Goal: Task Accomplishment & Management: Use online tool/utility

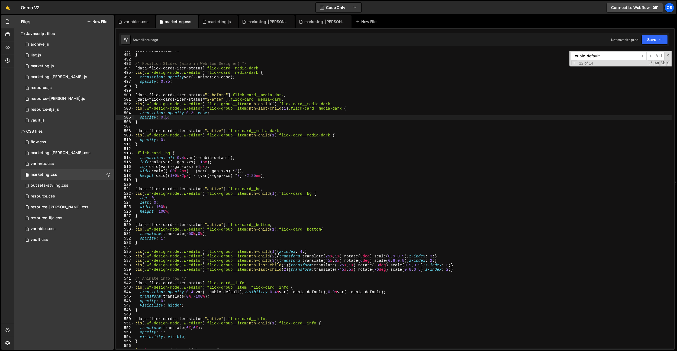
scroll to position [2226, 0]
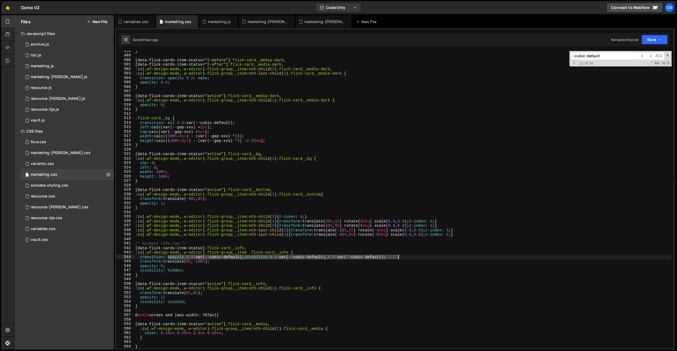
drag, startPoint x: 169, startPoint y: 258, endPoint x: 408, endPoint y: 256, distance: 239.4
click at [408, 256] on div "} [ data-flick-cards-item-status = " 2-before " ] .flick-card__media-dark , [ d…" at bounding box center [403, 202] width 538 height 306
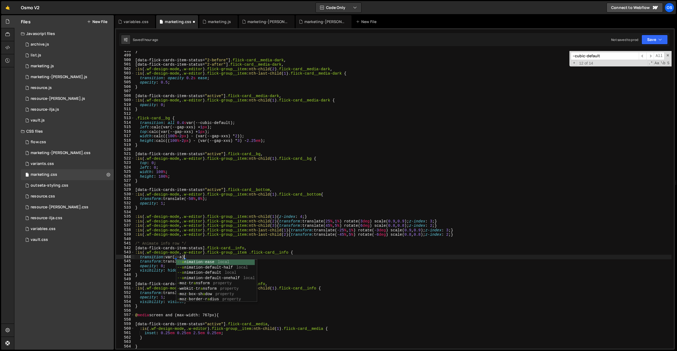
scroll to position [0, 3]
click at [240, 256] on div "} [ data-flick-cards-item-status = " 2-before " ] .flick-card__media-dark , [ d…" at bounding box center [403, 202] width 538 height 306
drag, startPoint x: 239, startPoint y: 256, endPoint x: 169, endPoint y: 256, distance: 69.7
click at [169, 256] on div "} [ data-flick-cards-item-status = " 2-before " ] .flick-card__media-dark , [ d…" at bounding box center [403, 202] width 538 height 306
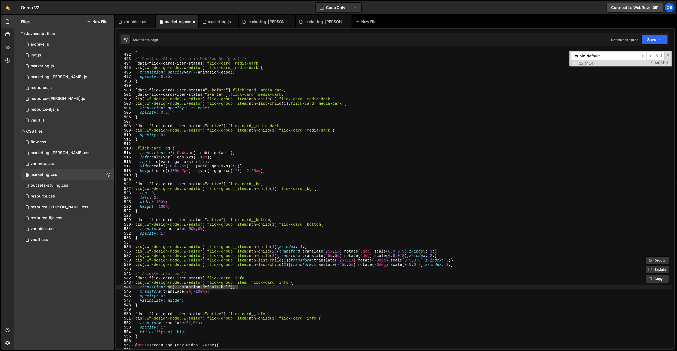
scroll to position [2162, 0]
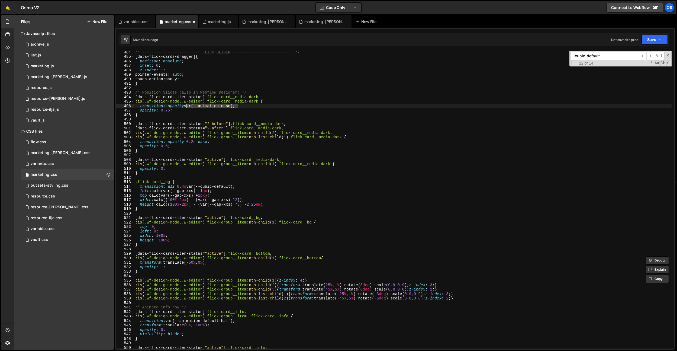
drag, startPoint x: 242, startPoint y: 105, endPoint x: 186, endPoint y: 104, distance: 56.4
click at [186, 104] on div "/* ------------------------- FLICK SLIDER ------------------------- */ [ data-f…" at bounding box center [403, 203] width 538 height 306
paste textarea "default-half"
click at [169, 321] on div "/* ------------------------- FLICK SLIDER ------------------------- */ [ data-f…" at bounding box center [403, 203] width 538 height 306
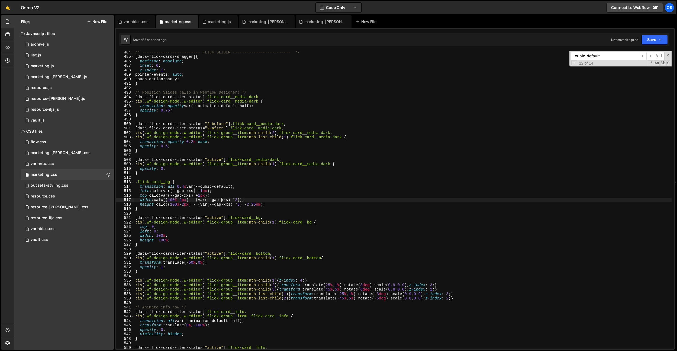
click at [221, 201] on div "/* ------------------------- FLICK SLIDER ------------------------- */ [ data-f…" at bounding box center [403, 203] width 538 height 306
click at [222, 201] on div "/* ------------------------- FLICK SLIDER ------------------------- */ [ data-f…" at bounding box center [403, 203] width 538 height 306
click at [261, 204] on div "/* ------------------------- FLICK SLIDER ------------------------- */ [ data-f…" at bounding box center [403, 203] width 538 height 306
click at [292, 218] on div "/* ------------------------- FLICK SLIDER ------------------------- */ [ data-f…" at bounding box center [403, 203] width 538 height 306
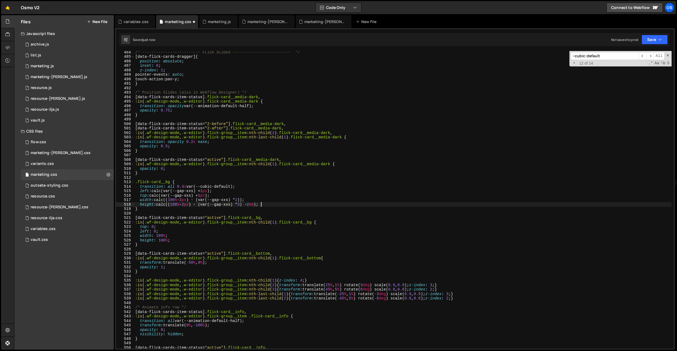
click at [264, 206] on div "/* ------------------------- FLICK SLIDER ------------------------- */ [ data-f…" at bounding box center [403, 203] width 538 height 306
drag, startPoint x: 249, startPoint y: 200, endPoint x: 246, endPoint y: 232, distance: 31.6
click at [249, 200] on div "/* ------------------------- FLICK SLIDER ------------------------- */ [ data-f…" at bounding box center [403, 203] width 538 height 306
click at [275, 191] on div "/* ------------------------- FLICK SLIDER ------------------------- */ [ data-f…" at bounding box center [403, 203] width 538 height 306
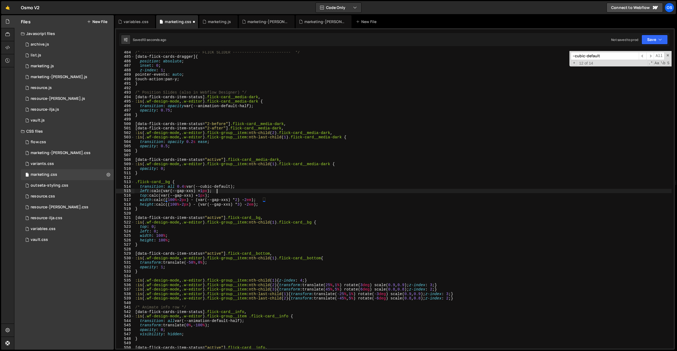
scroll to position [0, 5]
click at [209, 195] on div "/* ------------------------- FLICK SLIDER ------------------------- */ [ data-f…" at bounding box center [403, 203] width 538 height 306
click at [212, 191] on div "/* ------------------------- FLICK SLIDER ------------------------- */ [ data-f…" at bounding box center [403, 203] width 538 height 306
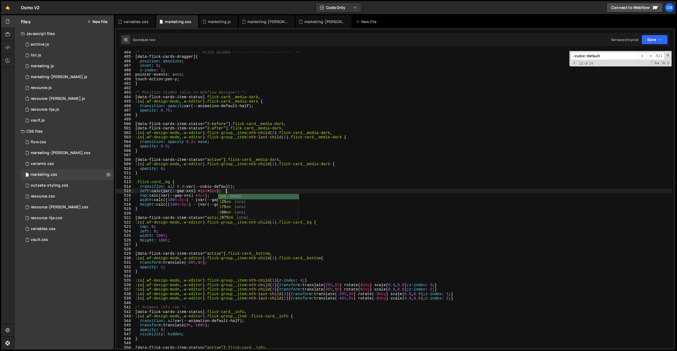
click at [224, 173] on div "/* ------------------------- FLICK SLIDER ------------------------- */ [ data-f…" at bounding box center [403, 203] width 538 height 306
click at [236, 319] on div "/* ------------------------- FLICK SLIDER ------------------------- */ [ data-f…" at bounding box center [403, 203] width 538 height 306
drag, startPoint x: 233, startPoint y: 322, endPoint x: 183, endPoint y: 212, distance: 120.6
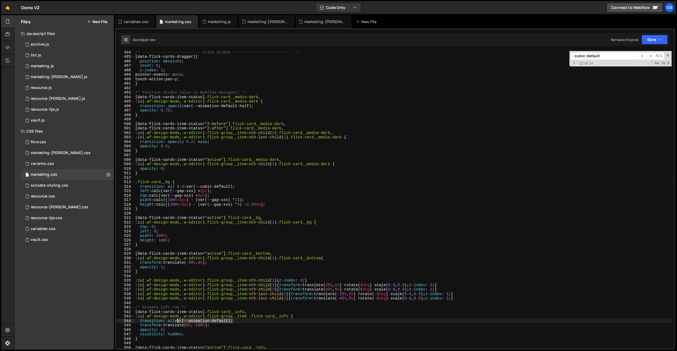
click at [177, 319] on div "/* ------------------------- FLICK SLIDER ------------------------- */ [ data-f…" at bounding box center [403, 203] width 538 height 306
drag, startPoint x: 169, startPoint y: 188, endPoint x: 236, endPoint y: 187, distance: 66.7
click at [236, 187] on div "/* ------------------------- FLICK SLIDER ------------------------- */ [ data-f…" at bounding box center [403, 203] width 538 height 306
paste textarea "var(--animation"
click at [169, 187] on div "/* ------------------------- FLICK SLIDER ------------------------- */ [ data-f…" at bounding box center [403, 203] width 538 height 306
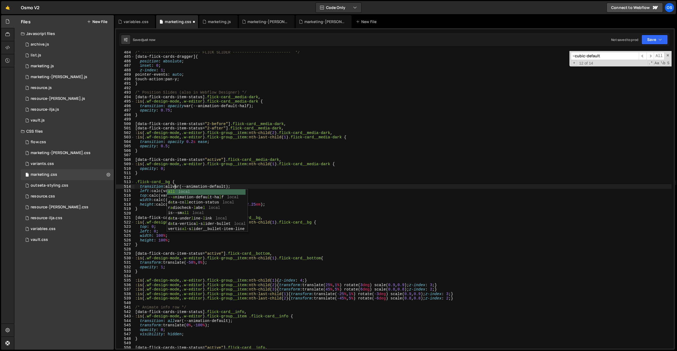
scroll to position [0, 3]
click at [245, 106] on div "/* ------------------------- FLICK SLIDER ------------------------- */ [ data-f…" at bounding box center [403, 203] width 538 height 306
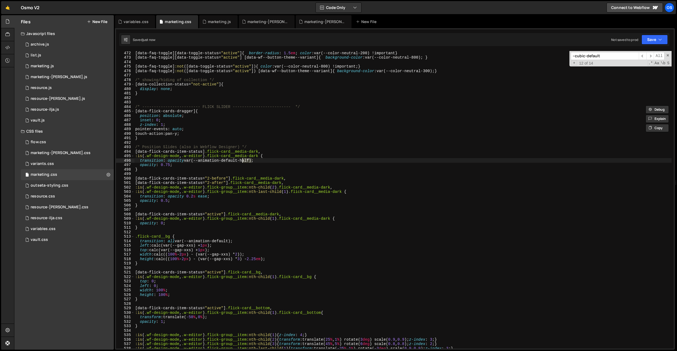
scroll to position [2107, 0]
drag, startPoint x: 208, startPoint y: 197, endPoint x: 186, endPoint y: 196, distance: 22.0
click at [186, 196] on div "/* toggles */ [ data-faq-toggle ][ data-toggle-status = " active " ] { border-r…" at bounding box center [403, 200] width 538 height 306
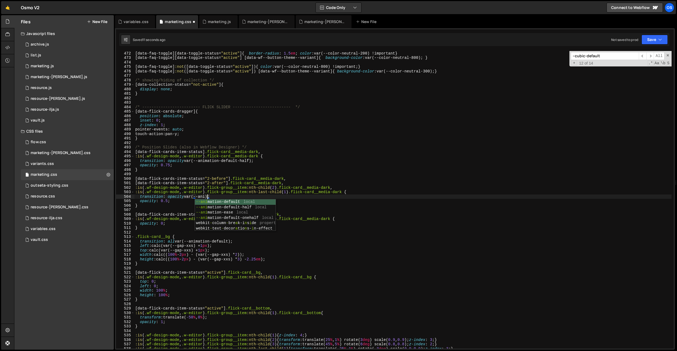
scroll to position [0, 5]
drag, startPoint x: 235, startPoint y: 196, endPoint x: 187, endPoint y: 197, distance: 48.6
click at [187, 197] on div "/* toggles */ [ data-faq-toggle ][ data-toggle-status = " active " ] { border-r…" at bounding box center [403, 200] width 538 height 306
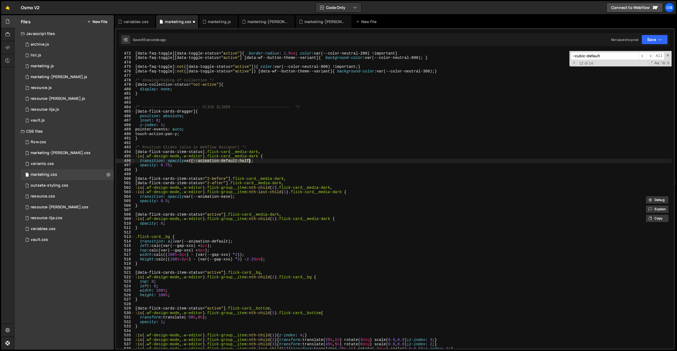
drag, startPoint x: 188, startPoint y: 161, endPoint x: 253, endPoint y: 162, distance: 65.4
click at [251, 161] on div "/* toggles */ [ data-faq-toggle ][ data-toggle-status = " active " ] { border-r…" at bounding box center [403, 200] width 538 height 306
drag, startPoint x: 254, startPoint y: 161, endPoint x: 187, endPoint y: 161, distance: 66.7
click at [187, 161] on div "/* toggles */ [ data-faq-toggle ][ data-toggle-status = " active " ] { border-r…" at bounding box center [403, 200] width 538 height 306
paste textarea "ease"
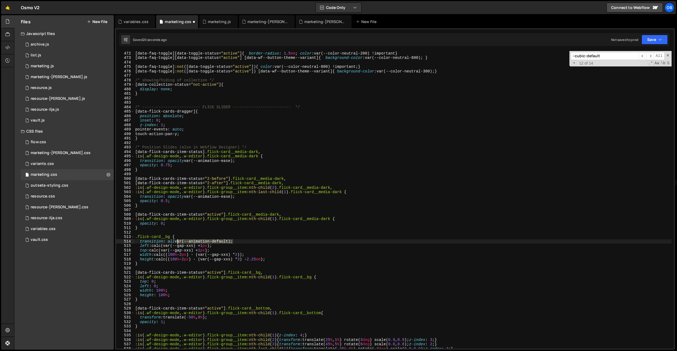
drag, startPoint x: 233, startPoint y: 241, endPoint x: 178, endPoint y: 242, distance: 55.1
click at [178, 242] on div "/* toggles */ [ data-faq-toggle ][ data-toggle-status = " active " ] { border-r…" at bounding box center [403, 200] width 538 height 306
type textarea "transition: all var(--animation-default);"
click at [178, 231] on div "/* toggles */ [ data-faq-toggle ][ data-toggle-status = " active " ] { border-r…" at bounding box center [403, 200] width 538 height 306
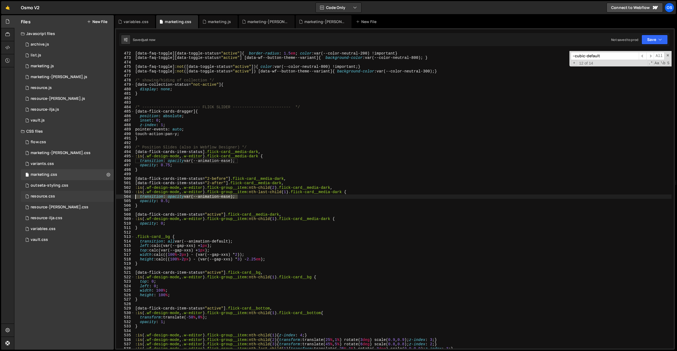
drag, startPoint x: 244, startPoint y: 196, endPoint x: 72, endPoint y: 196, distance: 172.2
click at [72, 196] on div "Files New File Javascript files 0 archive.js 0 0 list.js 0 0 marketing.js 0 0 0…" at bounding box center [345, 182] width 663 height 335
type textarea "transition: opacity var(--animation-ease);"
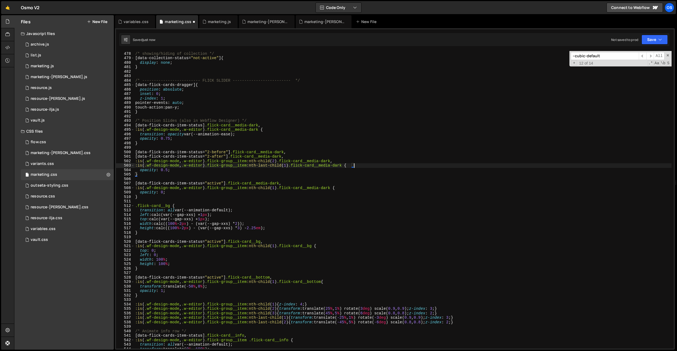
scroll to position [2135, 0]
click at [187, 194] on div "/* showing/hiding of collection */ [ data-collection-status = " not-active " ] …" at bounding box center [403, 203] width 538 height 306
click at [236, 259] on div "/* showing/hiding of collection */ [ data-collection-status = " not-active " ] …" at bounding box center [403, 203] width 538 height 306
click at [224, 241] on div "/* showing/hiding of collection */ [ data-collection-status = " not-active " ] …" at bounding box center [403, 203] width 538 height 306
click at [261, 227] on div "/* showing/hiding of collection */ [ data-collection-status = " not-active " ] …" at bounding box center [403, 203] width 538 height 306
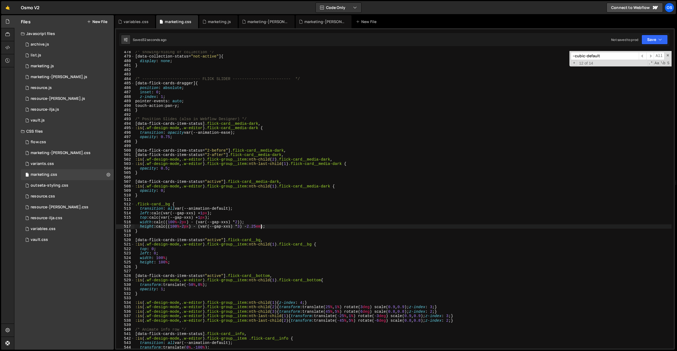
scroll to position [0, 9]
click at [312, 259] on div "/* showing/hiding of collection */ [ data-collection-status = " not-active " ] …" at bounding box center [403, 203] width 538 height 306
type textarea "width: 100%;"
click at [240, 234] on div "/* showing/hiding of collection */ [ data-collection-status = " not-active " ] …" at bounding box center [403, 203] width 538 height 306
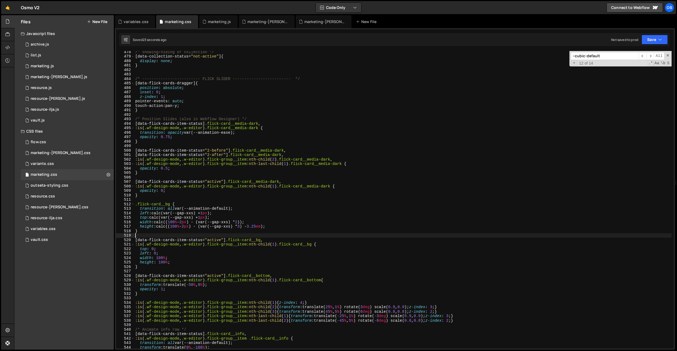
scroll to position [0, 0]
click at [262, 227] on div "/* showing/hiding of collection */ [ data-collection-status = " not-active " ] …" at bounding box center [403, 203] width 538 height 306
drag, startPoint x: 280, startPoint y: 209, endPoint x: 230, endPoint y: 225, distance: 52.7
click at [280, 209] on div "/* showing/hiding of collection */ [ data-collection-status = " not-active " ] …" at bounding box center [403, 203] width 538 height 306
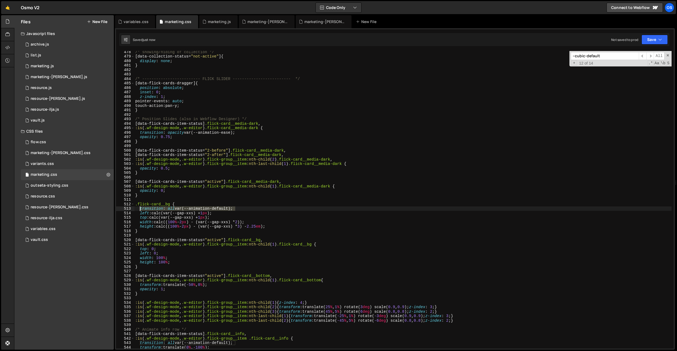
drag, startPoint x: 242, startPoint y: 209, endPoint x: 139, endPoint y: 208, distance: 103.0
click at [139, 208] on div "/* showing/hiding of collection */ [ data-collection-status = " not-active " ] …" at bounding box center [403, 203] width 538 height 306
click at [327, 246] on div "/* showing/hiding of collection */ [ data-collection-status = " not-active " ] …" at bounding box center [403, 203] width 538 height 306
type textarea ":is(.wf-design-mode, .w-editor) .flick-group__item:nth-child(1) .flick-card__bg…"
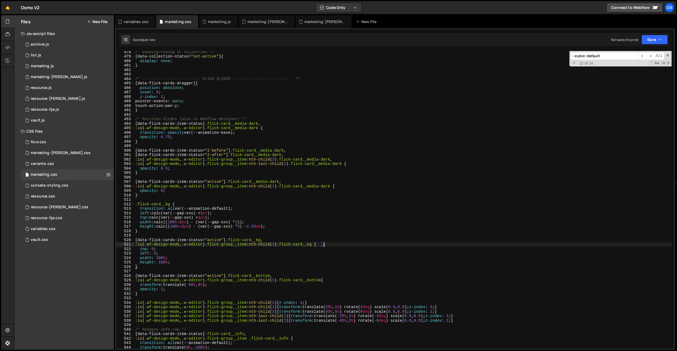
paste textarea "transition: all var(--animation-default);"
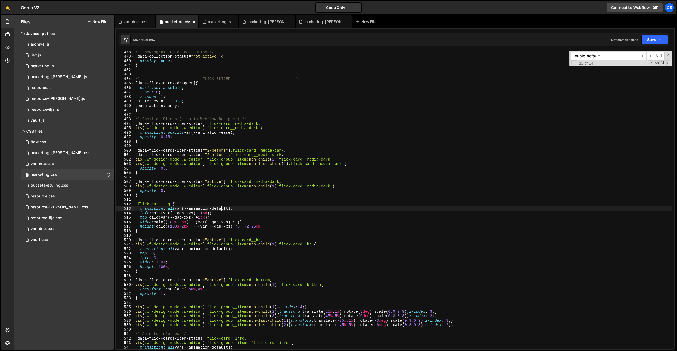
click at [221, 208] on div "/* showing/hiding of collection */ [ data-collection-status = " not-active " ] …" at bounding box center [403, 203] width 538 height 306
type textarea "transition: all var(--animation-default);"
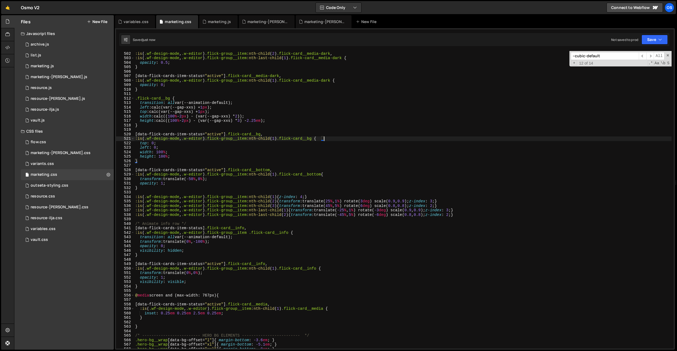
scroll to position [2249, 0]
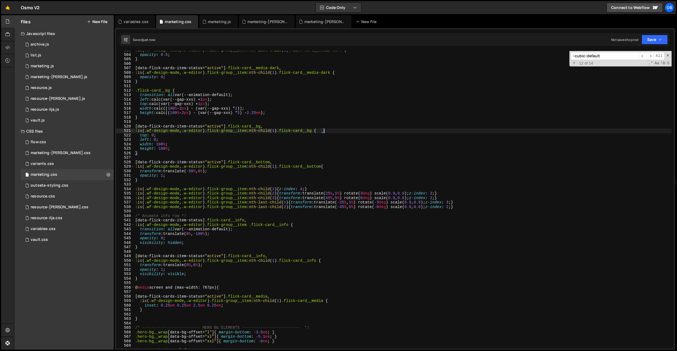
click at [252, 265] on div ":is ( .wf-design-mode , .w-editor ) .flick-group__item :nth-last-child ( 1 ) .f…" at bounding box center [403, 201] width 538 height 306
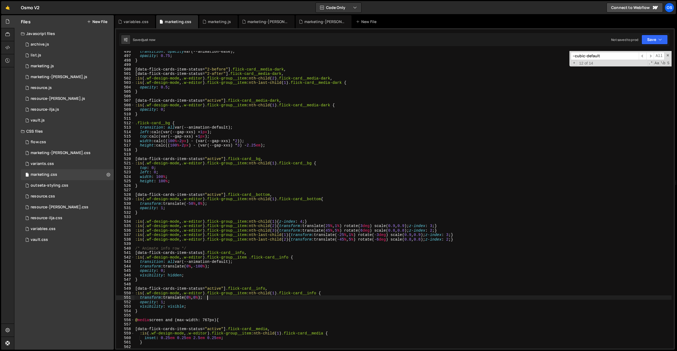
scroll to position [2216, 0]
click at [287, 198] on div "transition : opacity var(--animation-ease) ; opacity : 0.75 ; } [ data-flick-ca…" at bounding box center [403, 202] width 538 height 306
drag, startPoint x: 273, startPoint y: 195, endPoint x: 229, endPoint y: 195, distance: 43.4
click at [229, 195] on div "transition : opacity var(--animation-ease) ; opacity : 0.75 ; } [ data-flick-ca…" at bounding box center [403, 202] width 538 height 306
click at [155, 187] on div "transition : opacity var(--animation-ease) ; opacity : 0.75 ; } [ data-flick-ca…" at bounding box center [403, 202] width 538 height 306
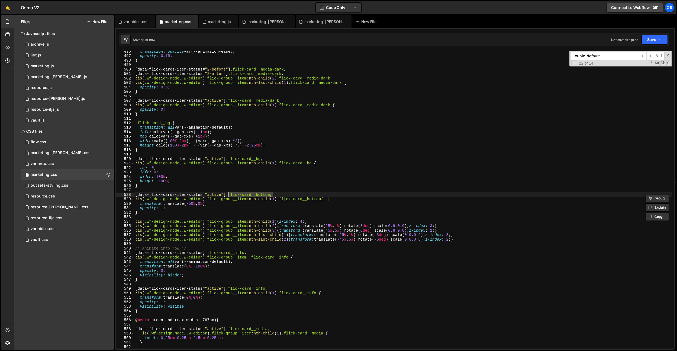
type textarea "}"
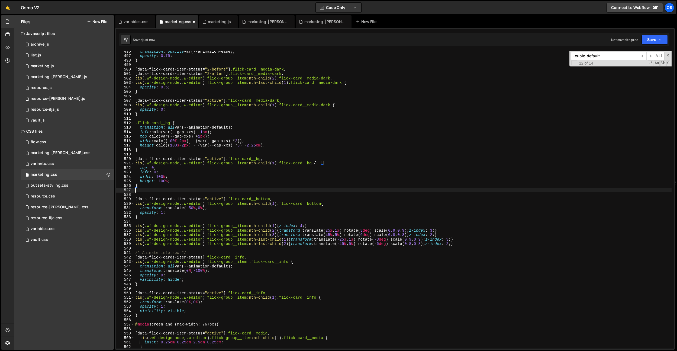
paste textarea ".flick-card__bottom"
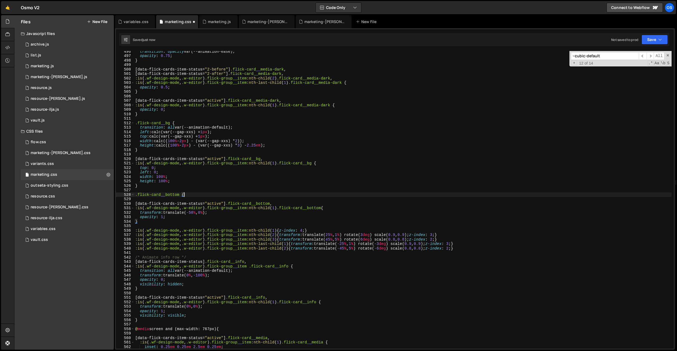
type textarea ".flick-card__bottom {}"
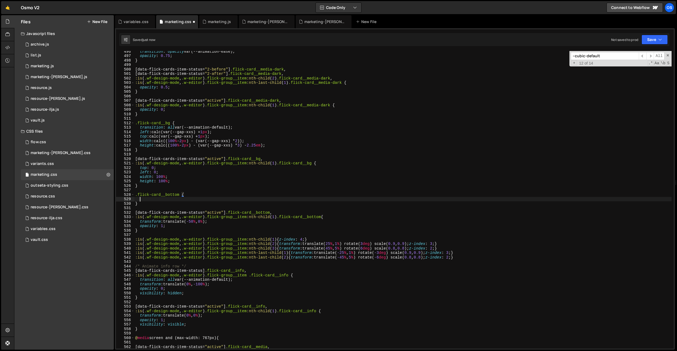
scroll to position [0, 0]
drag, startPoint x: 329, startPoint y: 218, endPoint x: 288, endPoint y: 218, distance: 41.2
click at [288, 218] on div "transition : opacity var(--animation-ease) ; opacity : 0.75 ; } [ data-flick-ca…" at bounding box center [403, 202] width 538 height 306
click at [293, 204] on div "transition : opacity var(--animation-ease) ; opacity : 0.75 ; } [ data-flick-ca…" at bounding box center [403, 202] width 538 height 306
type textarea "}"
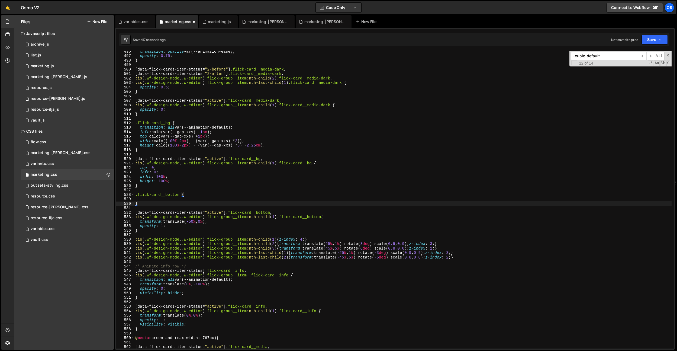
paste input "flick-card__bottom"
type input "flick-card__bottom"
click at [187, 168] on div "transition : opacity var(--animation-ease) ; opacity : 0.75 ; } [ data-flick-ca…" at bounding box center [403, 202] width 538 height 306
drag, startPoint x: 238, startPoint y: 129, endPoint x: 146, endPoint y: 196, distance: 113.9
click at [140, 128] on div "transition : opacity var(--animation-ease) ; opacity : 0.75 ; } [ data-flick-ca…" at bounding box center [403, 202] width 538 height 306
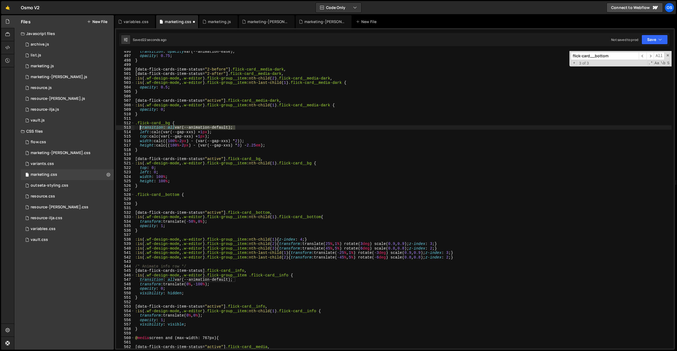
type textarea "transition: all var(--animation-default);"
drag, startPoint x: 145, startPoint y: 201, endPoint x: 145, endPoint y: 206, distance: 4.6
click at [145, 201] on div "transition : opacity var(--animation-ease) ; opacity : 0.75 ; } [ data-flick-ca…" at bounding box center [403, 202] width 538 height 306
paste textarea "transition: all var(--animation-default);"
type textarea "transition: all var(--animation-default);"
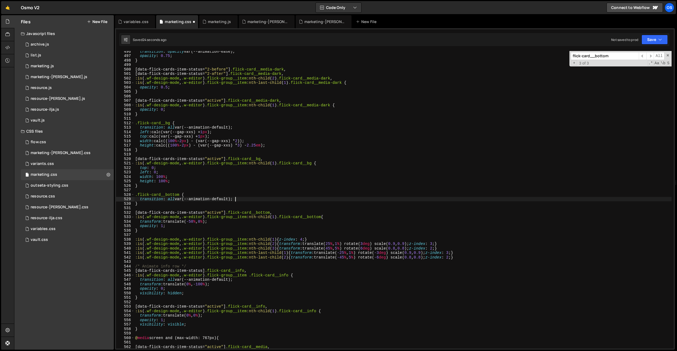
click at [179, 209] on div "transition : opacity var(--animation-ease) ; opacity : 0.75 ; } [ data-flick-ca…" at bounding box center [403, 202] width 538 height 306
click at [225, 191] on div "transition : opacity var(--animation-ease) ; opacity : 0.75 ; } [ data-flick-ca…" at bounding box center [403, 202] width 538 height 306
click at [186, 219] on div "transition : opacity var(--animation-ease) ; opacity : 0.75 ; } [ data-flick-ca…" at bounding box center [403, 202] width 538 height 306
click at [195, 222] on div "transition : opacity var(--animation-ease) ; opacity : 0.75 ; } [ data-flick-ca…" at bounding box center [403, 202] width 538 height 306
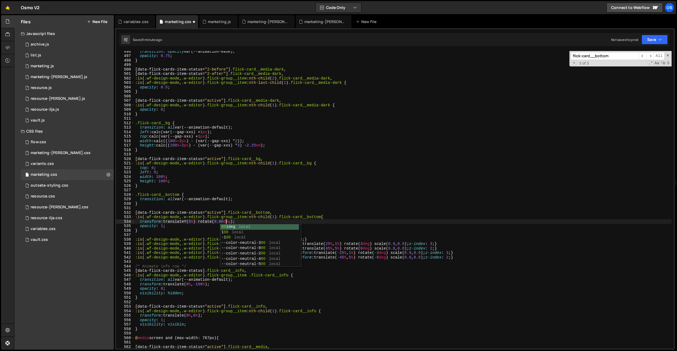
scroll to position [0, 6]
click at [232, 186] on div "transition : opacity var(--animation-ease) ; opacity : 0.75 ; } [ data-flick-ca…" at bounding box center [403, 202] width 538 height 306
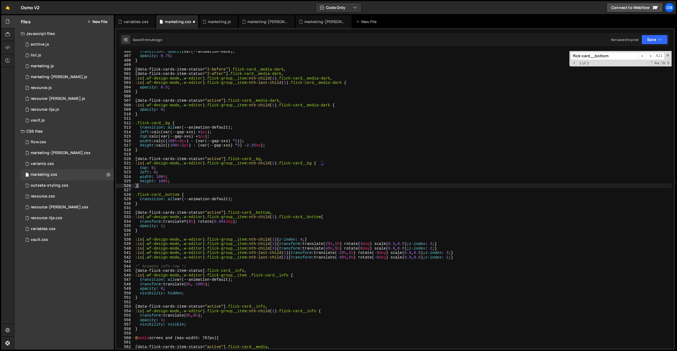
scroll to position [0, 0]
drag, startPoint x: 246, startPoint y: 222, endPoint x: 140, endPoint y: 222, distance: 106.3
click at [140, 222] on div "transition : opacity var(--animation-ease) ; opacity : 0.75 ; } [ data-flick-ca…" at bounding box center [403, 202] width 538 height 306
click at [248, 199] on div "transition : opacity var(--animation-ease) ; opacity : 0.75 ; } [ data-flick-ca…" at bounding box center [403, 202] width 538 height 306
type textarea "transition: all var(--animation-default);"
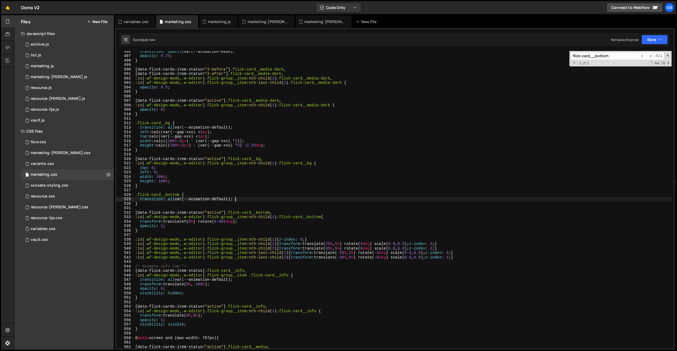
paste textarea "transform: translateY(0%) rotate(0.001deg);"
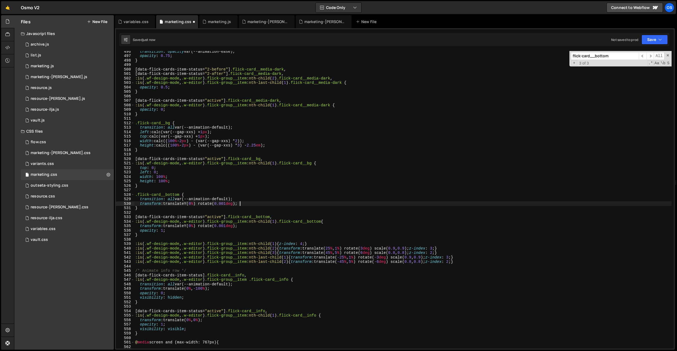
click at [195, 203] on div "transition : opacity var(--animation-ease) ; opacity : 0.75 ; } [ data-flick-ca…" at bounding box center [403, 202] width 538 height 306
drag, startPoint x: 168, startPoint y: 230, endPoint x: 139, endPoint y: 230, distance: 28.7
click at [139, 230] on div "transition : opacity var(--animation-ease) ; opacity : 0.75 ; } [ data-flick-ca…" at bounding box center [403, 202] width 538 height 306
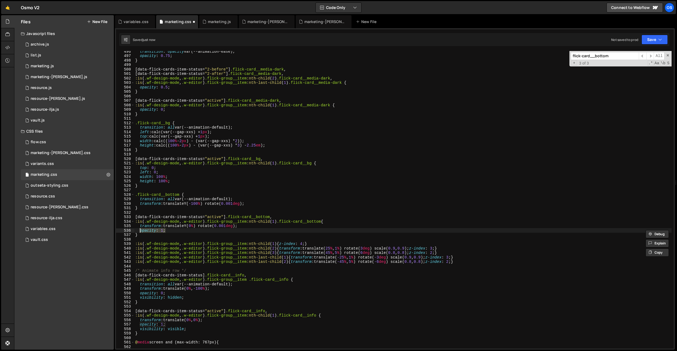
type textarea "opacity: 1;"
click at [189, 229] on div "transition : opacity var(--animation-ease) ; opacity : 0.75 ; } [ data-flick-ca…" at bounding box center [403, 199] width 538 height 297
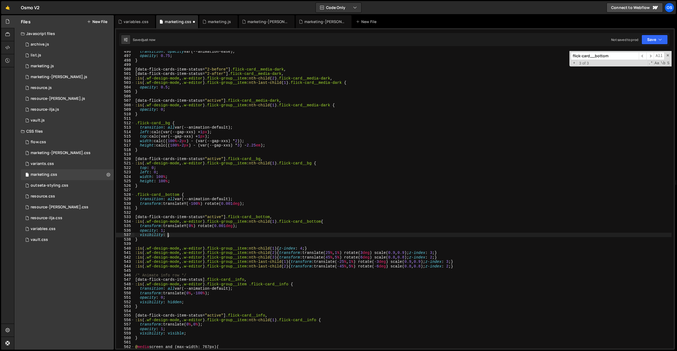
scroll to position [0, 2]
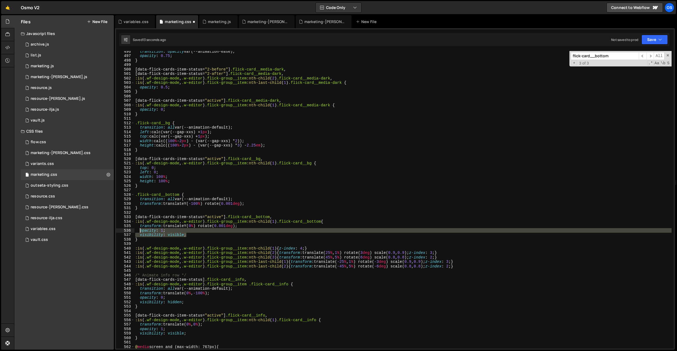
drag, startPoint x: 202, startPoint y: 235, endPoint x: 140, endPoint y: 230, distance: 62.0
click at [140, 230] on div "transition : opacity var(--animation-ease) ; opacity : 0.75 ; } [ data-flick-ca…" at bounding box center [403, 202] width 538 height 306
click at [246, 206] on div "transition : opacity var(--animation-ease) ; opacity : 0.75 ; } [ data-flick-ca…" at bounding box center [403, 202] width 538 height 306
type textarea "transform: translateY(-100%) rotate(0.001deg);"
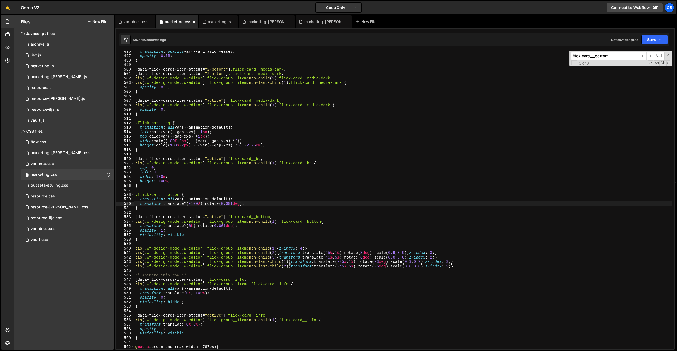
scroll to position [0, 0]
paste textarea "visibility: visible;"
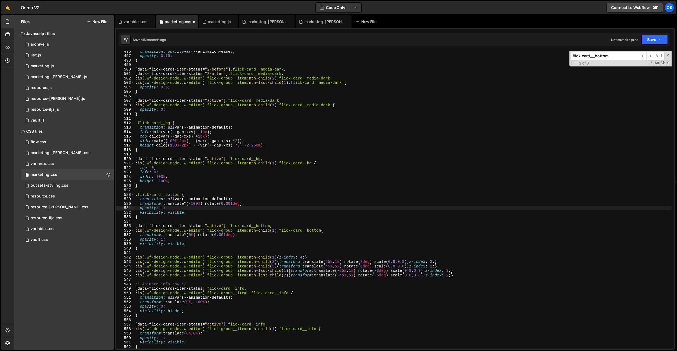
click at [161, 207] on div "transition : opacity var(--animation-ease) ; opacity : 0.75 ; } [ data-flick-ca…" at bounding box center [403, 202] width 538 height 306
drag, startPoint x: 165, startPoint y: 197, endPoint x: 173, endPoint y: 210, distance: 15.6
click at [165, 198] on div "transition : opacity var(--animation-ease) ; opacity : 0.75 ; } [ data-flick-ca…" at bounding box center [403, 202] width 538 height 306
click at [178, 211] on div "transition : opacity var(--animation-ease) ; opacity : 0.75 ; } [ data-flick-ca…" at bounding box center [403, 202] width 538 height 306
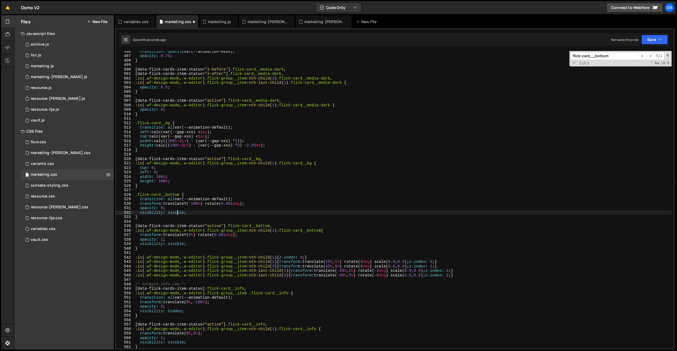
click at [178, 211] on div "transition : opacity var(--animation-ease) ; opacity : 0.75 ; } [ data-flick-ca…" at bounding box center [403, 202] width 538 height 306
click at [178, 100] on div "transition : opacity var(--animation-ease) ; opacity : 0.75 ; } [ data-flick-ca…" at bounding box center [403, 202] width 538 height 306
type textarea "[data-flick-cards-item-status="active"] .flick-card__media-dark,"
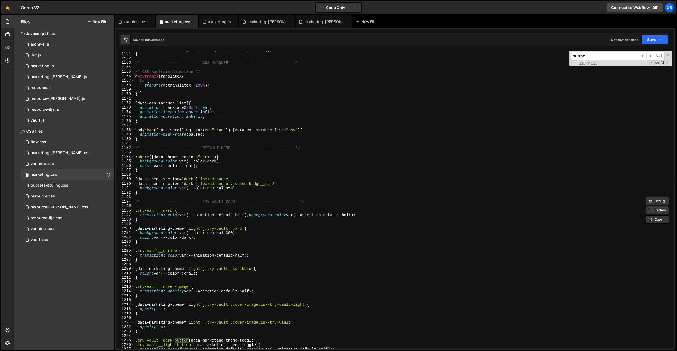
scroll to position [5285, 0]
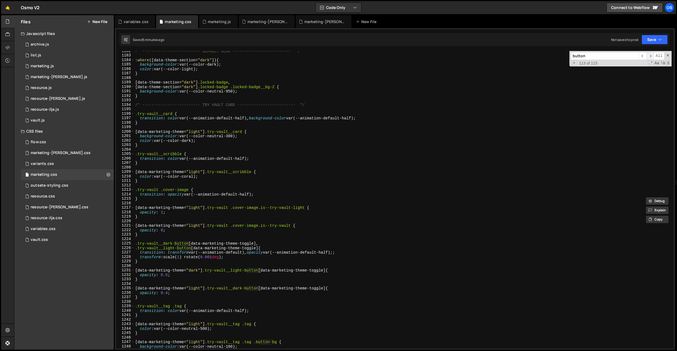
type input "button"
click at [649, 56] on span "​" at bounding box center [651, 56] width 8 height 8
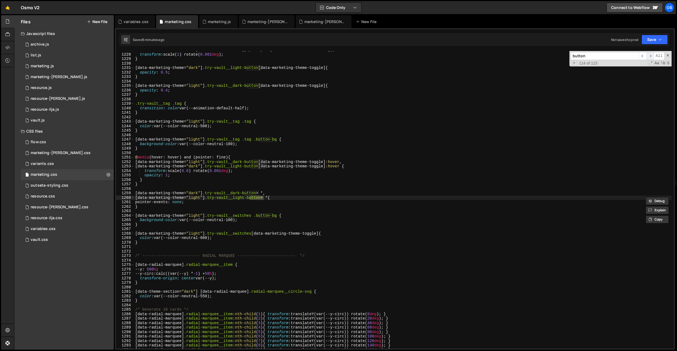
click at [649, 56] on span "​" at bounding box center [651, 56] width 8 height 8
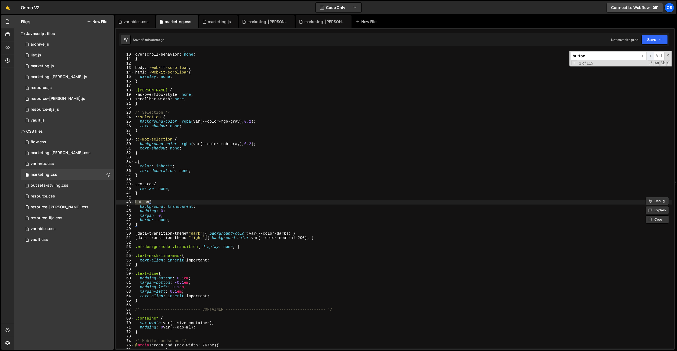
click at [651, 53] on span "​" at bounding box center [651, 56] width 8 height 8
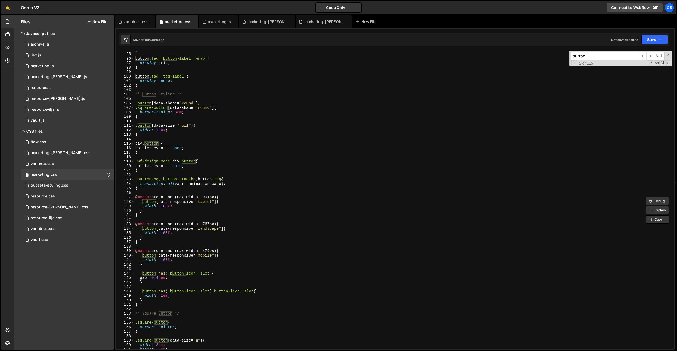
scroll to position [409, 0]
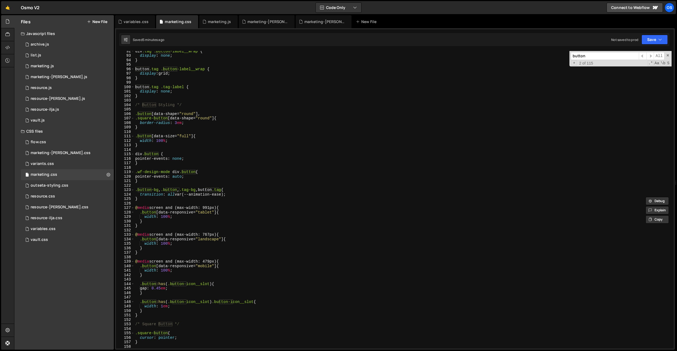
click at [599, 55] on input "button" at bounding box center [605, 56] width 68 height 8
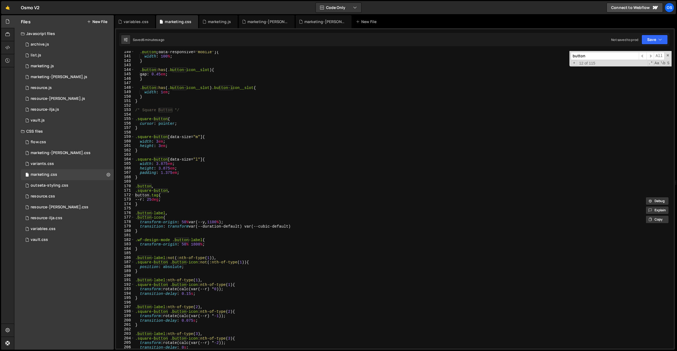
scroll to position [624, 0]
click at [202, 204] on div ".button [ data-responsive = " mobile " ] { width : 100 % ; } .button :has ( .bu…" at bounding box center [403, 201] width 538 height 306
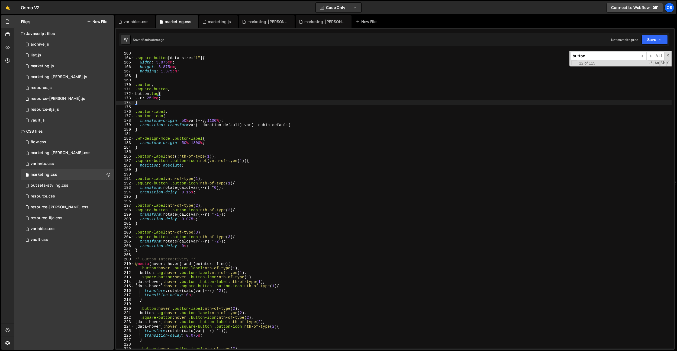
scroll to position [733, 0]
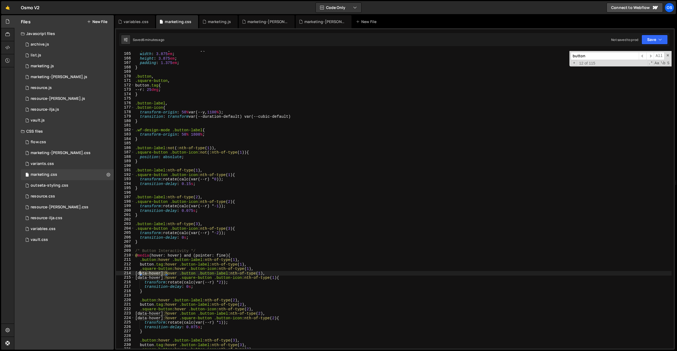
drag, startPoint x: 167, startPoint y: 274, endPoint x: 140, endPoint y: 274, distance: 27.1
click at [140, 274] on div ".square-button [ data-size = " l " ] { width : 3.875 em ; height : 3.875 em ; p…" at bounding box center [403, 200] width 538 height 306
type textarea "[data-hover]:hover .button .button-label:nth-of-type(1),"
click at [232, 221] on div ".square-button [ data-size = " l " ] { width : 3.875 em ; height : 3.875 em ; p…" at bounding box center [403, 200] width 538 height 306
type input "tag"
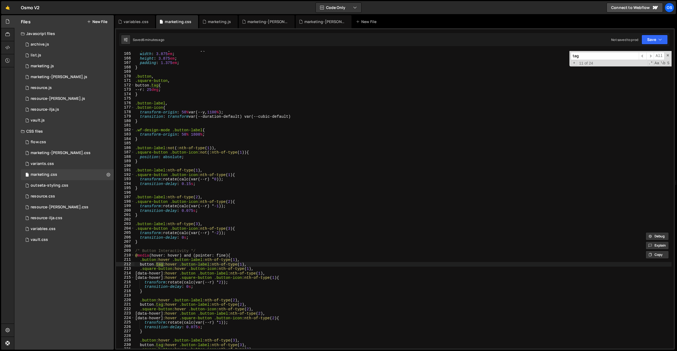
type textarea "[data-hover]:hover .button .button-label:nth-of-type(1),"
drag, startPoint x: 271, startPoint y: 274, endPoint x: 140, endPoint y: 274, distance: 131.5
click at [140, 274] on div ".square-button [ data-size = " l " ] { width : 3.875 em ; height : 3.875 em ; p…" at bounding box center [403, 200] width 538 height 306
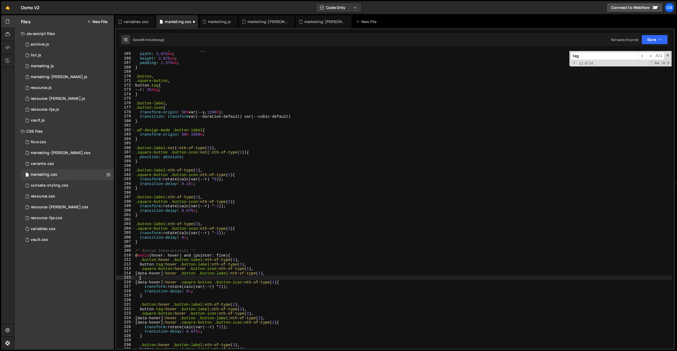
paste textarea "[data-hover]:hover .button .button-label:nth-of-type(1),"
drag, startPoint x: 139, startPoint y: 265, endPoint x: 250, endPoint y: 264, distance: 110.6
click at [250, 264] on div ".square-button [ data-size = " l " ] { width : 3.875 em ; height : 3.875 em ; p…" at bounding box center [403, 200] width 538 height 306
drag, startPoint x: 272, startPoint y: 278, endPoint x: 185, endPoint y: 279, distance: 87.0
click at [185, 279] on div ".square-button [ data-size = " l " ] { width : 3.875 em ; height : 3.875 em ; p…" at bounding box center [403, 200] width 538 height 306
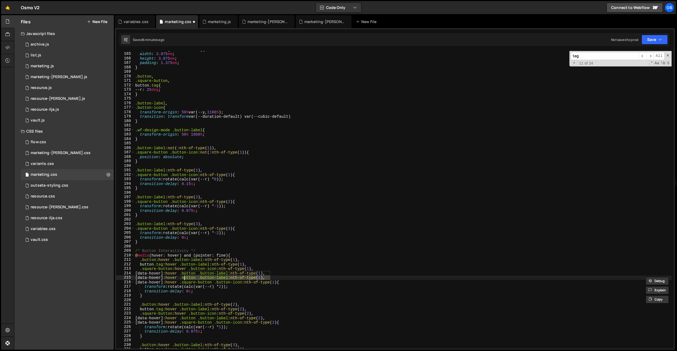
paste textarea "button.tag:hover"
drag, startPoint x: 222, startPoint y: 278, endPoint x: 211, endPoint y: 279, distance: 11.7
click at [211, 279] on div ".square-button [ data-size = " l " ] { width : 3.875 em ; height : 3.875 em ; p…" at bounding box center [403, 200] width 538 height 306
click at [212, 254] on div ".square-button [ data-size = " l " ] { width : 3.875 em ; height : 3.875 em ; p…" at bounding box center [403, 200] width 538 height 306
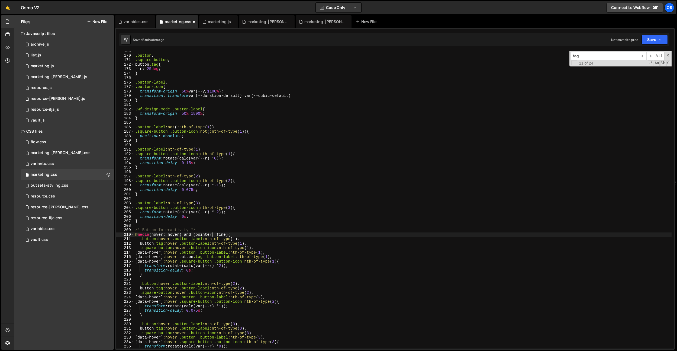
click at [162, 258] on div ".button , .square-button , button .tag { --r : 25 deg ; } .button-label , .butt…" at bounding box center [403, 202] width 538 height 306
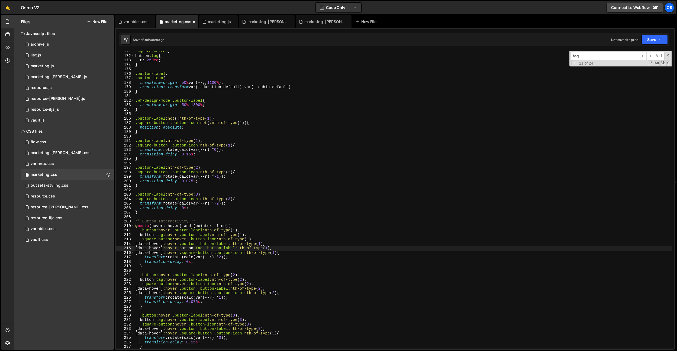
scroll to position [774, 0]
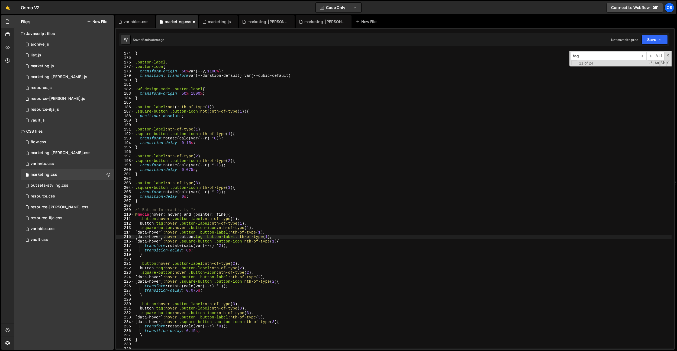
click at [169, 277] on div "--r : 25 deg ; } .button-label , .button-icon { transform-origin : 50 % var(--y…" at bounding box center [403, 200] width 538 height 306
drag, startPoint x: 140, startPoint y: 268, endPoint x: 266, endPoint y: 272, distance: 126.4
click at [259, 266] on div "--r : 25 deg ; } .button-label , .button-icon { transform-origin : 50 % var(--y…" at bounding box center [403, 200] width 538 height 306
click at [273, 277] on div "--r : 25 deg ; } .button-label , .button-icon { transform-origin : 50 % var(--y…" at bounding box center [403, 200] width 538 height 306
type textarea "[data-hover]:hover .button .button-label:nth-of-type(2),"
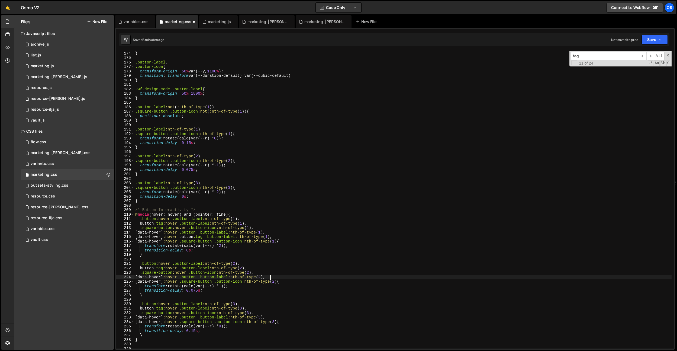
paste textarea "button.tag:hover .button-label:nth-of-type(2),"
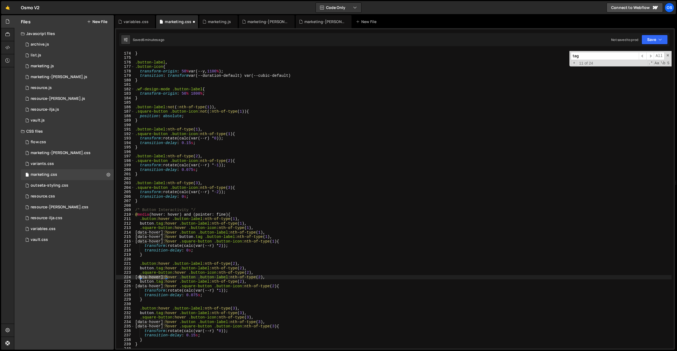
drag, startPoint x: 167, startPoint y: 277, endPoint x: 140, endPoint y: 278, distance: 27.4
click at [140, 278] on div "--r : 25 deg ; } .button-label , .button-icon { transform-origin : 50 % var(--y…" at bounding box center [403, 200] width 538 height 306
click at [140, 281] on div "--r : 25 deg ; } .button-label , .button-icon { transform-origin : 50 % var(--y…" at bounding box center [403, 200] width 538 height 306
paste textarea "[data-hover]"
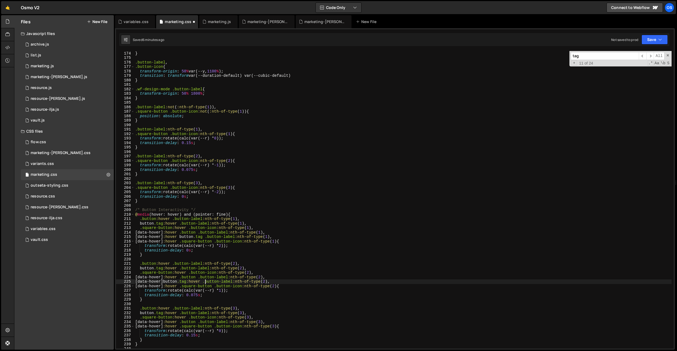
click at [205, 283] on div "--r : 25 deg ; } .button-label , .button-icon { transform-origin : 50 % var(--y…" at bounding box center [403, 200] width 538 height 306
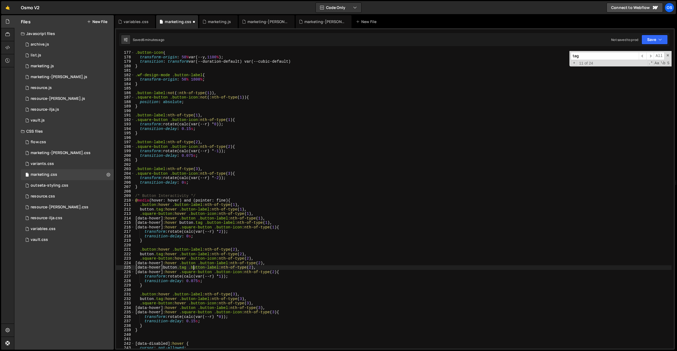
scroll to position [811, 0]
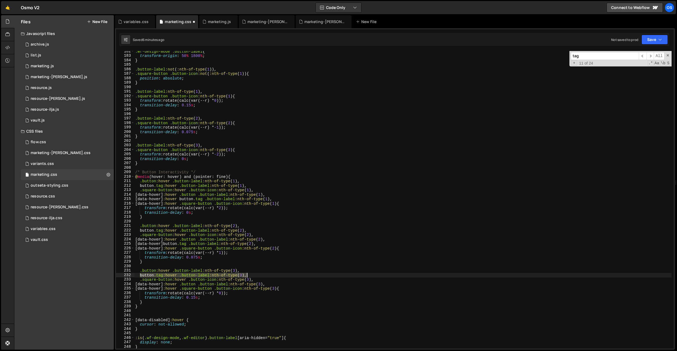
drag, startPoint x: 140, startPoint y: 276, endPoint x: 255, endPoint y: 273, distance: 115.5
click at [255, 273] on div ".wf-design-mode .button-label { transform-origin : 50 % 1800 % ; } .button-labe…" at bounding box center [403, 202] width 538 height 306
click at [269, 283] on div ".wf-design-mode .button-label { transform-origin : 50 % 1800 % ; } .button-labe…" at bounding box center [403, 202] width 538 height 306
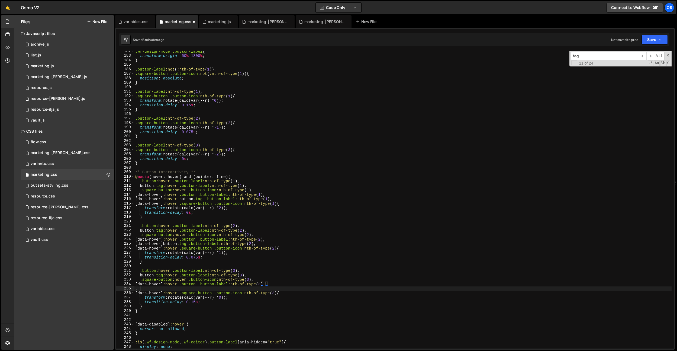
scroll to position [0, 0]
paste textarea "button.tag:hover .button-label:nth-of-type(3),"
drag, startPoint x: 163, startPoint y: 289, endPoint x: 176, endPoint y: 288, distance: 13.1
click at [176, 288] on div ".wf-design-mode .button-label { transform-origin : 50 % 1800 % ; } .button-labe…" at bounding box center [403, 202] width 538 height 306
drag, startPoint x: 168, startPoint y: 293, endPoint x: 139, endPoint y: 290, distance: 28.7
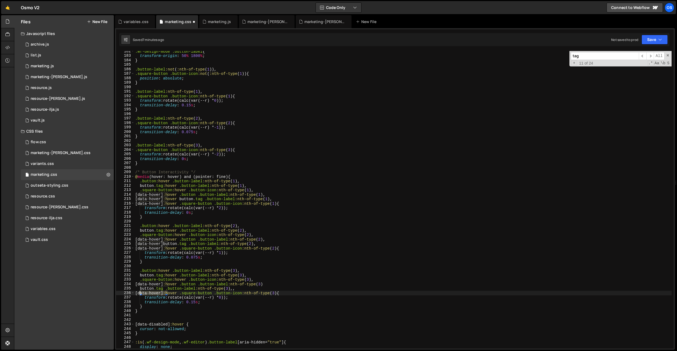
click at [141, 293] on div ".wf-design-mode .button-label { transform-origin : 50 % 1800 % ; } .button-labe…" at bounding box center [403, 202] width 538 height 306
click at [139, 289] on div ".wf-design-mode .button-label { transform-origin : 50 % 1800 % ; } .button-labe…" at bounding box center [403, 202] width 538 height 306
paste textarea "[data-hover]"
click at [139, 289] on div ".wf-design-mode .button-label { transform-origin : 50 % 1800 % ; } .button-labe…" at bounding box center [403, 202] width 538 height 306
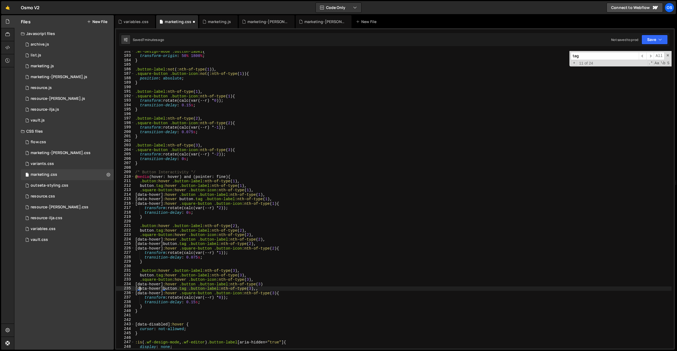
scroll to position [0, 0]
click at [171, 290] on div ".wf-design-mode .button-label { transform-origin : 50 % 1800 % ; } .button-labe…" at bounding box center [403, 202] width 538 height 306
type textarea "[data-hover] button.tag .button-label:nth-of-type(3),,"
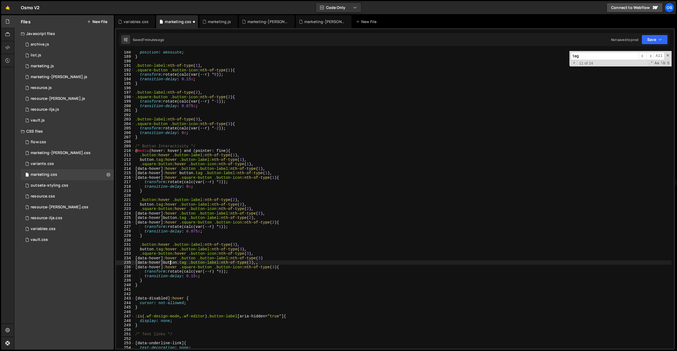
scroll to position [846, 0]
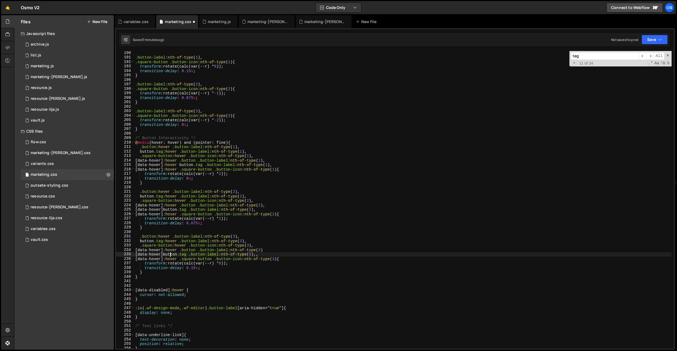
click at [226, 279] on div ".button-label :nth-of-type ( 1 ), .square-button .button-icon :nth-of-type ( 1 …" at bounding box center [403, 204] width 538 height 306
click at [290, 308] on div ".button-label :nth-of-type ( 1 ), .square-button .button-icon :nth-of-type ( 1 …" at bounding box center [403, 204] width 538 height 306
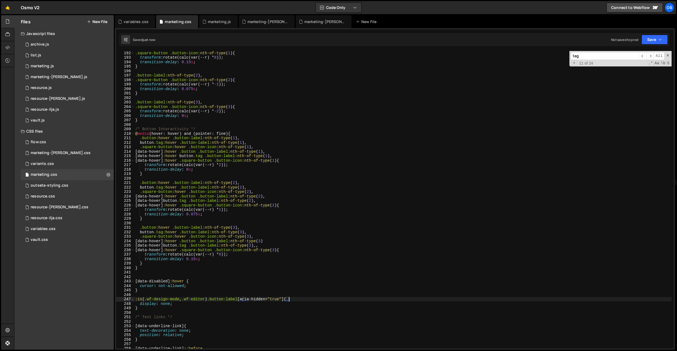
scroll to position [855, 0]
click at [194, 285] on div ".square-button .button-icon :nth-of-type ( 1 ) { transform : rotate(calc(var(--…" at bounding box center [403, 203] width 538 height 306
drag, startPoint x: 286, startPoint y: 299, endPoint x: 143, endPoint y: 294, distance: 143.8
click at [132, 298] on div "cursor: not-allowed; 192 193 194 195 196 197 198 199 200 201 202 203 204 205 20…" at bounding box center [395, 199] width 558 height 297
type textarea ":is(.wf-design-mode, .wf-editor) .button-label[aria-hidden="true"] {"
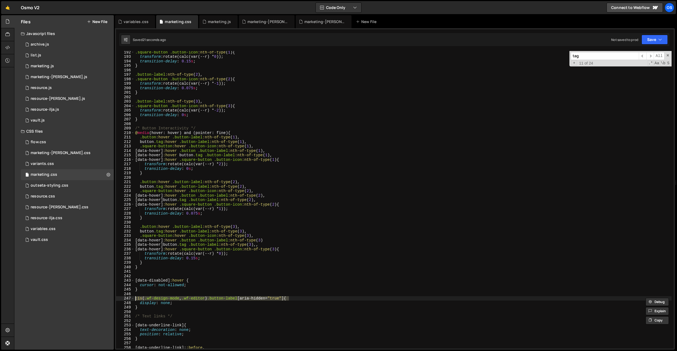
click at [143, 294] on div ".square-button .button-icon :nth-of-type ( 1 ) { transform : rotate(calc(var(--…" at bounding box center [403, 203] width 538 height 306
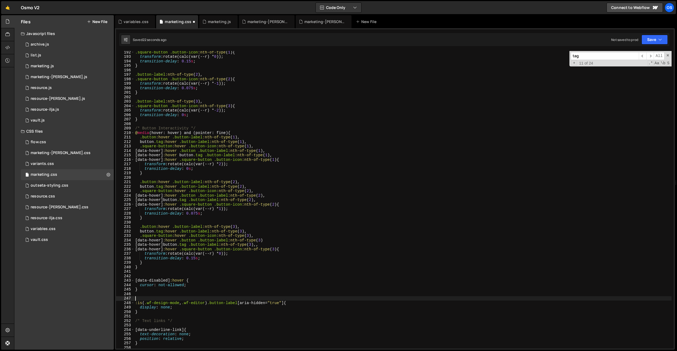
paste textarea ":is(.wf-design-mode, .wf-editor) .button-label[aria-hidden="true"]"
click at [159, 231] on div ".square-button .button-icon :nth-of-type ( 1 ) { transform : rotate(calc(var(--…" at bounding box center [403, 203] width 538 height 306
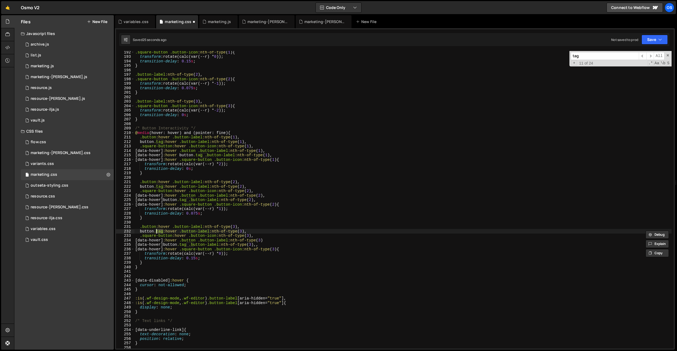
click at [237, 298] on div ".square-button .button-icon :nth-of-type ( 1 ) { transform : rotate(calc(var(--…" at bounding box center [403, 203] width 538 height 306
type textarea ":is(.wf-design-mode, .wf-editor) .button-label[aria-hidden="true"]"
drag, startPoint x: 292, startPoint y: 298, endPoint x: 126, endPoint y: 297, distance: 166.5
click at [126, 297] on div ":is(.wf-design-mode, .wf-editor) .button-label[aria-hidden="true"] 192 193 194 …" at bounding box center [395, 199] width 558 height 297
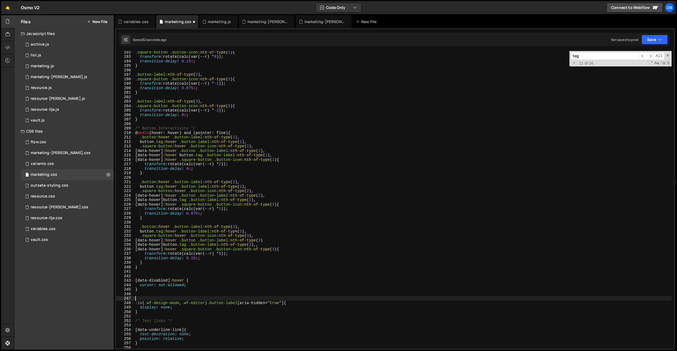
scroll to position [0, 0]
click at [234, 231] on div ".square-button .button-icon :nth-of-type ( 1 ) { transform : rotate(calc(var(--…" at bounding box center [403, 203] width 538 height 306
click at [272, 242] on div ".square-button .button-icon :nth-of-type ( 1 ) { transform : rotate(calc(var(--…" at bounding box center [403, 203] width 538 height 306
click at [271, 245] on div ".square-button .button-icon :nth-of-type ( 1 ) { transform : rotate(calc(var(--…" at bounding box center [403, 203] width 538 height 306
click at [274, 239] on div ".square-button .button-icon :nth-of-type ( 1 ) { transform : rotate(calc(var(--…" at bounding box center [403, 203] width 538 height 306
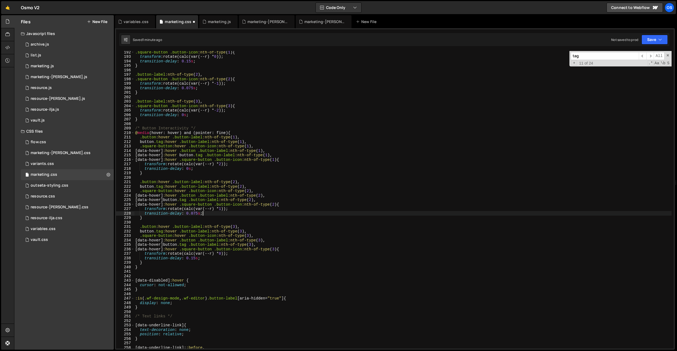
click at [282, 213] on div ".square-button .button-icon :nth-of-type ( 1 ) { transform : rotate(calc(var(--…" at bounding box center [403, 203] width 538 height 306
click at [263, 187] on div ".square-button .button-icon :nth-of-type ( 1 ) { transform : rotate(calc(var(--…" at bounding box center [403, 203] width 538 height 306
click at [262, 188] on div ".square-button .button-icon :nth-of-type ( 1 ) { transform : rotate(calc(var(--…" at bounding box center [403, 203] width 538 height 306
drag, startPoint x: 282, startPoint y: 250, endPoint x: 286, endPoint y: 285, distance: 35.4
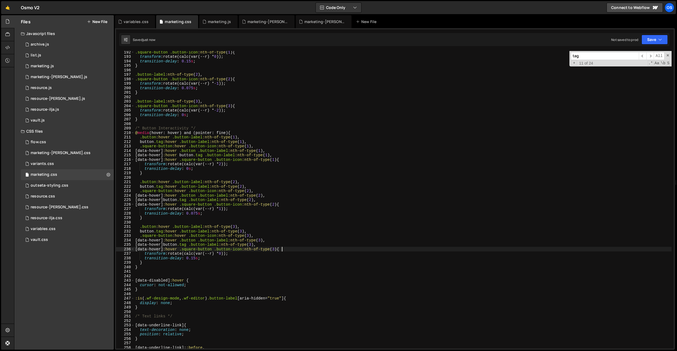
click at [282, 250] on div ".square-button .button-icon :nth-of-type ( 1 ) { transform : rotate(calc(var(--…" at bounding box center [403, 203] width 538 height 306
type textarea "[data-hover]:hover .square-button .button-icon:nth-of-type(3) {"
click at [130, 23] on div "variables.css" at bounding box center [136, 21] width 25 height 5
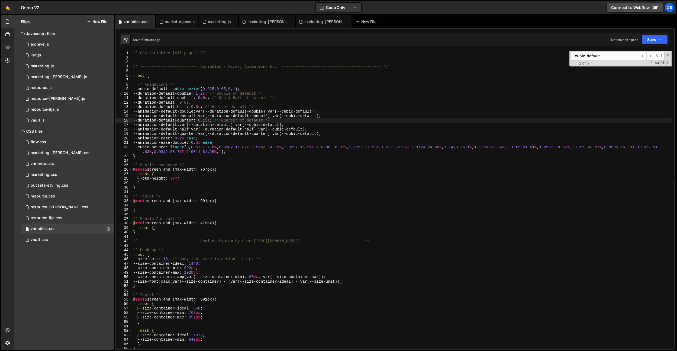
click at [184, 22] on div "marketing.css" at bounding box center [178, 21] width 27 height 5
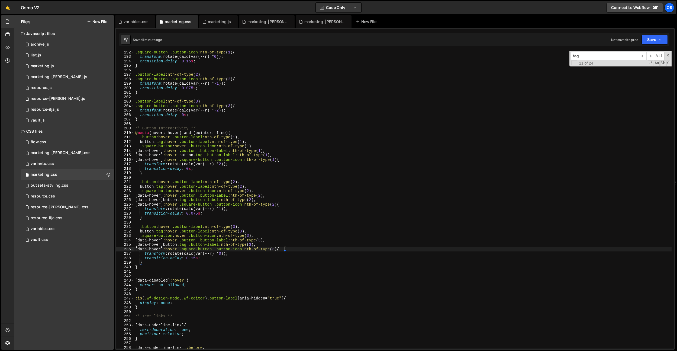
click at [596, 60] on div "tag ​ ​ All Replace All + 11 of 24 .* Aa \b S" at bounding box center [621, 58] width 102 height 15
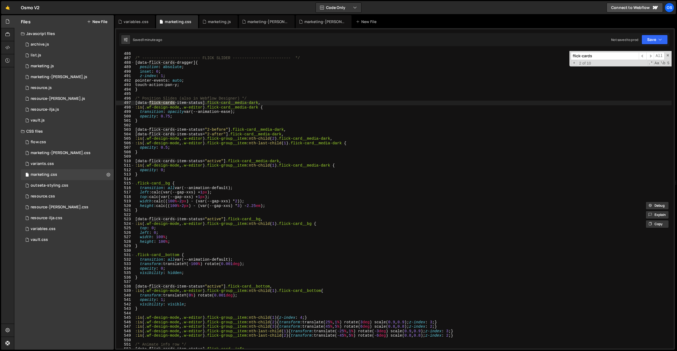
scroll to position [2229, 0]
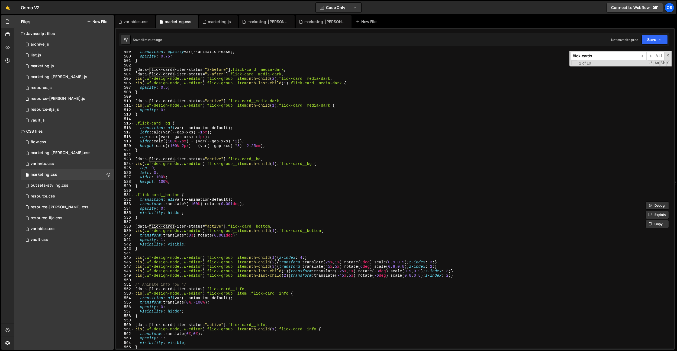
type input "flick-cards"
click at [233, 211] on div "transition : opacity var(--animation-ease) ; opacity : 0.75 ; } [ data-flick-ca…" at bounding box center [403, 203] width 538 height 306
click at [191, 243] on div "transition : opacity var(--animation-ease) ; opacity : 0.75 ; } [ data-flick-ca…" at bounding box center [403, 203] width 538 height 306
click at [211, 197] on div "transition : opacity var(--animation-ease) ; opacity : 0.75 ; } [ data-flick-ca…" at bounding box center [403, 203] width 538 height 306
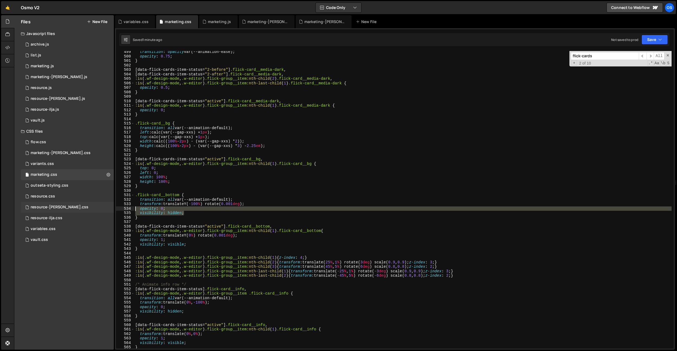
drag, startPoint x: 191, startPoint y: 214, endPoint x: 108, endPoint y: 210, distance: 83.3
click at [108, 210] on div "Files New File Javascript files 0 archive.js 0 0 list.js 0 0 marketing.js 0 0 0…" at bounding box center [345, 182] width 663 height 335
type textarea "opacity: 0; visibility: hidden;"
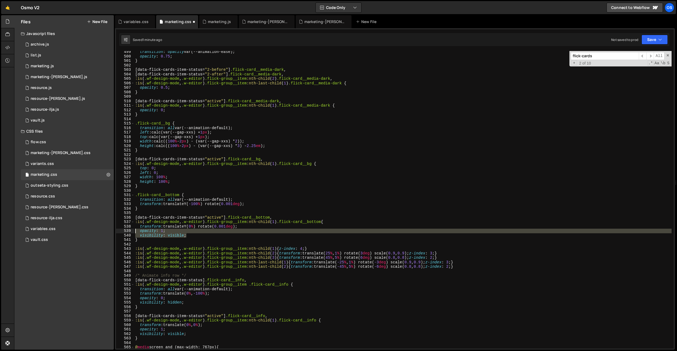
drag, startPoint x: 191, startPoint y: 236, endPoint x: 114, endPoint y: 229, distance: 76.5
click at [114, 229] on div "Files New File Javascript files 0 archive.js 0 0 list.js 0 0 marketing.js 0 0 0…" at bounding box center [345, 182] width 663 height 335
type textarea "opacity: 1; visibility: visible;"
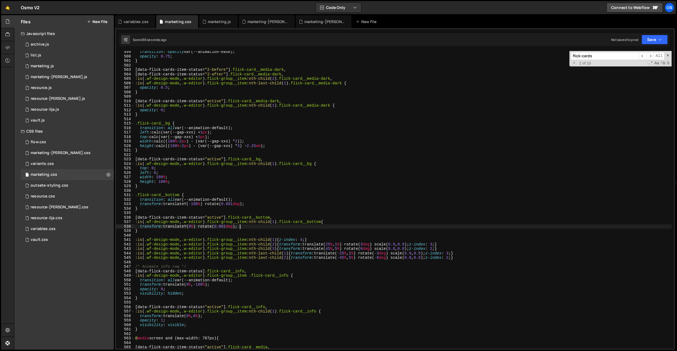
drag, startPoint x: 267, startPoint y: 205, endPoint x: 260, endPoint y: 206, distance: 7.6
click at [267, 205] on div "transition : opacity var(--animation-ease) ; opacity : 0.75 ; } [ data-flick-ca…" at bounding box center [403, 203] width 538 height 306
click at [194, 205] on div "transition : opacity var(--animation-ease) ; opacity : 0.75 ; } [ data-flick-ca…" at bounding box center [403, 203] width 538 height 306
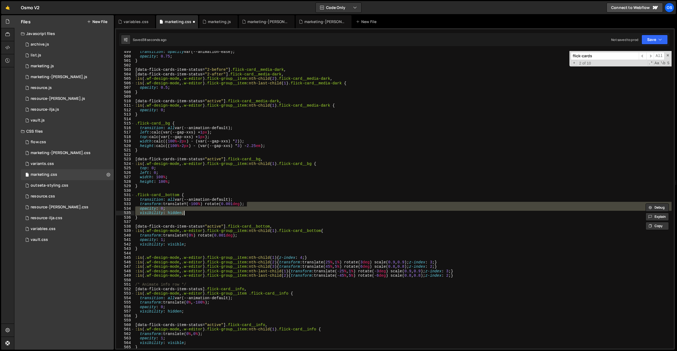
drag, startPoint x: 195, startPoint y: 205, endPoint x: 198, endPoint y: 213, distance: 8.4
click at [195, 205] on div "transition : opacity var(--animation-ease) ; opacity : 0.75 ; } [ data-flick-ca…" at bounding box center [403, 203] width 538 height 306
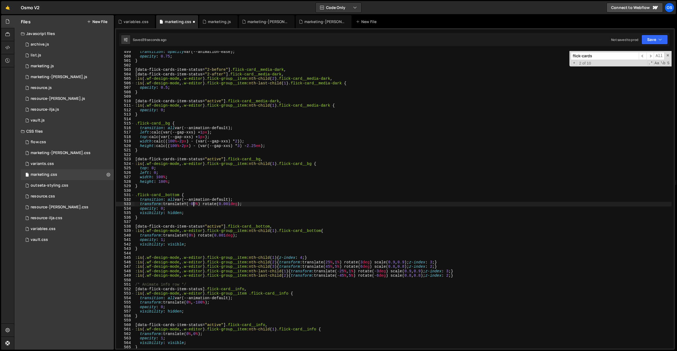
scroll to position [0, 4]
click at [217, 182] on div "transition : opacity var(--animation-ease) ; opacity : 0.75 ; } [ data-flick-ca…" at bounding box center [403, 203] width 538 height 306
type textarea "height: 100%;"
click at [628, 56] on input "flick-cards" at bounding box center [605, 56] width 68 height 8
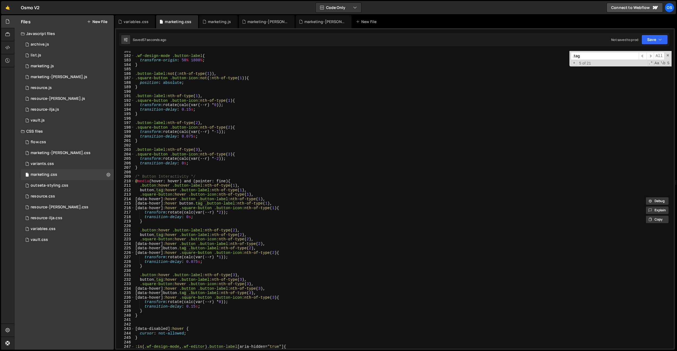
scroll to position [807, 0]
type input ".tag"
type textarea "transform: rotate(calc(var(--r) * 2));"
click at [240, 211] on div ".wf-design-mode .button-label { transform-origin : 50 % 1800 % ; } .button-labe…" at bounding box center [403, 202] width 538 height 306
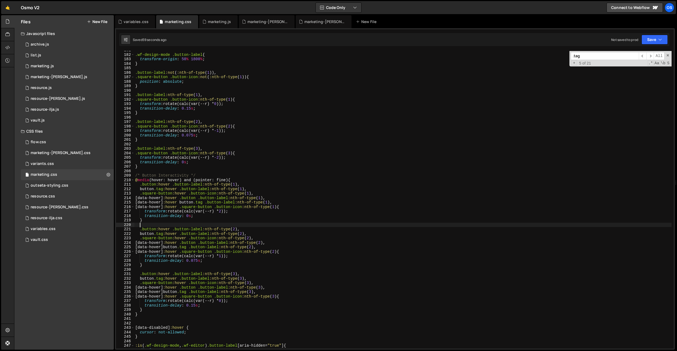
click at [243, 227] on div ".wf-design-mode .button-label { transform-origin : 50 % 1800 % ; } .button-labe…" at bounding box center [403, 201] width 538 height 306
click at [199, 203] on div ".wf-design-mode .button-label { transform-origin : 50 % 1800 % ; } .button-labe…" at bounding box center [403, 201] width 538 height 306
click at [194, 201] on div ".wf-design-mode .button-label { transform-origin : 50 % 1800 % ; } .button-labe…" at bounding box center [403, 199] width 538 height 297
click at [194, 201] on div ".wf-design-mode .button-label { transform-origin : 50 % 1800 % ; } .button-labe…" at bounding box center [403, 201] width 538 height 306
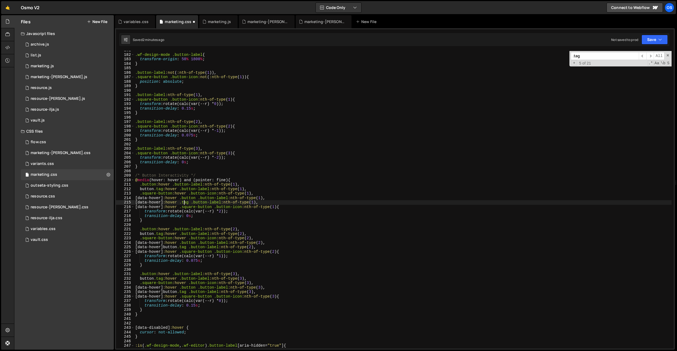
click at [151, 190] on div ".wf-design-mode .button-label { transform-origin : 50 % 1800 % ; } .button-labe…" at bounding box center [403, 201] width 538 height 306
click at [150, 235] on div ".wf-design-mode .button-label { transform-origin : 50 % 1800 % ; } .button-labe…" at bounding box center [403, 201] width 538 height 306
click at [178, 246] on div ".wf-design-mode .button-label { transform-origin : 50 % 1800 % ; } .button-labe…" at bounding box center [403, 201] width 538 height 306
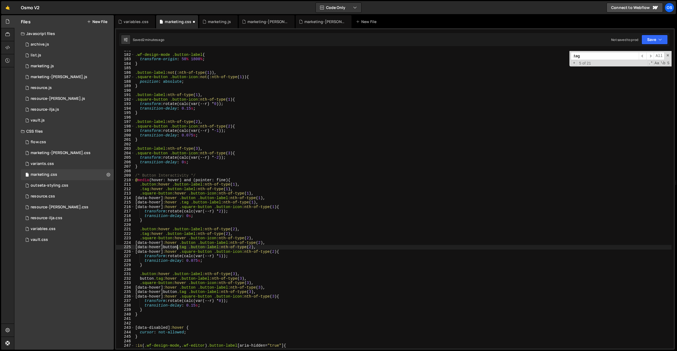
click at [178, 246] on div ".wf-design-mode .button-label { transform-origin : 50 % 1800 % ; } .button-labe…" at bounding box center [403, 201] width 538 height 306
click at [149, 279] on div ".wf-design-mode .button-label { transform-origin : 50 % 1800 % ; } .button-labe…" at bounding box center [403, 201] width 538 height 306
click at [174, 291] on div ".wf-design-mode .button-label { transform-origin : 50 % 1800 % ; } .button-labe…" at bounding box center [403, 201] width 538 height 306
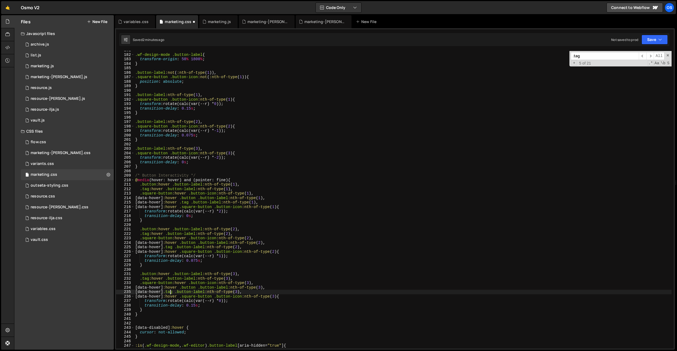
click at [300, 242] on div ".wf-design-mode .button-label { transform-origin : 50 % 1800 % ; } .button-labe…" at bounding box center [403, 201] width 538 height 306
type textarea "[data-hover]:hover .button .button-label:nth-of-type(2),"
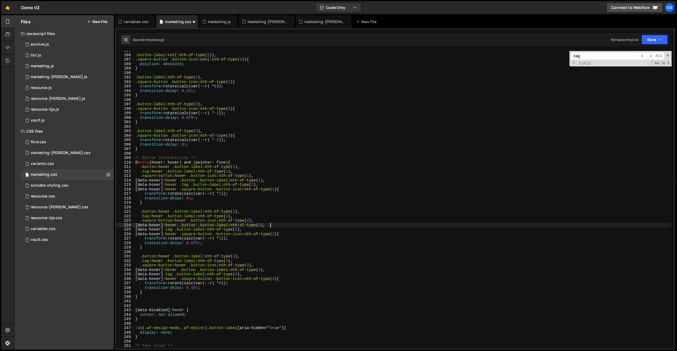
click at [276, 253] on div ".button-label :not ( :nth-of-type ( 1 )), .square-button .button-icon :not ( :n…" at bounding box center [403, 201] width 538 height 306
click at [246, 187] on div ".button-label :not ( :nth-of-type ( 1 )), .square-button .button-icon :not ( :n…" at bounding box center [403, 201] width 538 height 306
click at [208, 182] on div ".button-label :not ( :nth-of-type ( 1 )), .square-button .button-icon :not ( :n…" at bounding box center [403, 201] width 538 height 306
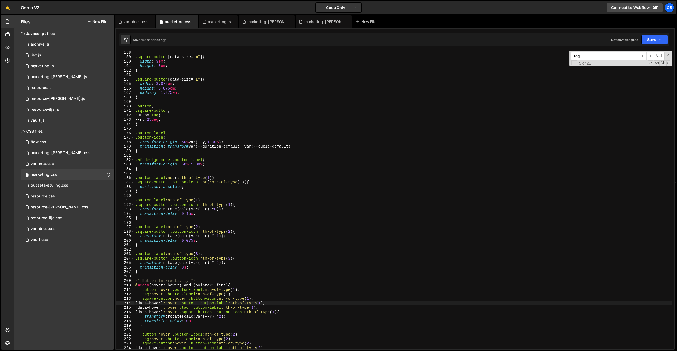
scroll to position [702, 0]
drag, startPoint x: 150, startPoint y: 118, endPoint x: 146, endPoint y: 124, distance: 7.8
click at [150, 118] on div "} .square-button [ data-size = " m " ] { width : 3 em ; height : 3 em ; } .squa…" at bounding box center [403, 200] width 538 height 306
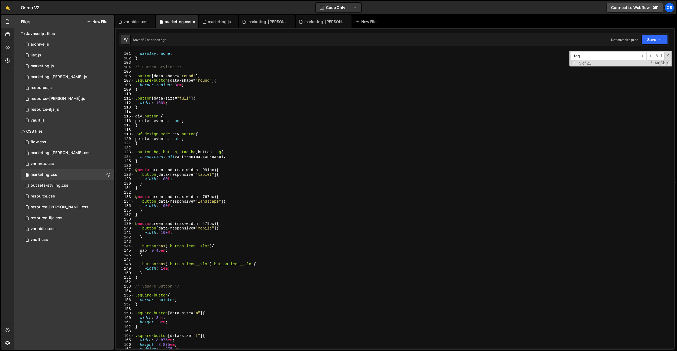
scroll to position [411, 0]
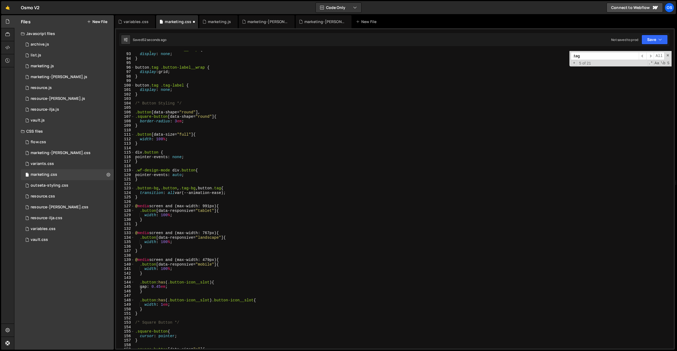
click at [183, 139] on div "div .tag .button-label__wrap { display : none ; } button .tag .button-label__wr…" at bounding box center [403, 200] width 538 height 306
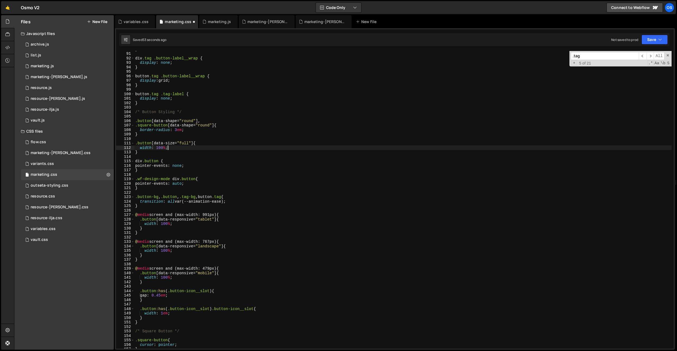
scroll to position [377, 0]
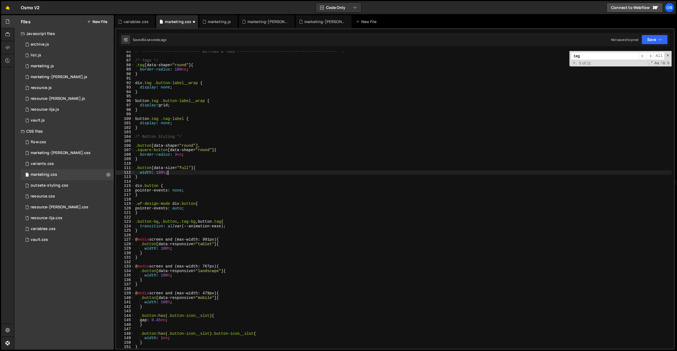
click at [151, 119] on div "/* ------------------------- BUTTONS & TAGS -----------------------------------…" at bounding box center [403, 202] width 538 height 306
type textarea "button.tag .tag-label {"
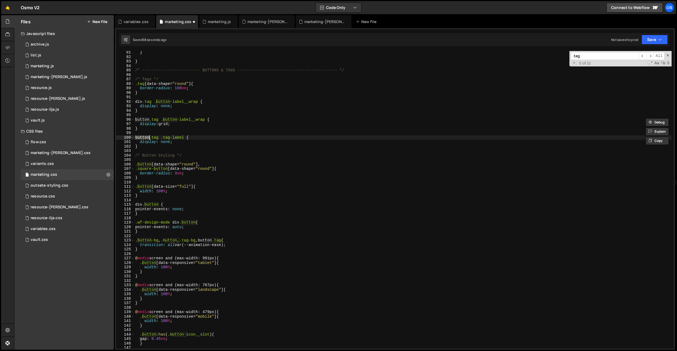
scroll to position [351, 0]
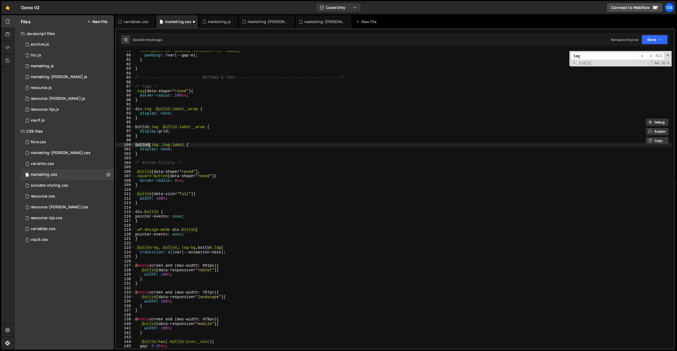
click at [176, 140] on div ".container.is--medium , .container.is--small { padding : 0 var(--gap-m) ; } } /…" at bounding box center [403, 202] width 538 height 306
click at [223, 157] on div ".container.is--medium , .container.is--small { padding : 0 var(--gap-m) ; } } /…" at bounding box center [403, 202] width 538 height 306
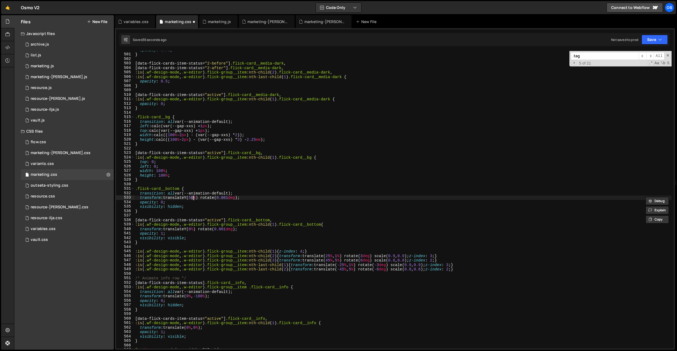
scroll to position [808, 0]
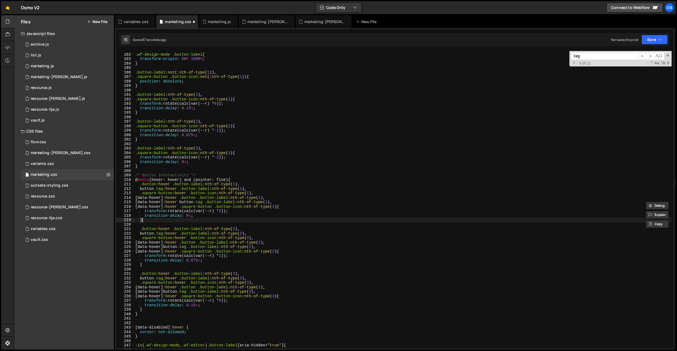
click at [274, 219] on div ".wf-design-mode .button-label { transform-origin : 50 % 1800 % ; } .button-labe…" at bounding box center [403, 201] width 538 height 306
type textarea "}"
click at [610, 55] on input ".tag" at bounding box center [605, 56] width 68 height 8
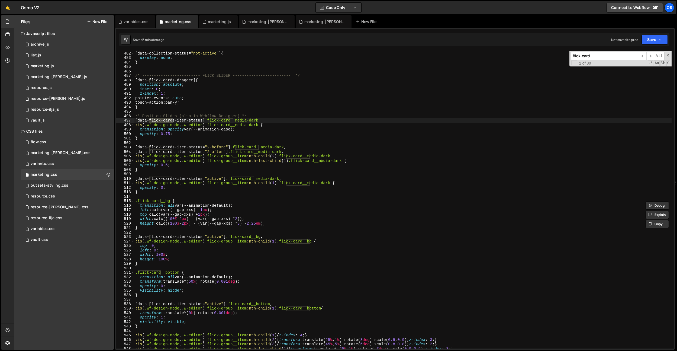
scroll to position [2209, 0]
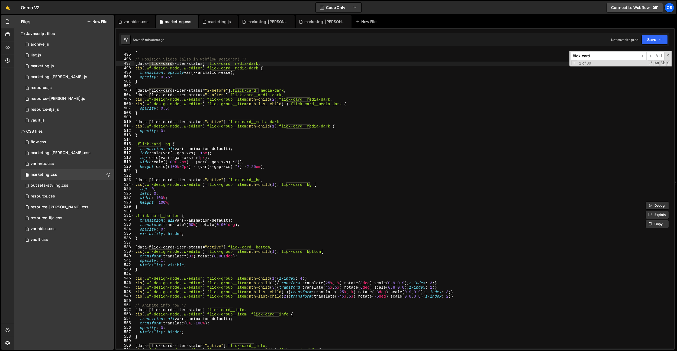
type input "flick-card"
click at [228, 192] on div "} /* Position Slides (also in Webflow Designer) */ [ data-flick-cards-item-stat…" at bounding box center [403, 201] width 538 height 306
click at [184, 222] on div "} /* Position Slides (also in Webflow Designer) */ [ data-flick-cards-item-stat…" at bounding box center [403, 201] width 538 height 306
click at [188, 233] on div "} /* Position Slides (also in Webflow Designer) */ [ data-flick-cards-item-stat…" at bounding box center [403, 201] width 538 height 306
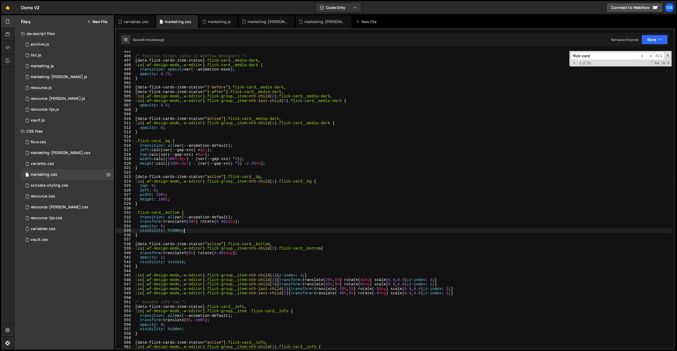
scroll to position [2250, 0]
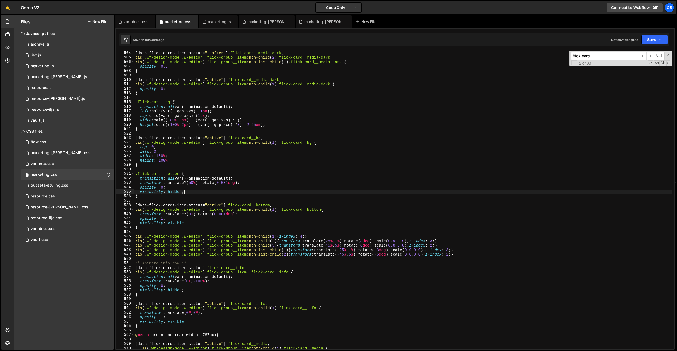
click at [199, 237] on div "[ data-flick-cards-item-status = " 2-after " ] .flick-card__media-dark , :is ( …" at bounding box center [403, 204] width 538 height 306
click at [190, 224] on div "[ data-flick-cards-item-status = " 2-after " ] .flick-card__media-dark , :is ( …" at bounding box center [403, 204] width 538 height 306
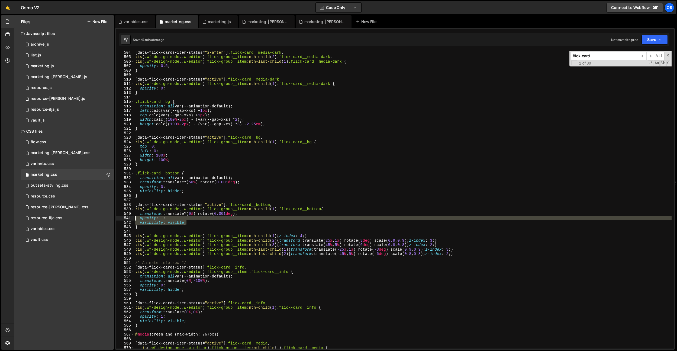
drag, startPoint x: 190, startPoint y: 224, endPoint x: 134, endPoint y: 220, distance: 56.0
click at [134, 220] on div "visibility: visible; 504 505 506 507 508 509 510 511 512 513 514 515 516 517 51…" at bounding box center [395, 199] width 558 height 297
type textarea "opacity: 1; visibility: visible;"
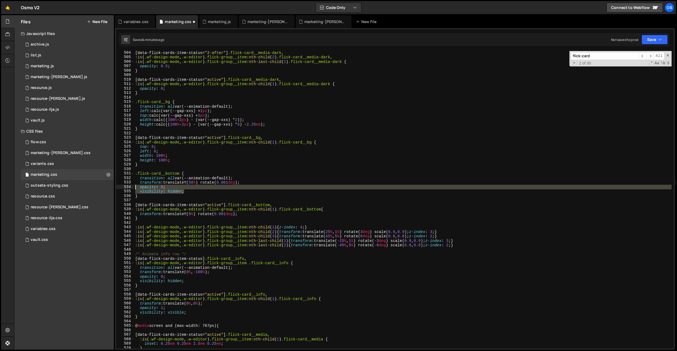
drag, startPoint x: 196, startPoint y: 191, endPoint x: 129, endPoint y: 187, distance: 67.4
click at [129, 187] on div "transform: translateY(0%) rotate(0.001deg); 504 505 506 507 508 509 510 511 512…" at bounding box center [395, 199] width 558 height 297
type textarea "opacity: 0; visibility: hidden;"
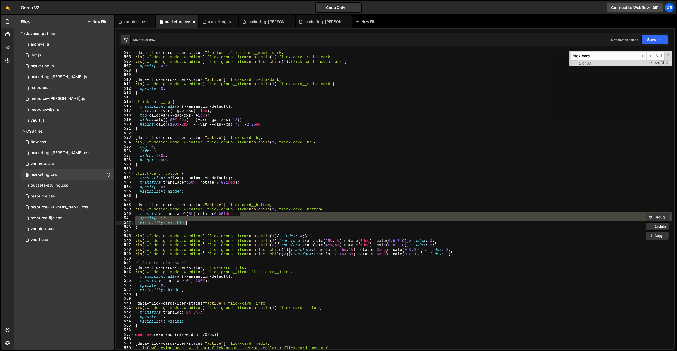
click at [289, 224] on div "[ data-flick-cards-item-status = " 2-after " ] .flick-card__media-dark , :is ( …" at bounding box center [403, 199] width 538 height 297
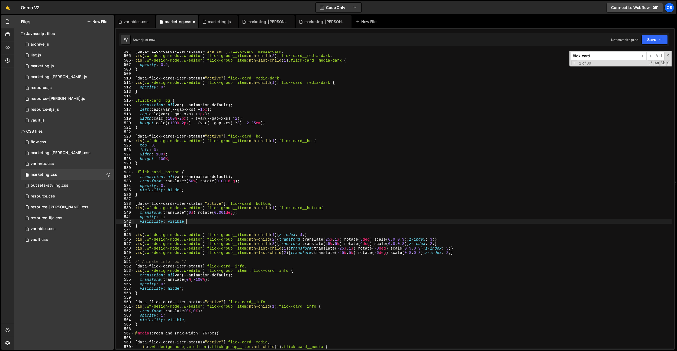
scroll to position [2306, 0]
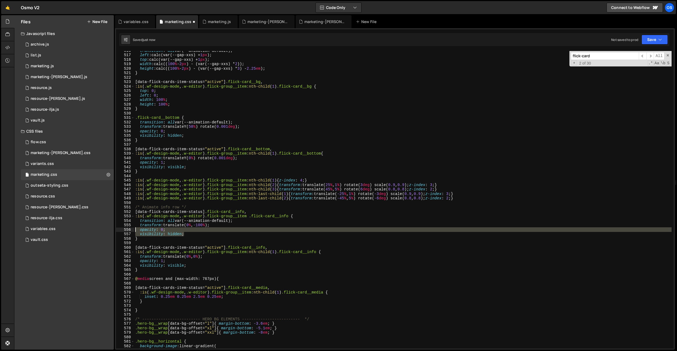
drag, startPoint x: 190, startPoint y: 235, endPoint x: 120, endPoint y: 229, distance: 70.2
click at [120, 229] on div "visibility: visible; 516 517 518 519 520 521 522 523 524 525 526 527 528 529 53…" at bounding box center [395, 199] width 558 height 297
type textarea "opacity: 0; visibility: hidden;"
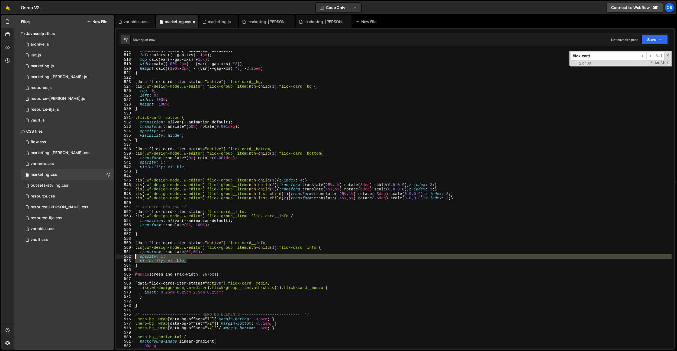
drag, startPoint x: 197, startPoint y: 262, endPoint x: 127, endPoint y: 257, distance: 69.8
click at [127, 257] on div "516 517 518 519 520 521 522 523 524 525 526 527 528 529 530 531 532 533 534 535…" at bounding box center [395, 199] width 558 height 297
type textarea "opacity: 1; visibility: visible;"
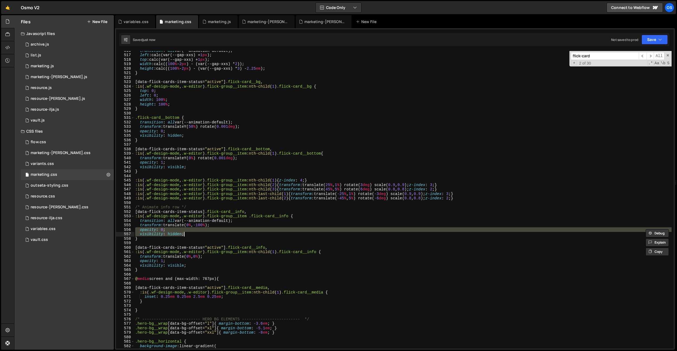
drag, startPoint x: 174, startPoint y: 214, endPoint x: 197, endPoint y: 232, distance: 29.4
click at [174, 214] on div "transition : all var(--animation-default) ; left : calc(var(--gap-xxs) + 1 px )…" at bounding box center [403, 201] width 538 height 306
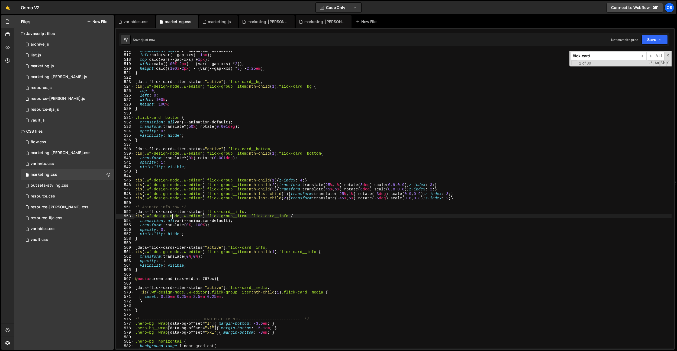
click at [205, 227] on div "transition : all var(--animation-default) ; left : calc(var(--gap-xxs) + 1 px )…" at bounding box center [403, 201] width 538 height 306
click at [257, 119] on div "transition : all var(--animation-default) ; left : calc(var(--gap-xxs) + 1 px )…" at bounding box center [403, 201] width 538 height 306
type textarea ".flick-card__bottom {"
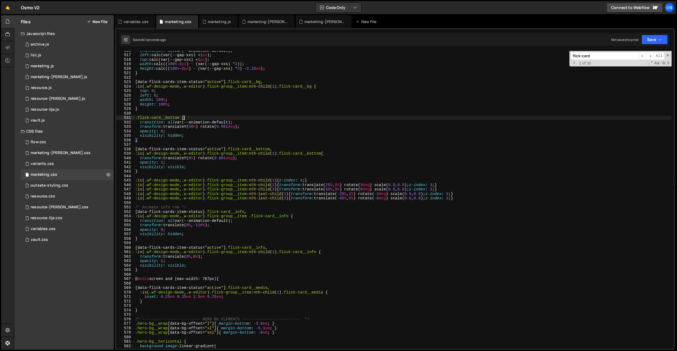
drag, startPoint x: 218, startPoint y: 22, endPoint x: 251, endPoint y: 131, distance: 113.7
click at [218, 22] on div "marketing.js" at bounding box center [219, 21] width 23 height 5
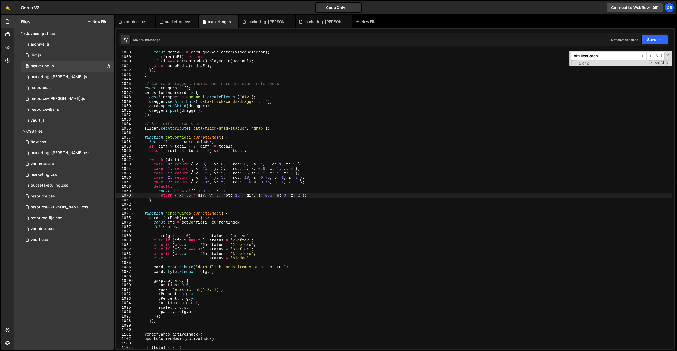
click at [252, 149] on div "const mediaEl = card . querySelector ( videoSelector ) ; if ( ! mediaEl ) retur…" at bounding box center [403, 203] width 538 height 306
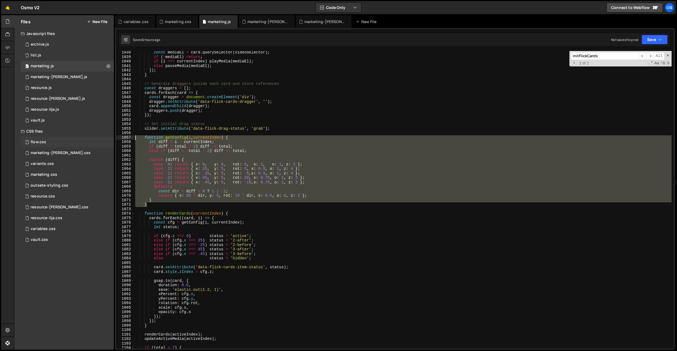
drag, startPoint x: 158, startPoint y: 204, endPoint x: 113, endPoint y: 137, distance: 80.4
click at [113, 137] on div "Files New File Javascript files 0 archive.js 0 0 list.js 0 0 marketing.js 0 0 0…" at bounding box center [345, 182] width 663 height 335
type textarea "function getConfig(i, currentIndex) { let diff = i - currentIndex;"
click at [169, 22] on div "marketing.css" at bounding box center [178, 21] width 27 height 5
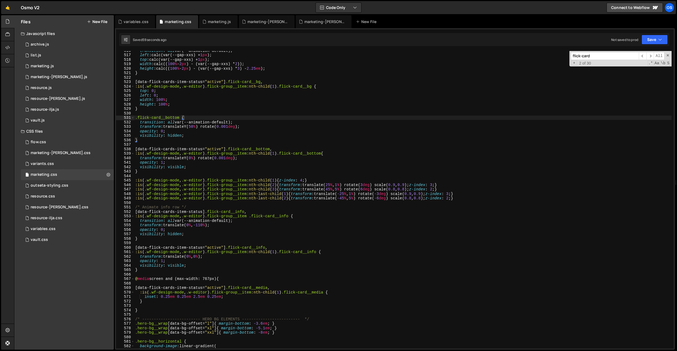
click at [165, 205] on div "transition : all var(--animation-default) ; left : calc(var(--gap-xxs) + 1 px )…" at bounding box center [403, 201] width 538 height 306
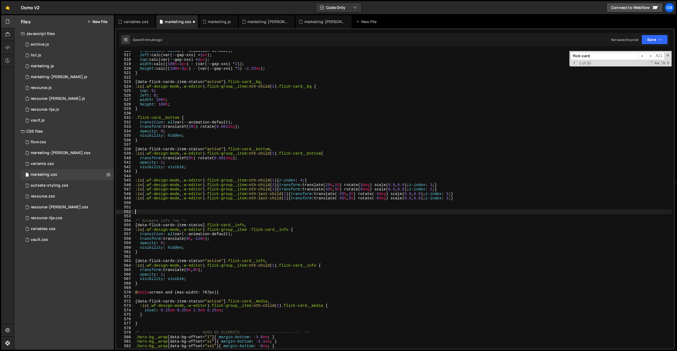
paste textarea "}"
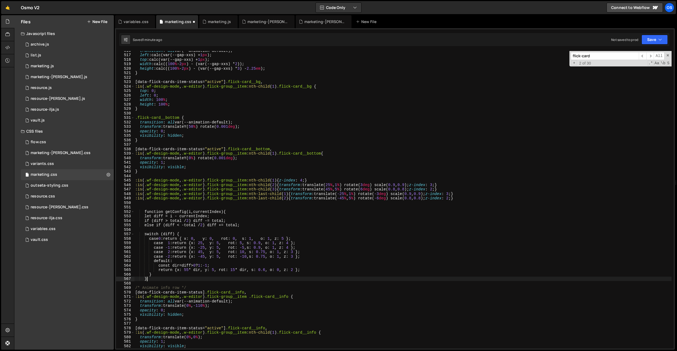
click at [297, 227] on div "transition : all var(--animation-default) ; left : calc(var(--gap-xxs) + 1 px )…" at bounding box center [403, 201] width 538 height 306
click at [303, 200] on div "transition : all var(--animation-default) ; left : calc(var(--gap-xxs) + 1 px )…" at bounding box center [403, 201] width 538 height 306
click at [250, 190] on div "transition : all var(--animation-default) ; left : calc(var(--gap-xxs) + 1 px )…" at bounding box center [403, 201] width 538 height 306
click at [358, 192] on div "transition : all var(--animation-default) ; left : calc(var(--gap-xxs) + 1 px )…" at bounding box center [403, 201] width 538 height 306
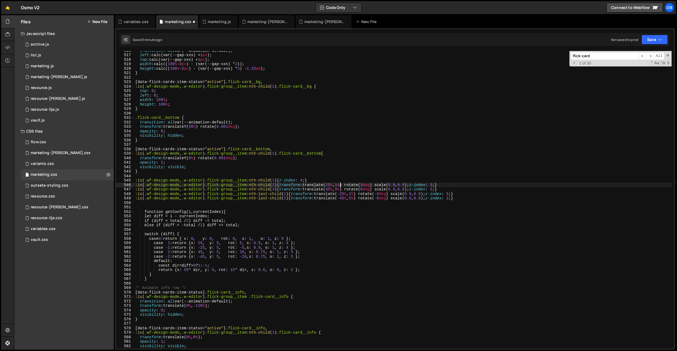
click at [341, 186] on div "transition : all var(--animation-default) ; left : calc(var(--gap-xxs) + 1 px )…" at bounding box center [403, 201] width 538 height 306
click at [351, 186] on div "transition : all var(--animation-default) ; left : calc(var(--gap-xxs) + 1 px )…" at bounding box center [403, 201] width 538 height 306
click at [375, 185] on div "transition : all var(--animation-default) ; left : calc(var(--gap-xxs) + 1 px )…" at bounding box center [403, 201] width 538 height 306
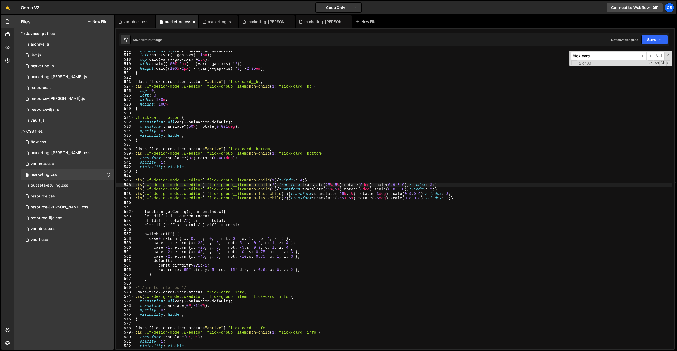
click at [425, 185] on div "transition : all var(--animation-default) ; left : calc(var(--gap-xxs) + 1 px )…" at bounding box center [403, 201] width 538 height 306
click at [424, 190] on div "transition : all var(--animation-default) ; left : calc(var(--gap-xxs) + 1 px )…" at bounding box center [403, 201] width 538 height 306
click at [441, 195] on div "transition : all var(--animation-default) ; left : calc(var(--gap-xxs) + 1 px )…" at bounding box center [403, 201] width 538 height 306
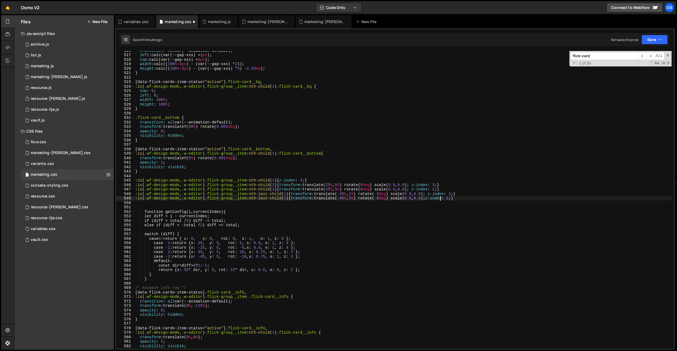
drag, startPoint x: 441, startPoint y: 200, endPoint x: 441, endPoint y: 209, distance: 9.5
click at [441, 200] on div "transition : all var(--animation-default) ; left : calc(var(--gap-xxs) + 1 px )…" at bounding box center [403, 201] width 538 height 306
type textarea ":is(.wf-design-mode, .w-editor) .flick-group__item:nth-last-child(2) {transform…"
click at [366, 203] on div "transition : all var(--animation-default) ; left : calc(var(--gap-xxs) + 1 px )…" at bounding box center [403, 201] width 538 height 306
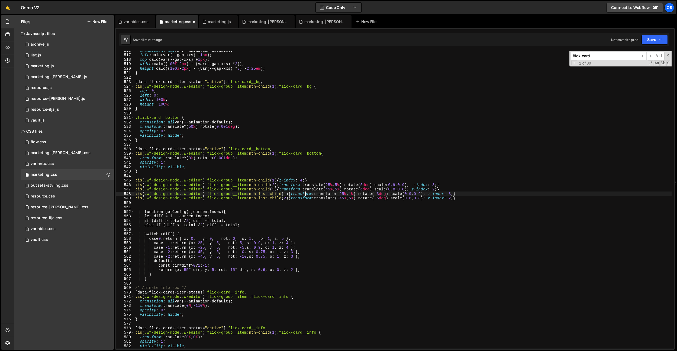
click at [306, 193] on div "transition : all var(--animation-default) ; left : calc(var(--gap-xxs) + 1 px )…" at bounding box center [403, 201] width 538 height 306
click at [342, 192] on div "transition : all var(--animation-default) ; left : calc(var(--gap-xxs) + 1 px )…" at bounding box center [403, 201] width 538 height 306
click at [342, 186] on div "transition : all var(--animation-default) ; left : calc(var(--gap-xxs) + 1 px )…" at bounding box center [403, 201] width 538 height 306
click at [340, 185] on div "transition : all var(--animation-default) ; left : calc(var(--gap-xxs) + 1 px )…" at bounding box center [403, 201] width 538 height 306
click at [350, 192] on div "transition : all var(--animation-default) ; left : calc(var(--gap-xxs) + 1 px )…" at bounding box center [403, 201] width 538 height 306
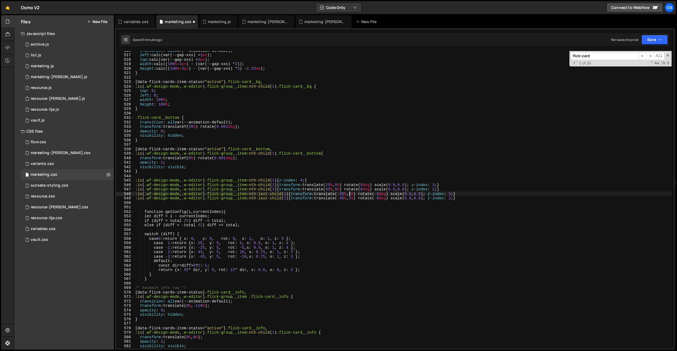
drag, startPoint x: 363, startPoint y: 193, endPoint x: 363, endPoint y: 197, distance: 3.3
click at [363, 194] on div "transition : all var(--animation-default) ; left : calc(var(--gap-xxs) + 1 px )…" at bounding box center [403, 201] width 538 height 306
click at [392, 195] on div "transition : all var(--animation-default) ; left : calc(var(--gap-xxs) + 1 px )…" at bounding box center [403, 201] width 538 height 306
click at [364, 195] on div "transition : all var(--animation-default) ; left : calc(var(--gap-xxs) + 1 px )…" at bounding box center [403, 201] width 538 height 306
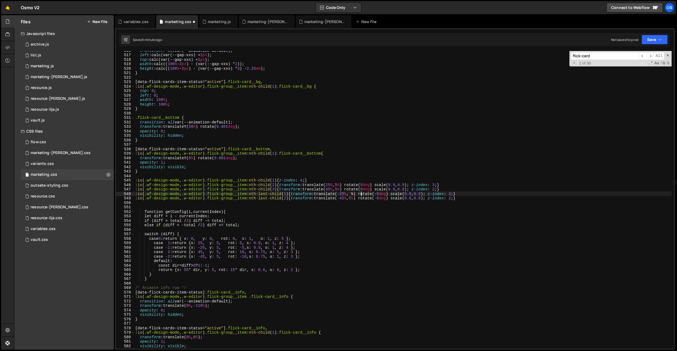
scroll to position [0, 16]
click at [347, 197] on div "transition : all var(--animation-default) ; left : calc(var(--gap-xxs) + 1 px )…" at bounding box center [403, 201] width 538 height 306
click at [396, 197] on div "transition : all var(--animation-default) ; left : calc(var(--gap-xxs) + 1 px )…" at bounding box center [403, 201] width 538 height 306
click at [431, 195] on div "transition : all var(--animation-default) ; left : calc(var(--gap-xxs) + 1 px )…" at bounding box center [403, 201] width 538 height 306
click at [432, 197] on div "transition : all var(--animation-default) ; left : calc(var(--gap-xxs) + 1 px )…" at bounding box center [403, 201] width 538 height 306
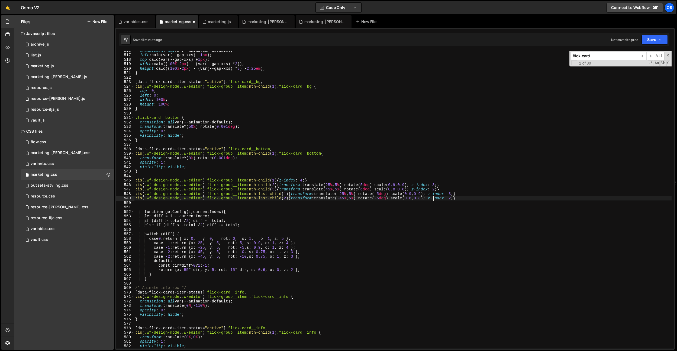
click at [434, 197] on div "transition : all var(--animation-default) ; left : calc(var(--gap-xxs) + 1 px )…" at bounding box center [403, 201] width 538 height 306
click at [420, 199] on div "transition : all var(--animation-default) ; left : calc(var(--gap-xxs) + 1 px )…" at bounding box center [403, 201] width 538 height 306
click at [423, 198] on div "transition : all var(--animation-default) ; left : calc(var(--gap-xxs) + 1 px )…" at bounding box center [403, 201] width 538 height 306
click at [394, 182] on div "transition : all var(--animation-default) ; left : calc(var(--gap-xxs) + 1 px )…" at bounding box center [403, 201] width 538 height 306
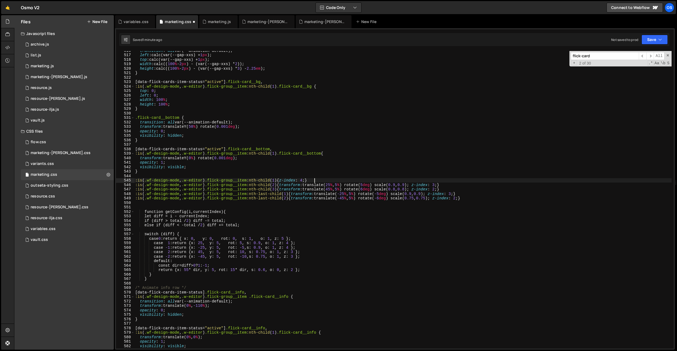
scroll to position [0, 12]
click at [359, 196] on div "transition : all var(--animation-default) ; left : calc(var(--gap-xxs) + 1 px )…" at bounding box center [403, 201] width 538 height 306
click at [425, 193] on div "transition : all var(--animation-default) ; left : calc(var(--gap-xxs) + 1 px )…" at bounding box center [403, 201] width 538 height 306
click at [409, 190] on div "transition : all var(--animation-default) ; left : calc(var(--gap-xxs) + 1 px )…" at bounding box center [403, 201] width 538 height 306
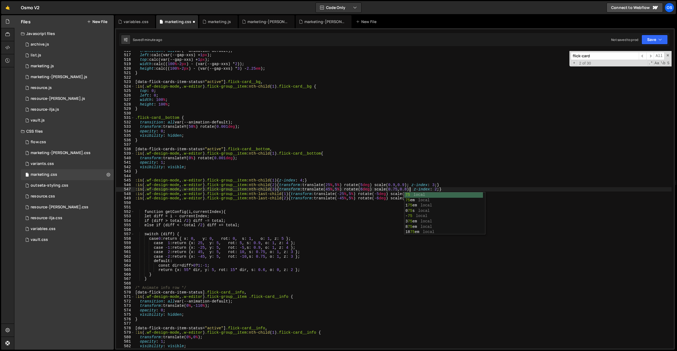
click at [421, 189] on div "transition : all var(--animation-default) ; left : calc(var(--gap-xxs) + 1 px )…" at bounding box center [403, 201] width 538 height 306
click at [395, 199] on div "transition : all var(--animation-default) ; left : calc(var(--gap-xxs) + 1 px )…" at bounding box center [403, 201] width 538 height 306
click at [352, 195] on div "transition : all var(--animation-default) ; left : calc(var(--gap-xxs) + 1 px )…" at bounding box center [403, 201] width 538 height 306
click at [352, 199] on div "transition : all var(--animation-default) ; left : calc(var(--gap-xxs) + 1 px )…" at bounding box center [403, 201] width 538 height 306
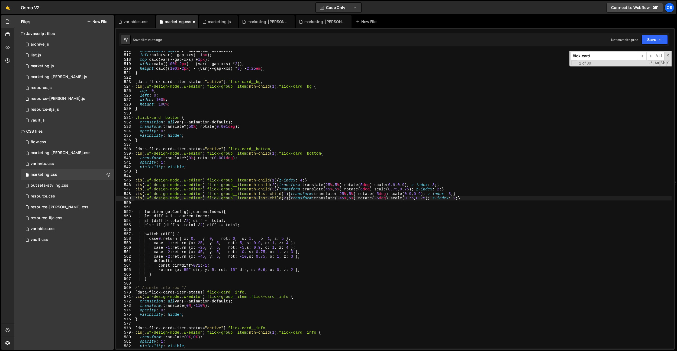
click at [360, 200] on div "transition : all var(--animation-default) ; left : calc(var(--gap-xxs) + 1 px )…" at bounding box center [403, 201] width 538 height 306
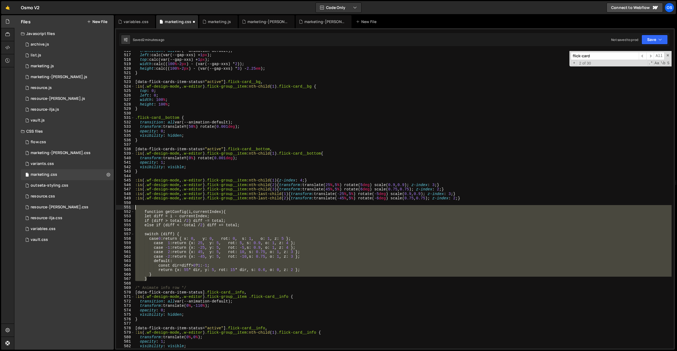
drag, startPoint x: 160, startPoint y: 280, endPoint x: 133, endPoint y: 208, distance: 76.0
click at [133, 208] on div ":is(.wf-design-mode, .w-editor) .flick-group__item:nth-last-child(2) {transform…" at bounding box center [395, 199] width 558 height 297
type textarea "function getConfig(i, currentIndex) {"
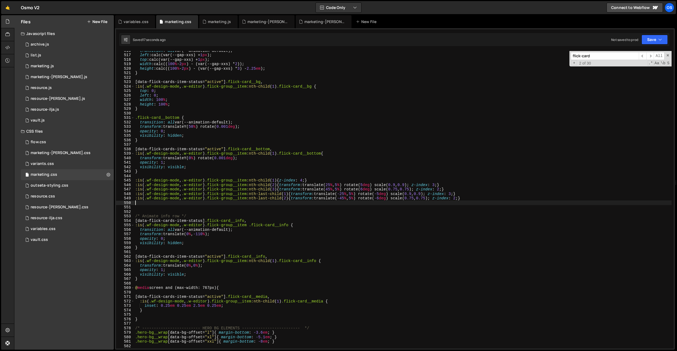
click at [352, 204] on div "transition : all var(--animation-default) ; left : calc(var(--gap-xxs) + 1 px )…" at bounding box center [403, 201] width 538 height 306
click at [351, 194] on div "transition : all var(--animation-default) ; left : calc(var(--gap-xxs) + 1 px )…" at bounding box center [403, 201] width 538 height 306
drag, startPoint x: 365, startPoint y: 198, endPoint x: 363, endPoint y: 206, distance: 7.7
click at [365, 198] on div "transition : all var(--animation-default) ; left : calc(var(--gap-xxs) + 1 px )…" at bounding box center [403, 201] width 538 height 306
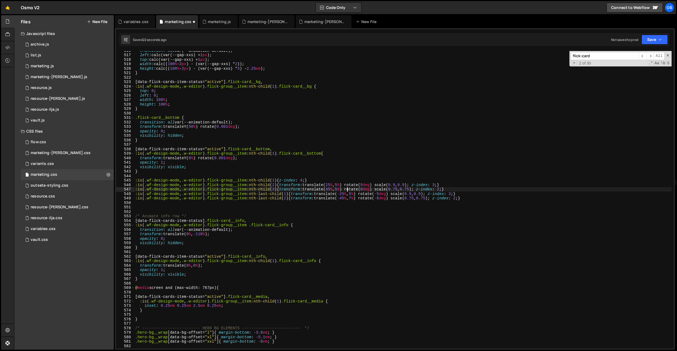
click at [348, 190] on div "transition : all var(--animation-default) ; left : calc(var(--gap-xxs) + 1 px )…" at bounding box center [403, 201] width 538 height 306
type textarea ":is(.wf-design-mode, .w-editor) .flick-group__item:nth-child(3) {transform: tra…"
click at [385, 176] on div "transition : all var(--animation-default) ; left : calc(var(--gap-xxs) + 1 px )…" at bounding box center [403, 201] width 538 height 306
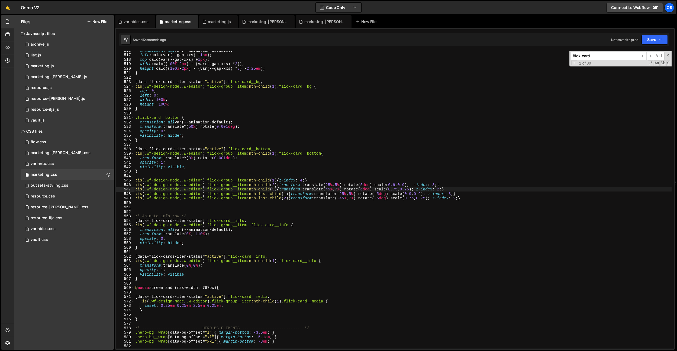
click at [351, 190] on div "transition : all var(--animation-default) ; left : calc(var(--gap-xxs) + 1 px )…" at bounding box center [403, 201] width 538 height 306
click at [352, 184] on div "transition : all var(--animation-default) ; left : calc(var(--gap-xxs) + 1 px )…" at bounding box center [403, 201] width 538 height 306
click at [363, 198] on div "transition : all var(--animation-default) ; left : calc(var(--gap-xxs) + 1 px )…" at bounding box center [403, 201] width 538 height 306
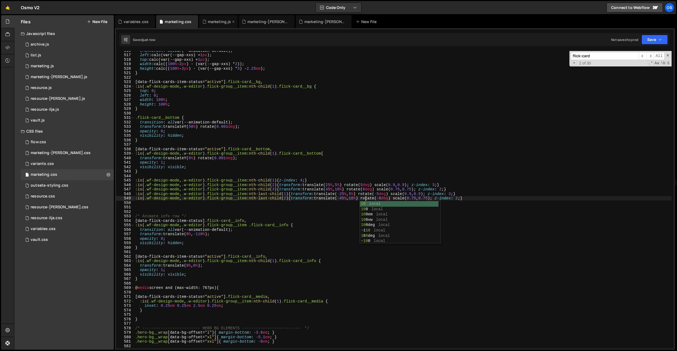
type textarea ":is(.wf-design-mode, .w-editor) .flick-group__item:nth-last-child(2) {transform…"
click at [203, 21] on icon at bounding box center [205, 21] width 4 height 5
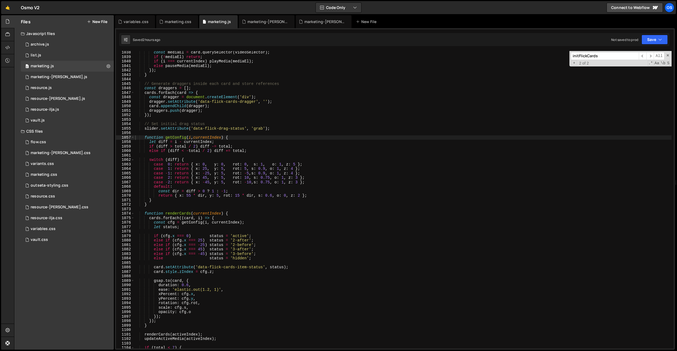
click at [225, 184] on div "const mediaEl = card . querySelector ( videoSelector ) ; if ( ! mediaEl ) retur…" at bounding box center [403, 203] width 538 height 306
click at [223, 178] on div "const mediaEl = card . querySelector ( videoSelector ) ; if ( ! mediaEl ) retur…" at bounding box center [403, 203] width 538 height 306
click at [219, 86] on div "const mediaEl = card . querySelector ( videoSelector ) ; if ( ! mediaEl ) retur…" at bounding box center [403, 203] width 538 height 306
click at [225, 182] on div "const mediaEl = card . querySelector ( videoSelector ) ; if ( ! mediaEl ) retur…" at bounding box center [403, 203] width 538 height 306
click at [224, 178] on div "const mediaEl = card . querySelector ( videoSelector ) ; if ( ! mediaEl ) retur…" at bounding box center [403, 203] width 538 height 306
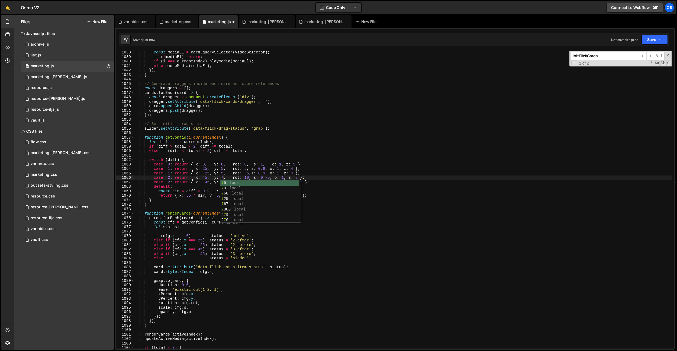
click at [216, 50] on div "// if (!el) return; 159 160 161 162 163 164 165 166 167 168 169 170 171 172 173…" at bounding box center [395, 188] width 560 height 321
click at [227, 180] on div "const mediaEl = card . querySelector ( videoSelector ) ; if ( ! mediaEl ) retur…" at bounding box center [403, 203] width 538 height 306
type textarea "case -2: return { x: -45, y: 7, rot: -10,s: 0.75, o: 1, z: 3 };"
click at [176, 24] on div "marketing.css" at bounding box center [178, 21] width 27 height 5
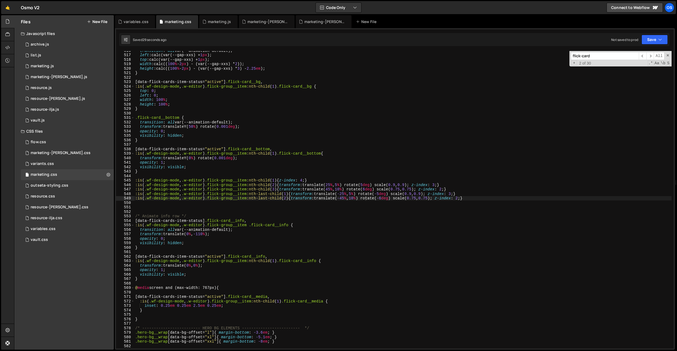
click at [364, 199] on div "transition : all var(--animation-default) ; left : calc(var(--gap-xxs) + 1 px )…" at bounding box center [403, 201] width 538 height 306
click at [352, 189] on div "transition : all var(--animation-default) ; left : calc(var(--gap-xxs) + 1 px )…" at bounding box center [403, 201] width 538 height 306
drag, startPoint x: 393, startPoint y: 170, endPoint x: 390, endPoint y: 171, distance: 2.8
click at [393, 170] on div "transition : all var(--animation-default) ; left : calc(var(--gap-xxs) + 1 px )…" at bounding box center [403, 201] width 538 height 306
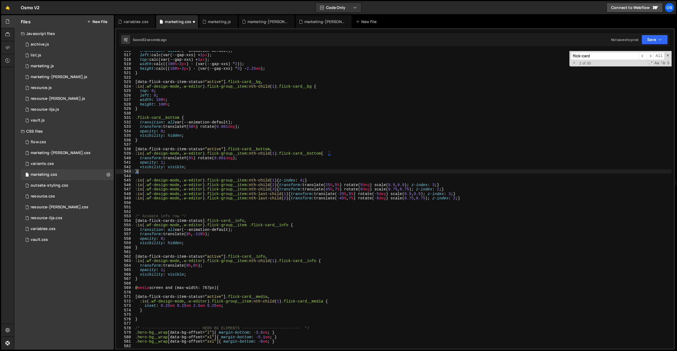
scroll to position [0, 0]
click at [129, 17] on div "variables.css" at bounding box center [135, 21] width 40 height 13
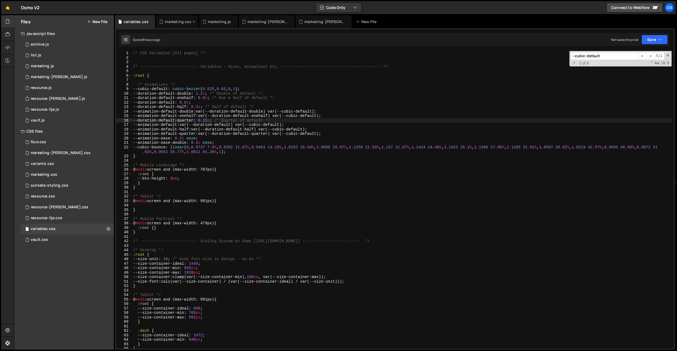
click at [178, 22] on div "marketing.css" at bounding box center [178, 21] width 27 height 5
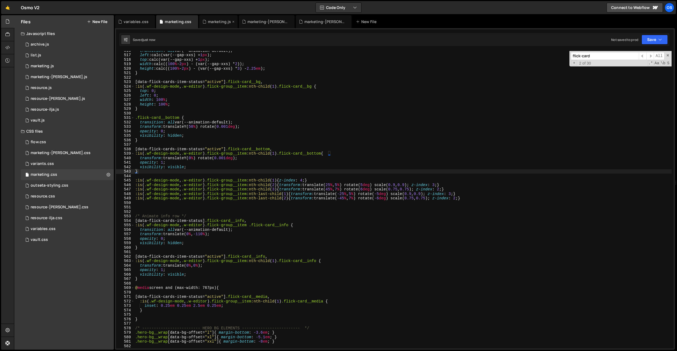
click at [219, 23] on div "marketing.js" at bounding box center [219, 21] width 23 height 5
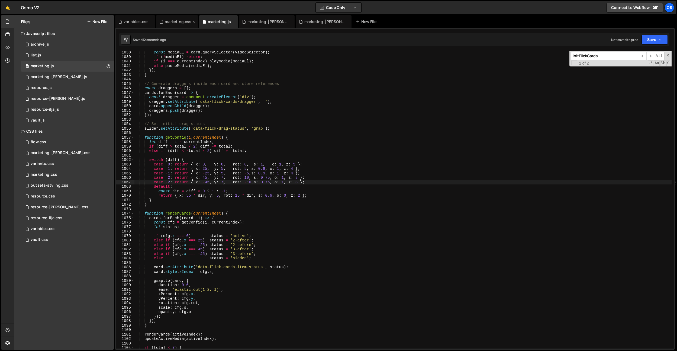
click at [179, 23] on div "marketing.css" at bounding box center [178, 21] width 27 height 5
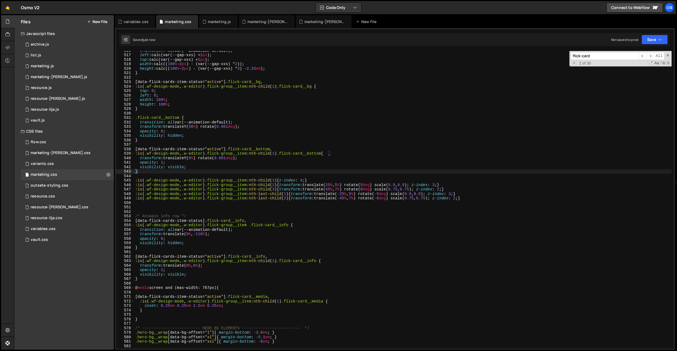
click at [409, 191] on div "transition : all var(--animation-default) ; left : calc(var(--gap-xxs) + 1 px )…" at bounding box center [403, 201] width 538 height 306
click at [364, 184] on div "transition : all var(--animation-default) ; left : calc(var(--gap-xxs) + 1 px )…" at bounding box center [403, 201] width 538 height 306
click at [374, 187] on div "transition : all var(--animation-default) ; left : calc(var(--gap-xxs) + 1 px )…" at bounding box center [403, 201] width 538 height 306
click at [428, 178] on div "transition : all var(--animation-default) ; left : calc(var(--gap-xxs) + 1 px )…" at bounding box center [403, 201] width 538 height 306
click at [391, 197] on div "transition : all var(--animation-default) ; left : calc(var(--gap-xxs) + 1 px )…" at bounding box center [403, 201] width 538 height 306
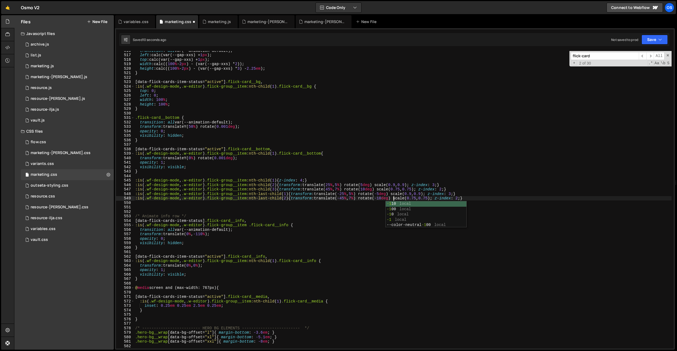
scroll to position [0, 18]
click at [139, 21] on div "variables.css" at bounding box center [136, 21] width 25 height 5
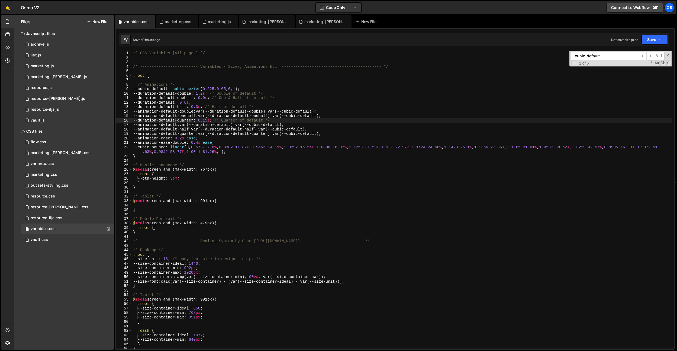
drag, startPoint x: 167, startPoint y: 20, endPoint x: 205, endPoint y: 83, distance: 73.5
click at [168, 21] on div "marketing.css" at bounding box center [178, 21] width 27 height 5
type textarea "[data-flick-cards-item-status="active"] .flick-card__bg,"
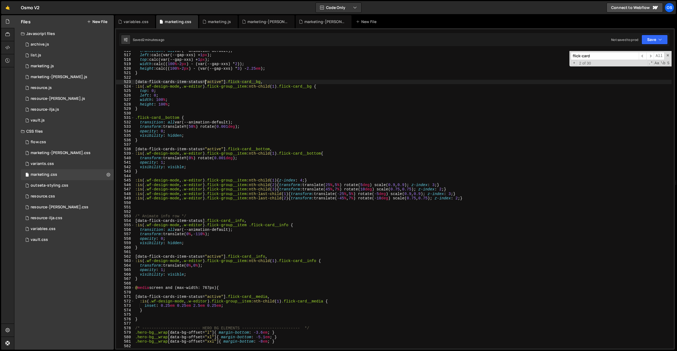
click at [205, 83] on div "transition : all var(--animation-default) ; left : calc(var(--gap-xxs) + 1 px )…" at bounding box center [403, 201] width 538 height 306
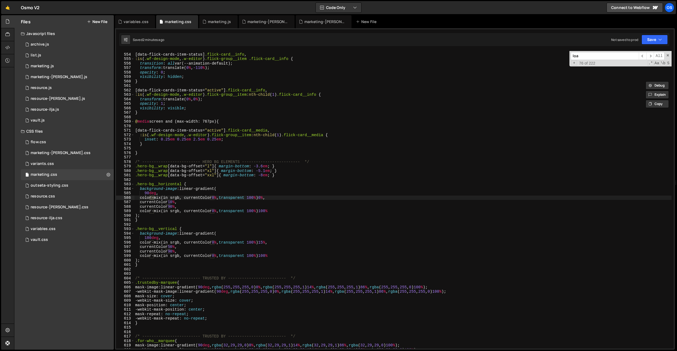
scroll to position [3985, 0]
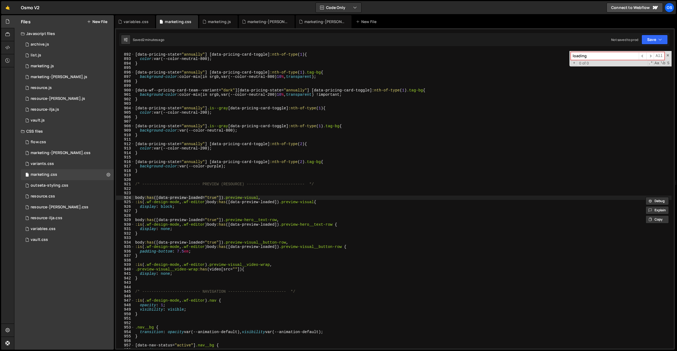
type input "loading"
type textarea "}"
click at [276, 233] on div "[ data-pricing-state = " annually " ] [ data-pricing-card-toggle ] :nth-of-type…" at bounding box center [403, 201] width 538 height 306
click at [277, 233] on div "[ data-pricing-state = " annually " ] [ data-pricing-card-toggle ] :nth-of-type…" at bounding box center [403, 201] width 538 height 306
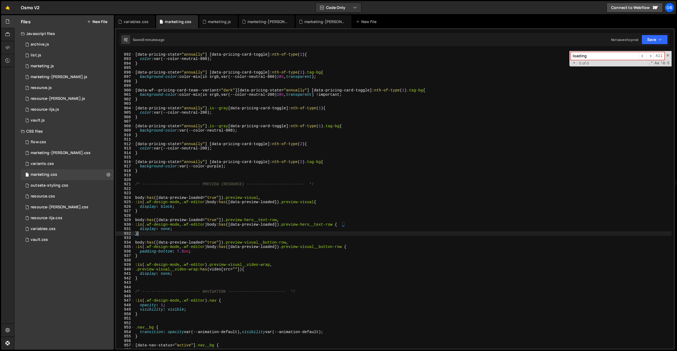
click at [224, 214] on div "[ data-pricing-state = " annually " ] [ data-pricing-card-toggle ] :nth-of-type…" at bounding box center [403, 201] width 538 height 306
click at [231, 206] on div "[ data-pricing-state = " annually " ] [ data-pricing-card-toggle ] :nth-of-type…" at bounding box center [403, 201] width 538 height 306
type textarea "display: block;"
click at [231, 206] on div "[ data-pricing-state = " annually " ] [ data-pricing-card-toggle ] :nth-of-type…" at bounding box center [403, 201] width 538 height 306
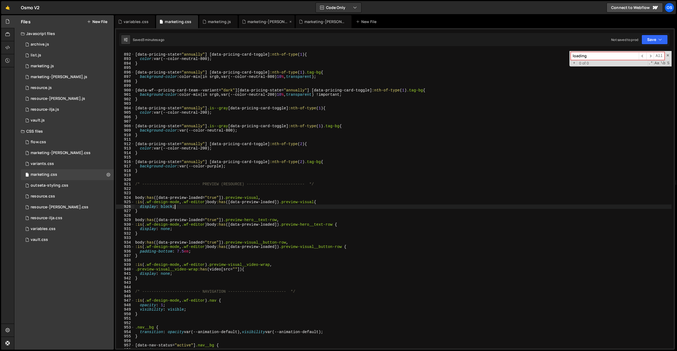
click at [252, 25] on div "marketing-[PERSON_NAME].css" at bounding box center [267, 21] width 56 height 13
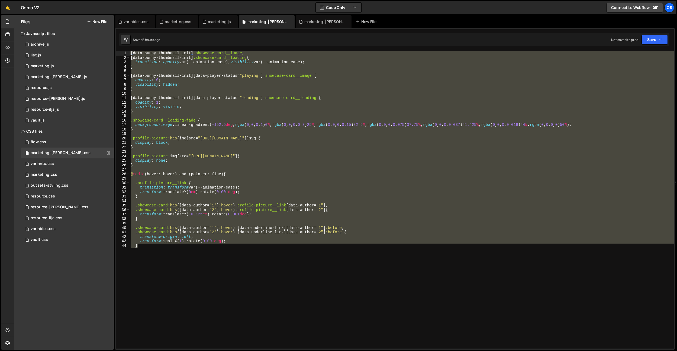
drag, startPoint x: 210, startPoint y: 290, endPoint x: 115, endPoint y: 53, distance: 255.7
click at [115, 53] on div "// if (!el) return; 159 160 161 162 163 164 165 166 167 168 169 170 171 172 173…" at bounding box center [395, 188] width 560 height 321
type textarea "[data-bunny-thumbnail-init] .showcase-card__image, [data-bunny-thumbnail-init] …"
click at [185, 23] on div "marketing.css" at bounding box center [178, 21] width 27 height 5
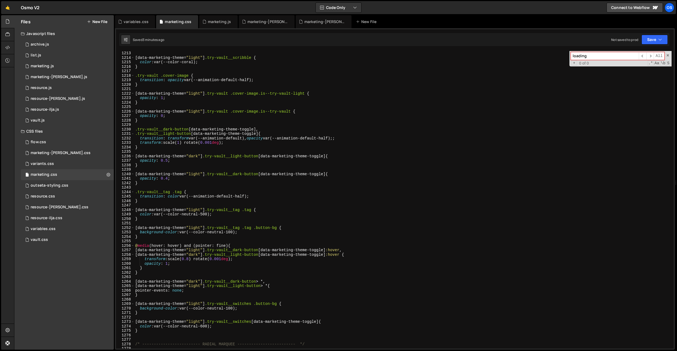
scroll to position [5955, 0]
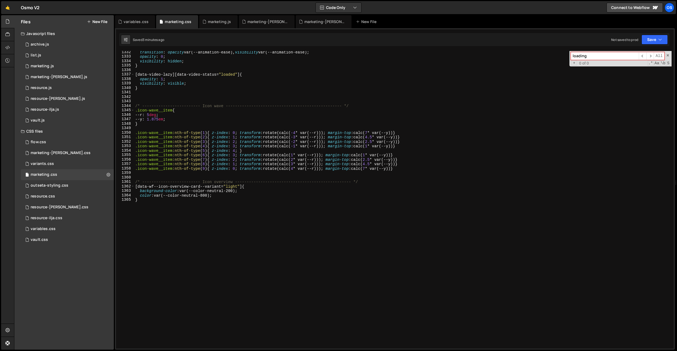
type textarea "}"
click at [236, 217] on div "transition : opacity var(--animation-ease), visibility var(--animation-ease) ; …" at bounding box center [403, 203] width 538 height 306
paste textarea "}"
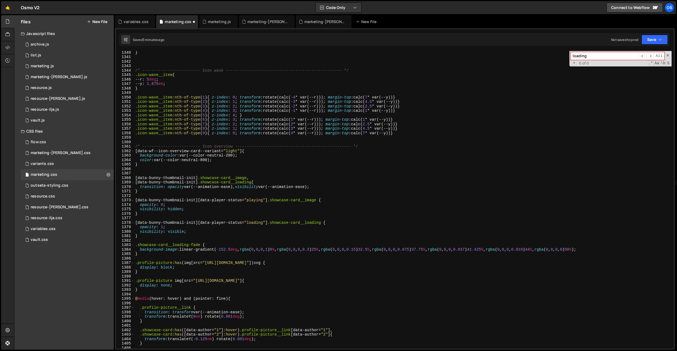
scroll to position [5985, 0]
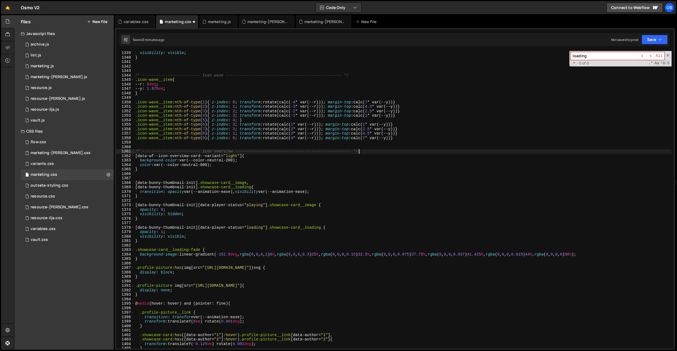
click at [358, 152] on div "visibility : visible ; } /* ------------------------- Icon wave ---------------…" at bounding box center [403, 204] width 538 height 306
type textarea "/* ------------------------- Icon overview ------------------------------------…"
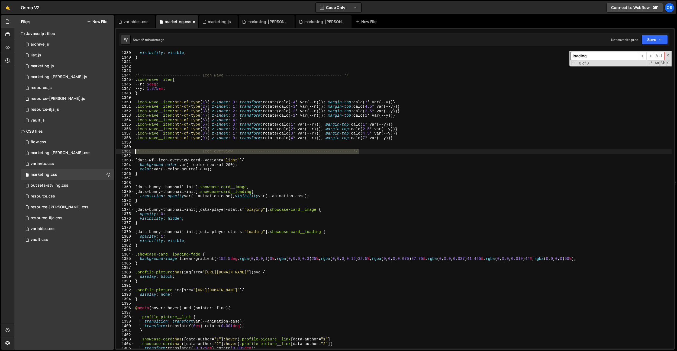
drag, startPoint x: 365, startPoint y: 151, endPoint x: 119, endPoint y: 150, distance: 245.6
click at [119, 150] on div "1339 1340 1341 1342 1343 1344 1345 1346 1347 1348 1349 1350 1351 1352 1353 1354…" at bounding box center [395, 199] width 558 height 297
click at [157, 174] on div "visibility : visible ; } /* ------------------------- Icon wave ---------------…" at bounding box center [403, 204] width 538 height 306
type textarea "}"
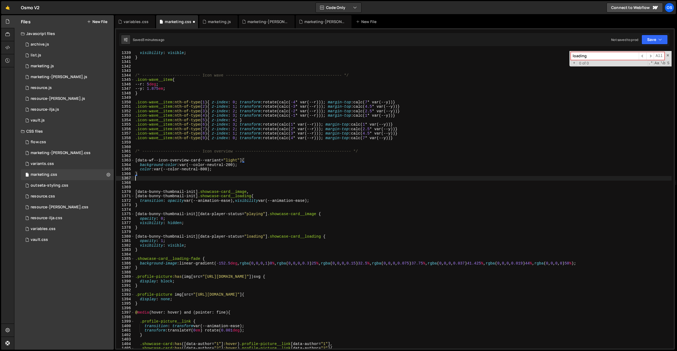
paste textarea "/* ------------------------- Icon overview ------------------------------------…"
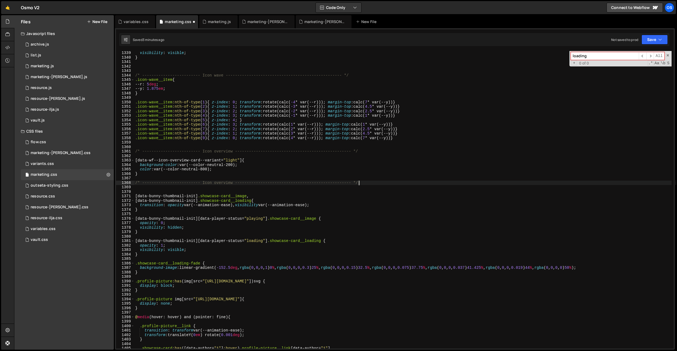
click at [218, 183] on div "visibility : visible ; } /* ------------------------- Icon wave ---------------…" at bounding box center [403, 204] width 538 height 306
type textarea "/* ------------------------- Showcase Thumbnail Bunny -------------------------…"
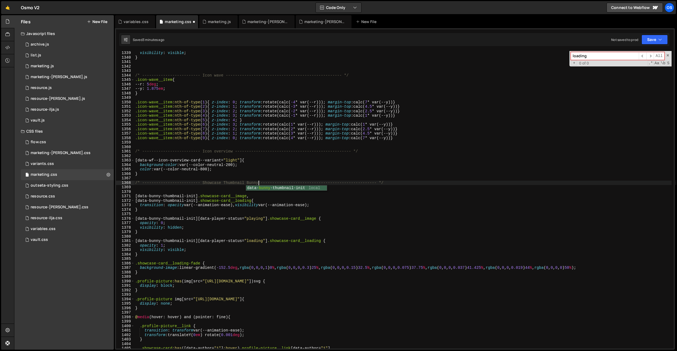
drag, startPoint x: 256, startPoint y: 147, endPoint x: 254, endPoint y: 158, distance: 11.3
click at [256, 147] on div "visibility : visible ; } /* ------------------------- Icon wave ---------------…" at bounding box center [403, 204] width 538 height 306
click at [233, 236] on div "visibility : visible ; } /* ------------------------- Icon wave ---------------…" at bounding box center [403, 204] width 538 height 306
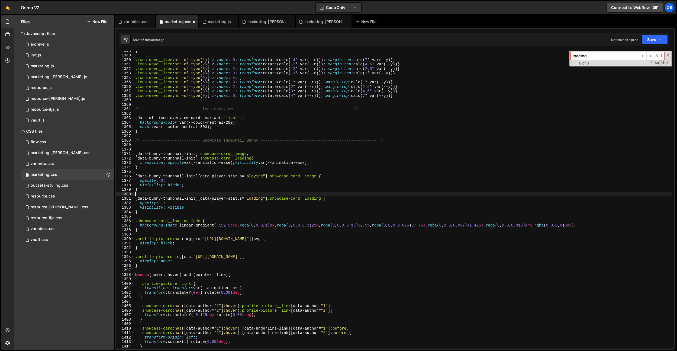
scroll to position [6028, 0]
click at [232, 237] on div "} .icon-wave__item :nth-of-type ( 1 ) { z-index : 0 ; transform : rotate(calc( …" at bounding box center [403, 202] width 538 height 306
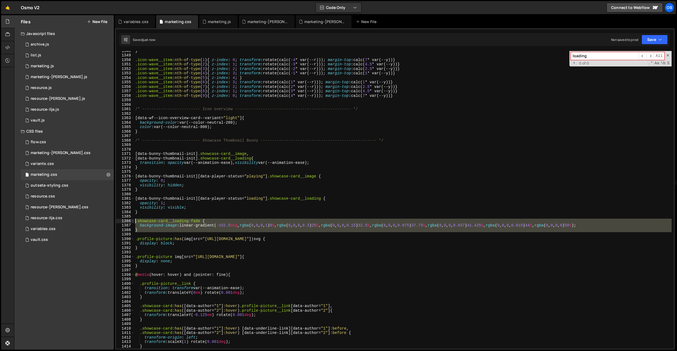
drag, startPoint x: 165, startPoint y: 232, endPoint x: 120, endPoint y: 220, distance: 46.8
click at [120, 220] on div ".profile-picture:has(img[src="[URL][DOMAIN_NAME]"]) svg { 1348 1349 1350 1351 1…" at bounding box center [395, 199] width 558 height 297
type textarea ".showcase-card__loading-fade { background-image: linear-gradient(-152.5deg, rgb…"
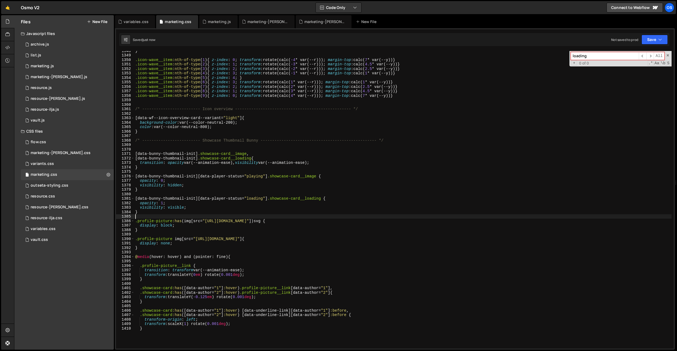
click at [183, 231] on div "} .icon-wave__item :nth-of-type ( 1 ) { z-index : 0 ; transform : rotate(calc( …" at bounding box center [403, 202] width 538 height 306
click at [218, 190] on div "} .icon-wave__item :nth-of-type ( 1 ) { z-index : 0 ; transform : rotate(calc( …" at bounding box center [403, 202] width 538 height 306
click at [231, 164] on div "} .icon-wave__item :nth-of-type ( 1 ) { z-index : 0 ; transform : rotate(calc( …" at bounding box center [403, 202] width 538 height 306
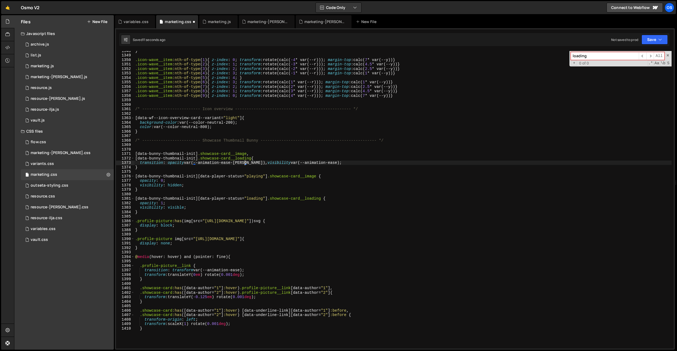
scroll to position [0, 8]
type textarea "}"
click at [283, 188] on div "} .icon-wave__item :nth-of-type ( 1 ) { z-index : 0 ; transform : rotate(calc( …" at bounding box center [403, 202] width 538 height 306
click at [254, 155] on div "} .icon-wave__item :nth-of-type ( 1 ) { z-index : 0 ; transform : rotate(calc( …" at bounding box center [403, 202] width 538 height 306
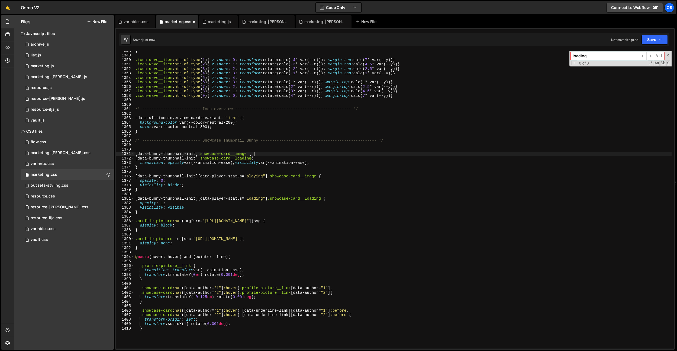
scroll to position [0, 8]
type textarea "[data-bunny-thumbnail-init] .showcase-card__image {}"
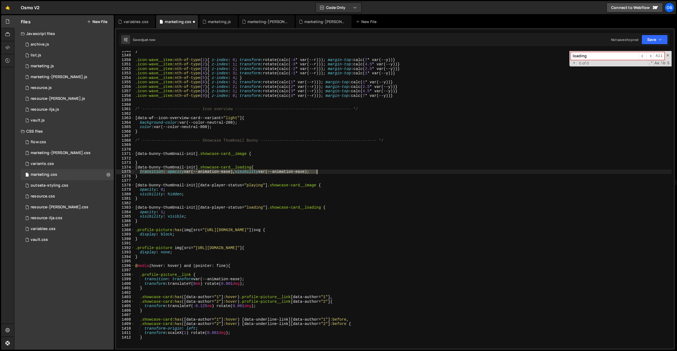
drag, startPoint x: 141, startPoint y: 172, endPoint x: 358, endPoint y: 171, distance: 217.2
click at [358, 171] on div "} .icon-wave__item :nth-of-type ( 1 ) { z-index : 0 ; transform : rotate(calc( …" at bounding box center [403, 202] width 538 height 306
type textarea "transition: opacity var(--animation-ease), visibility var(--animation-ease);"
click at [159, 159] on div "} .icon-wave__item :nth-of-type ( 1 ) { z-index : 0 ; transform : rotate(calc( …" at bounding box center [403, 202] width 538 height 306
paste textarea "transition: opacity var(--animation-ease), visibility var(--animation-ease);"
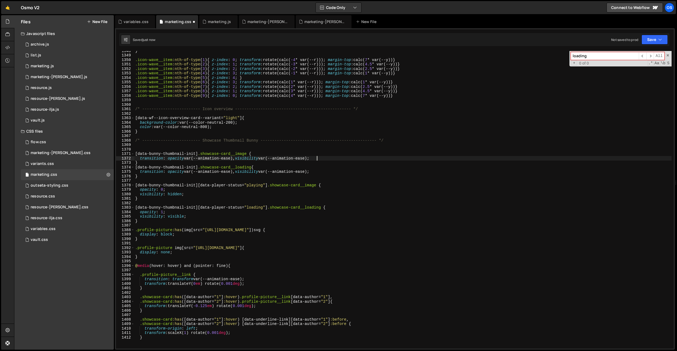
click at [163, 163] on div "} .icon-wave__item :nth-of-type ( 1 ) { z-index : 0 ; transform : rotate(calc( …" at bounding box center [403, 202] width 538 height 306
type textarea "}"
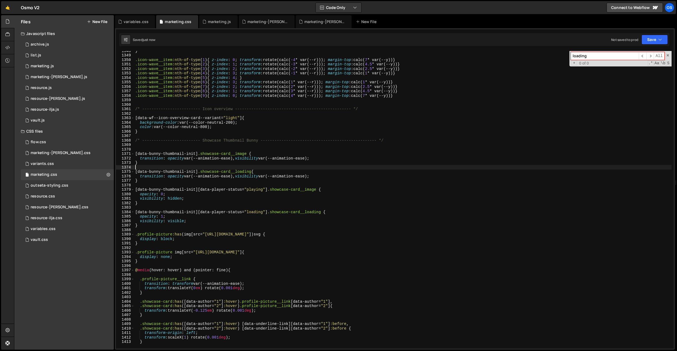
click at [247, 186] on div "} .icon-wave__item :nth-of-type ( 1 ) { z-index : 0 ; transform : rotate(calc( …" at bounding box center [403, 202] width 538 height 306
click at [240, 178] on div "} .icon-wave__item :nth-of-type ( 1 ) { z-index : 0 ; transform : rotate(calc( …" at bounding box center [403, 202] width 538 height 306
click at [314, 176] on div "} .icon-wave__item :nth-of-type ( 1 ) { z-index : 0 ; transform : rotate(calc( …" at bounding box center [403, 202] width 538 height 306
click at [235, 177] on div "} .icon-wave__item :nth-of-type ( 1 ) { z-index : 0 ; transform : rotate(calc( …" at bounding box center [403, 202] width 538 height 306
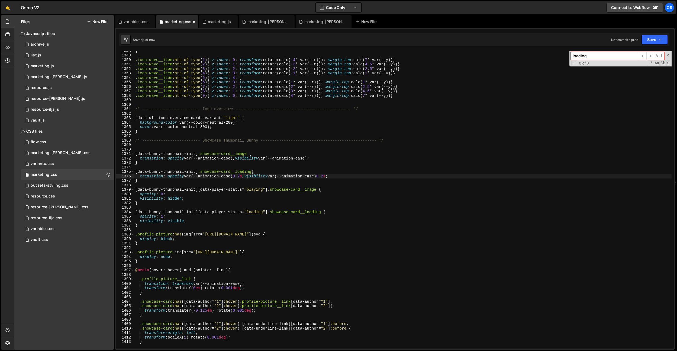
scroll to position [0, 8]
click at [185, 176] on div "} .icon-wave__item :nth-of-type ( 1 ) { z-index : 0 ; transform : rotate(calc( …" at bounding box center [403, 202] width 538 height 306
click at [234, 177] on div "} .icon-wave__item :nth-of-type ( 1 ) { z-index : 0 ; transform : rotate(calc( …" at bounding box center [403, 202] width 538 height 306
click at [228, 178] on div "} .icon-wave__item :nth-of-type ( 1 ) { z-index : 0 ; transform : rotate(calc( …" at bounding box center [403, 199] width 538 height 297
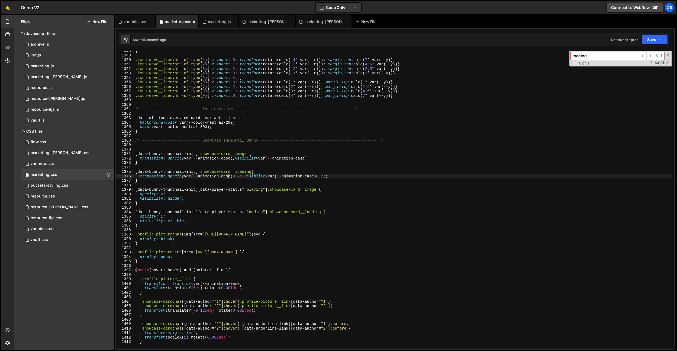
click at [228, 178] on div "} .icon-wave__item :nth-of-type ( 1 ) { z-index : 0 ; transform : rotate(calc( …" at bounding box center [403, 202] width 538 height 306
click at [340, 175] on div "} .icon-wave__item :nth-of-type ( 1 ) { z-index : 0 ; transform : rotate(calc( …" at bounding box center [403, 202] width 538 height 306
click at [368, 175] on div "} .icon-wave__item :nth-of-type ( 1 ) { z-index : 0 ; transform : rotate(calc( …" at bounding box center [403, 202] width 538 height 306
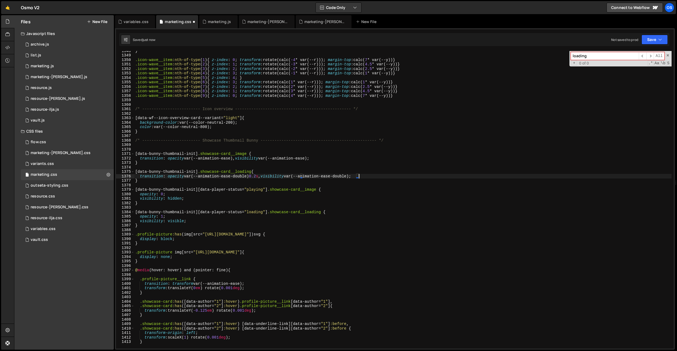
click at [263, 175] on div "} .icon-wave__item :nth-of-type ( 1 ) { z-index : 0 ; transform : rotate(calc( …" at bounding box center [403, 202] width 538 height 306
type textarea "transition: opacity var(--animation-ease-double), visibility var(--animation-ea…"
click at [219, 26] on div "marketing.js" at bounding box center [218, 21] width 38 height 13
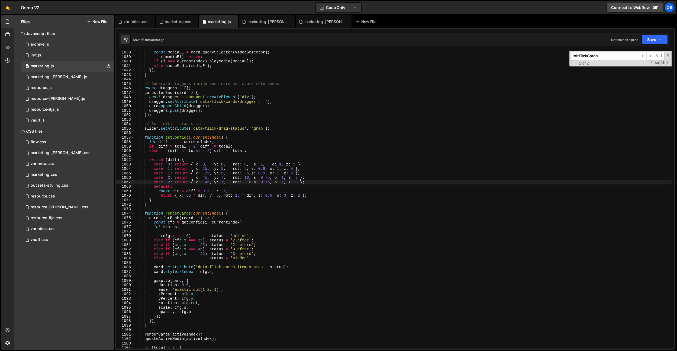
click at [219, 97] on div "const mediaEl = card . querySelector ( videoSelector ) ; if ( ! mediaEl ) retur…" at bounding box center [403, 203] width 538 height 306
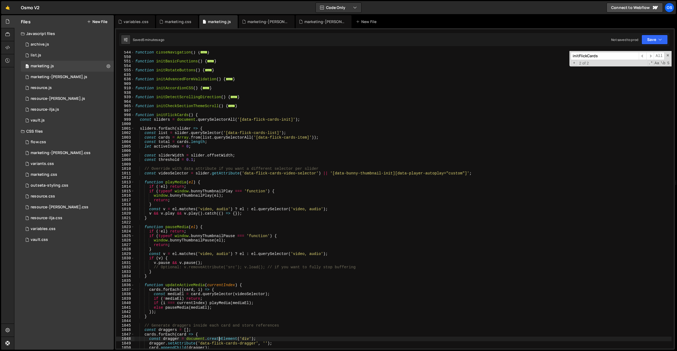
scroll to position [464, 0]
click at [181, 116] on div "function closeNavigation ( ) { ... } function initBasicFunctions ( ) { ... } fu…" at bounding box center [403, 200] width 538 height 306
drag, startPoint x: 181, startPoint y: 116, endPoint x: 185, endPoint y: 115, distance: 3.6
click at [181, 116] on div "function closeNavigation ( ) { ... } function initBasicFunctions ( ) { ... } fu…" at bounding box center [403, 200] width 538 height 306
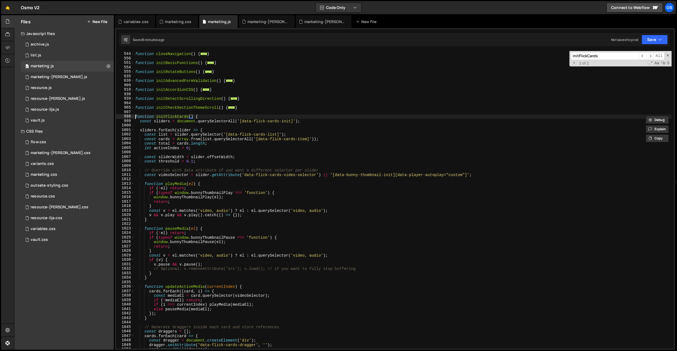
click at [135, 117] on div "function closeNavigation ( ) { ... } function initBasicFunctions ( ) { ... } fu…" at bounding box center [403, 200] width 538 height 306
click at [134, 117] on span at bounding box center [132, 116] width 3 height 5
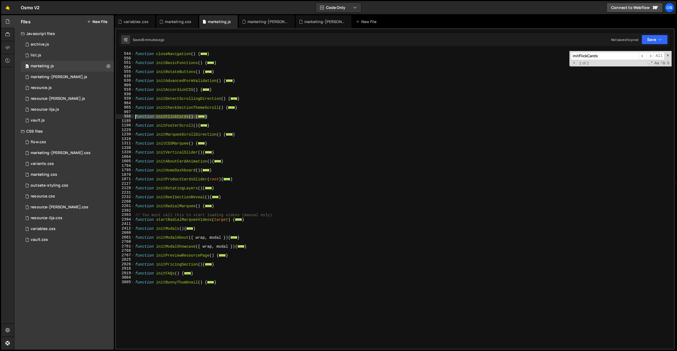
drag, startPoint x: 217, startPoint y: 117, endPoint x: 120, endPoint y: 117, distance: 97.6
click at [120, 117] on div "function initFlickCards() { 543 544 550 551 554 555 635 636 909 910 938 939 964…" at bounding box center [395, 199] width 558 height 297
type textarea "function initFlickCards() { const sliders = document.querySelectorAll('[data-fl…"
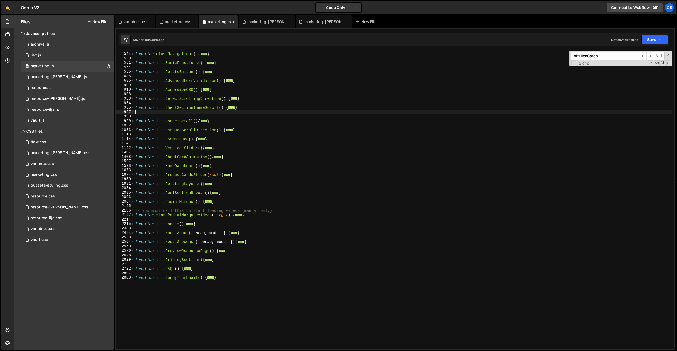
type textarea "}"
click at [200, 263] on div "function closeNavigation ( ) { ... } function initBasicFunctions ( ) { ... } fu…" at bounding box center [403, 200] width 538 height 306
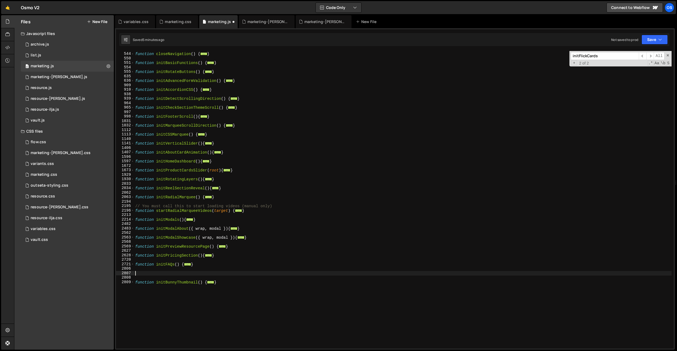
paste textarea "}"
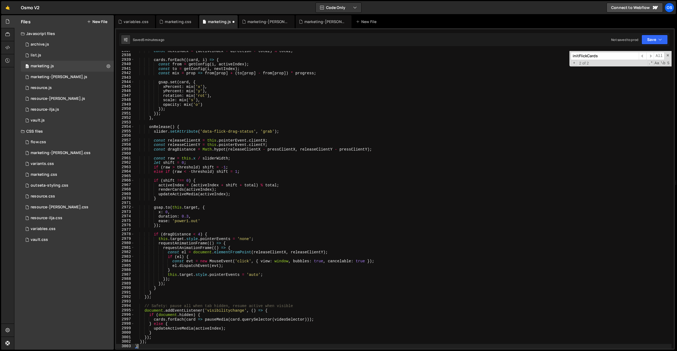
scroll to position [1350, 0]
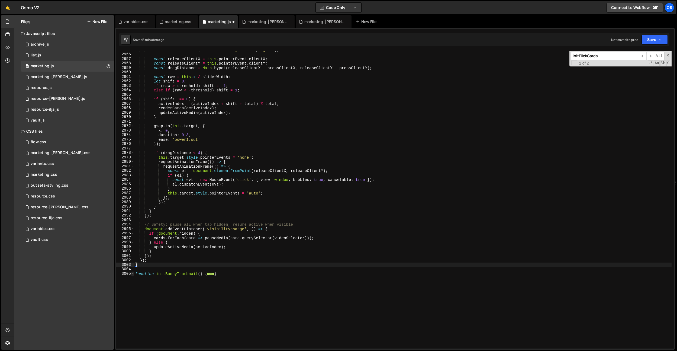
click at [132, 272] on span at bounding box center [132, 273] width 3 height 5
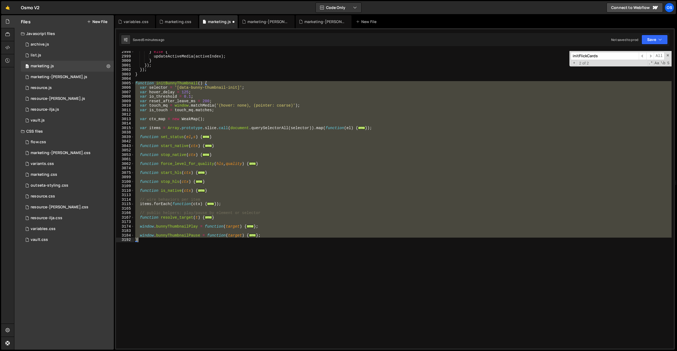
scroll to position [1536, 0]
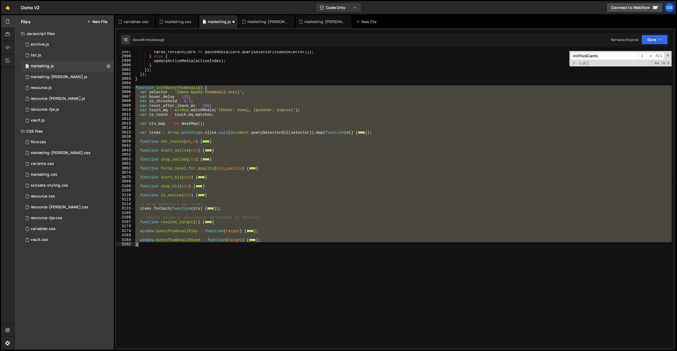
drag, startPoint x: 135, startPoint y: 273, endPoint x: 210, endPoint y: 291, distance: 77.0
click at [210, 291] on div "cards . forEach ( card => pauseMedia ( card . querySelector ( videoSelector )))…" at bounding box center [403, 203] width 538 height 306
click at [133, 87] on span at bounding box center [132, 87] width 3 height 5
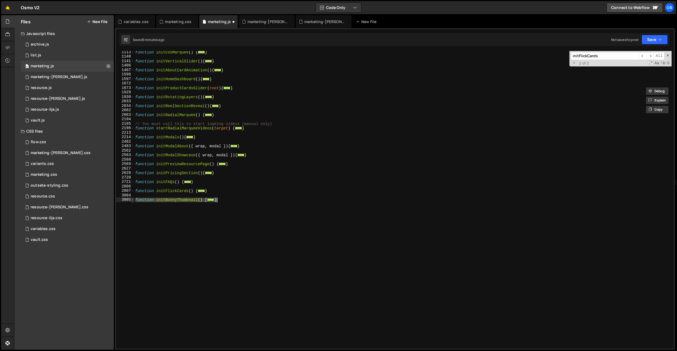
click at [133, 201] on span at bounding box center [132, 199] width 3 height 5
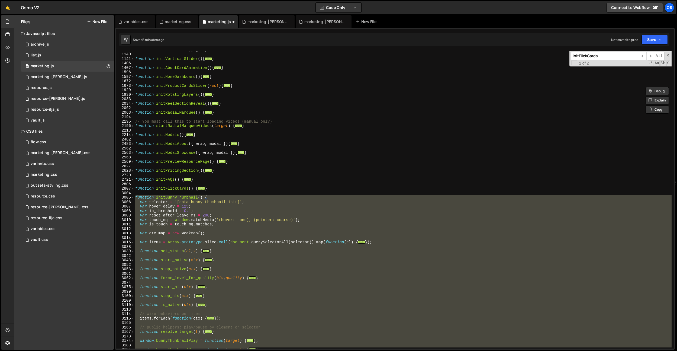
scroll to position [592, 0]
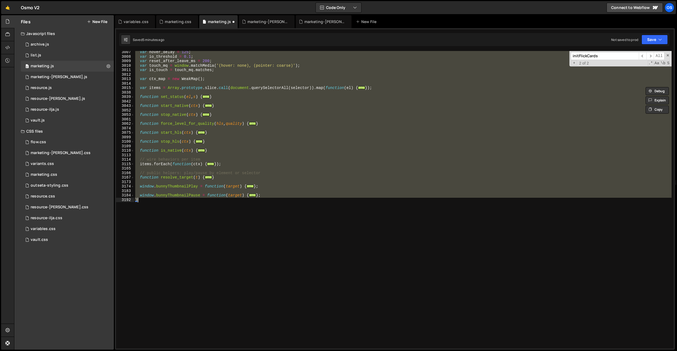
click at [168, 202] on div "var hover_delay = 125 ; var io_threshold = 0.1 ; var reset_after_leave_ms = 200…" at bounding box center [403, 199] width 538 height 297
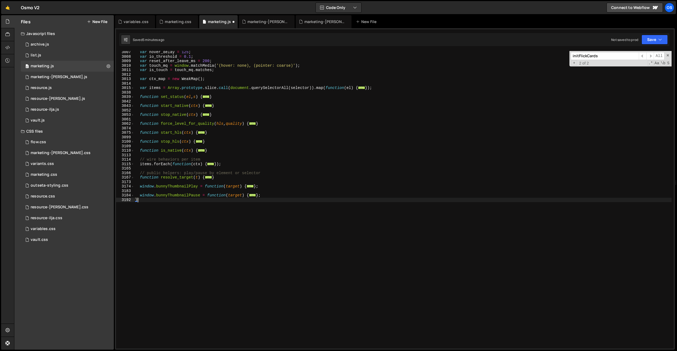
click at [187, 201] on div "var hover_delay = 125 ; var io_threshold = 0.1 ; var reset_after_leave_ms = 200…" at bounding box center [403, 203] width 538 height 306
click at [135, 196] on div "var hover_delay = 125 ; var io_threshold = 0.1 ; var reset_after_leave_ms = 200…" at bounding box center [403, 203] width 538 height 306
drag, startPoint x: 134, startPoint y: 196, endPoint x: 134, endPoint y: 191, distance: 5.2
click at [134, 196] on span at bounding box center [132, 195] width 3 height 5
drag, startPoint x: 133, startPoint y: 187, endPoint x: 133, endPoint y: 182, distance: 5.4
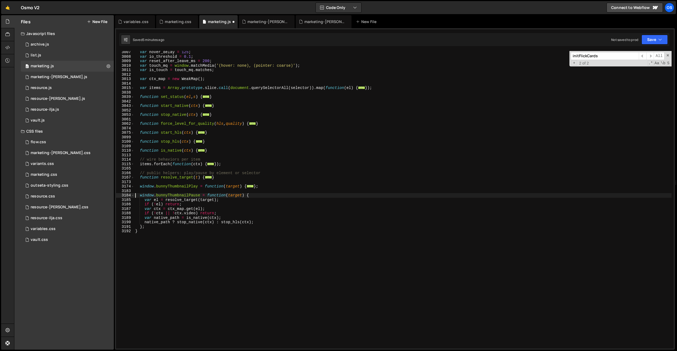
click at [133, 187] on span at bounding box center [132, 186] width 3 height 5
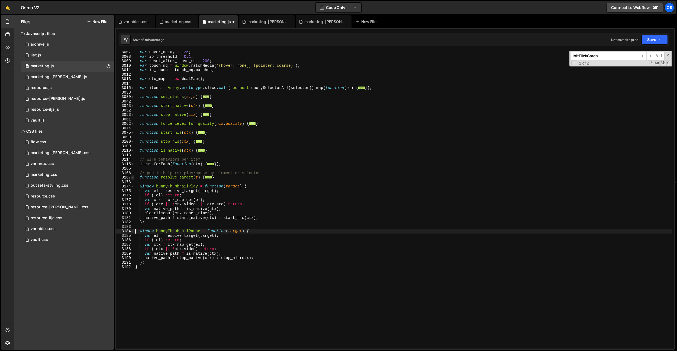
click at [133, 178] on span at bounding box center [132, 177] width 3 height 5
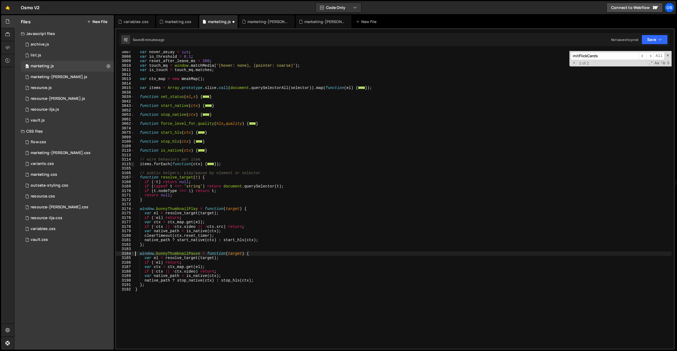
click at [132, 163] on span at bounding box center [132, 164] width 3 height 5
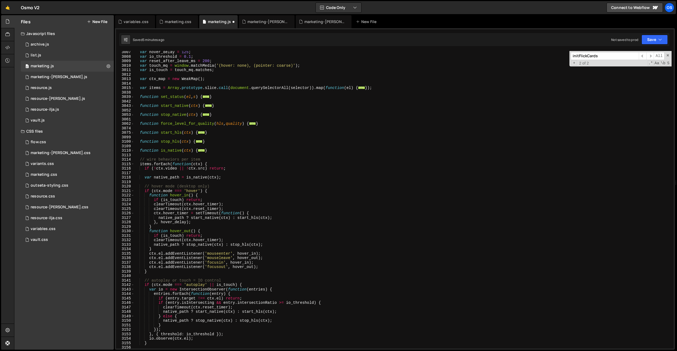
click at [134, 148] on div "3110" at bounding box center [125, 150] width 18 height 5
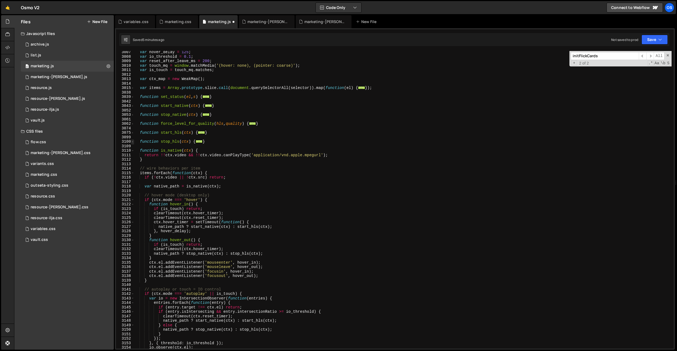
click at [133, 143] on span at bounding box center [132, 141] width 3 height 5
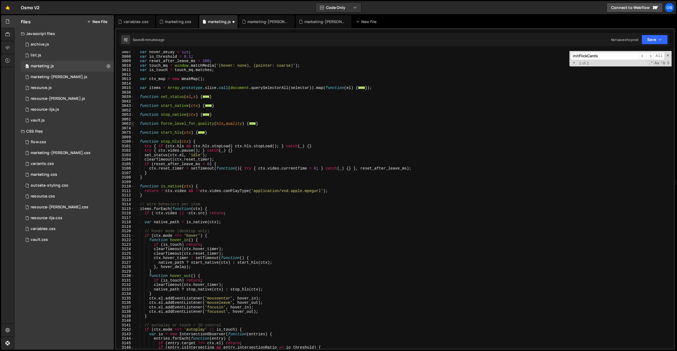
drag, startPoint x: 133, startPoint y: 132, endPoint x: 134, endPoint y: 122, distance: 10.0
click at [133, 132] on span at bounding box center [132, 132] width 3 height 5
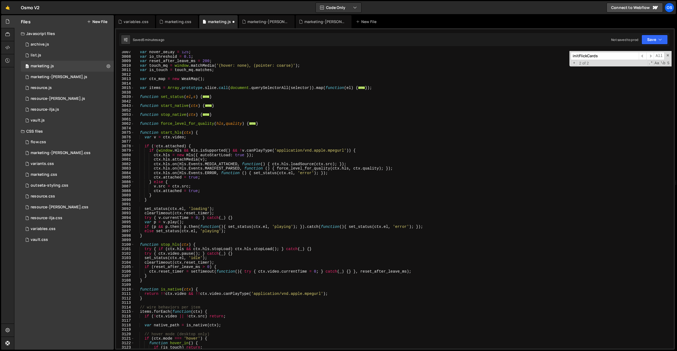
drag, startPoint x: 133, startPoint y: 123, endPoint x: 134, endPoint y: 115, distance: 7.8
click at [133, 123] on span at bounding box center [132, 123] width 3 height 5
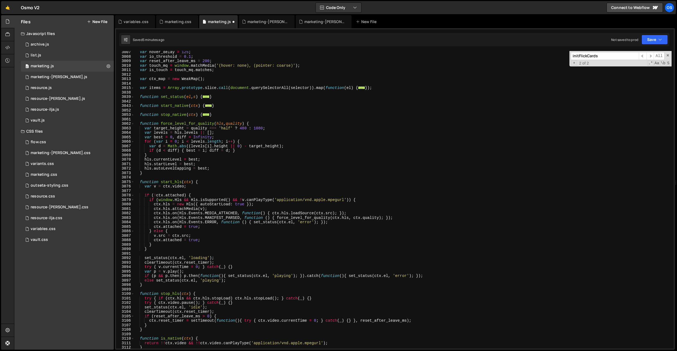
click at [134, 115] on div "3053" at bounding box center [125, 115] width 18 height 5
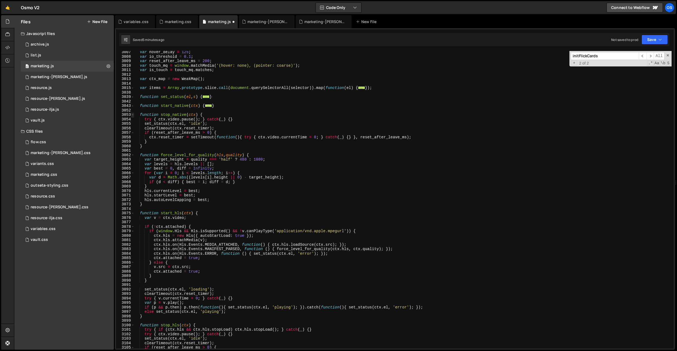
click at [133, 115] on span at bounding box center [132, 115] width 3 height 5
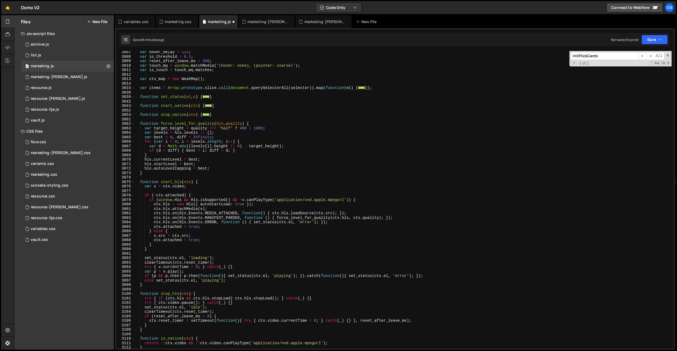
drag, startPoint x: 132, startPoint y: 107, endPoint x: 132, endPoint y: 100, distance: 7.0
click at [132, 106] on span at bounding box center [132, 106] width 3 height 5
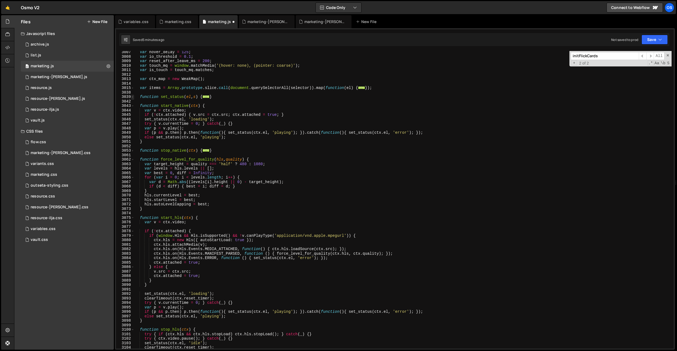
click at [133, 98] on span at bounding box center [132, 97] width 3 height 5
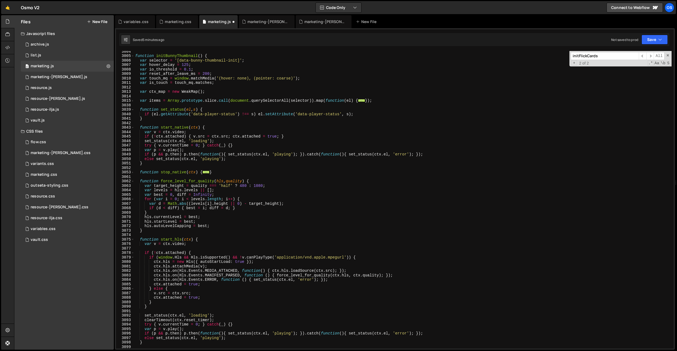
scroll to position [577, 0]
click at [134, 104] on div "3015" at bounding box center [125, 103] width 18 height 5
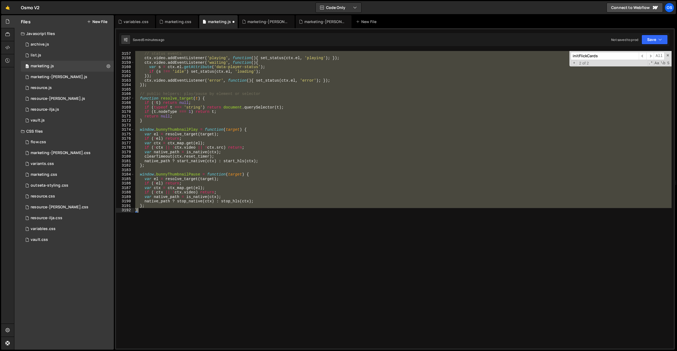
drag, startPoint x: 135, startPoint y: 59, endPoint x: 248, endPoint y: 216, distance: 193.8
click at [248, 216] on div "// status events ctx . video . addEventListener ( 'playing' , function ( ) { se…" at bounding box center [403, 200] width 538 height 306
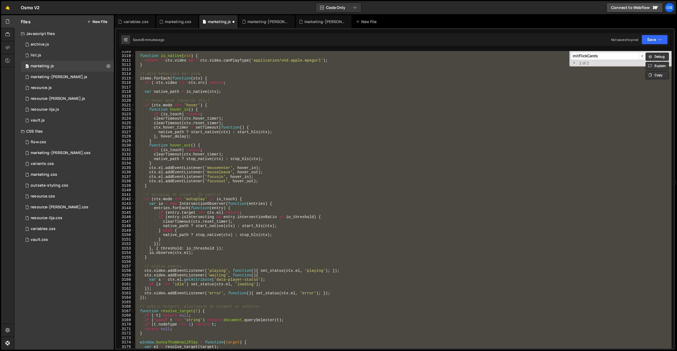
scroll to position [990, 0]
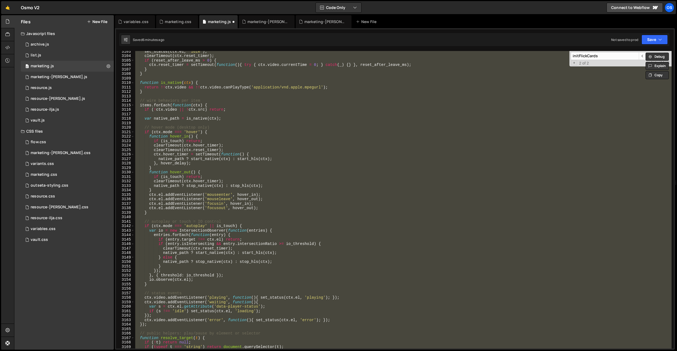
click at [295, 244] on div "set_status ( ctx . el , 'idle' ) ; clearTimeout ( ctx . reset_timer ) ; if ( re…" at bounding box center [403, 199] width 538 height 297
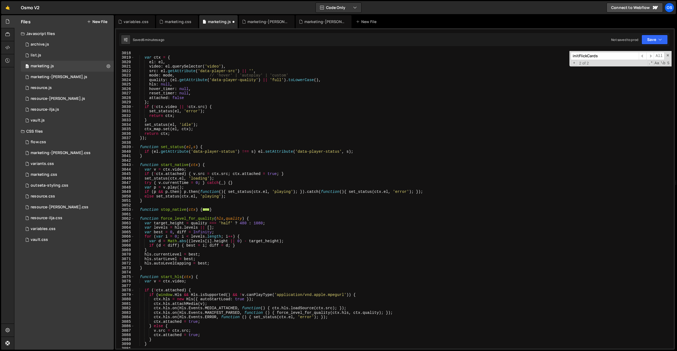
scroll to position [640, 0]
click at [134, 209] on div "3053" at bounding box center [125, 209] width 18 height 5
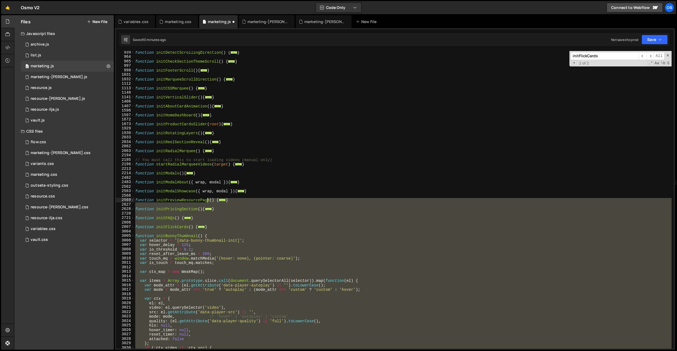
scroll to position [403, 0]
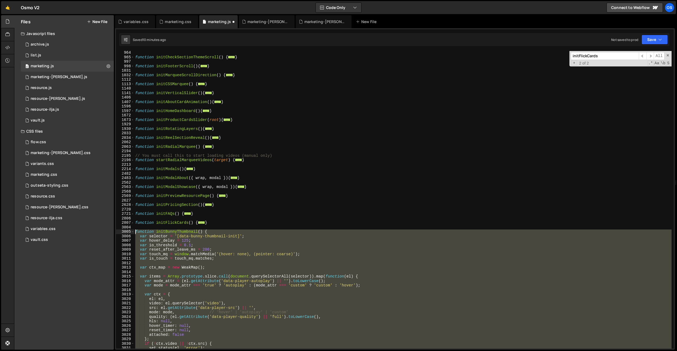
drag, startPoint x: 203, startPoint y: 221, endPoint x: 129, endPoint y: 233, distance: 75.1
click at [129, 233] on div "if (entry.isIntersecting && entry.intersectionRatio >= io_threshold) { 964 965 …" at bounding box center [395, 199] width 558 height 297
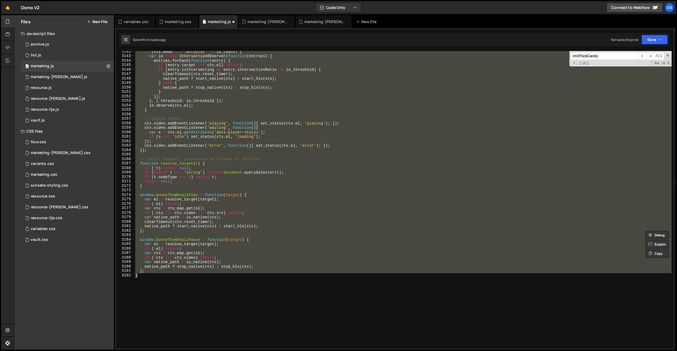
paste textarea "}"
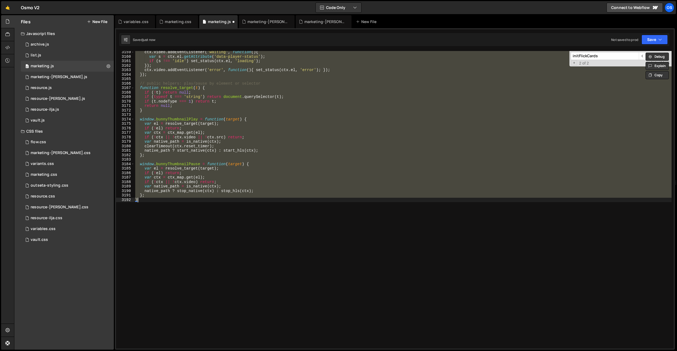
paste textarea
type textarea "}"
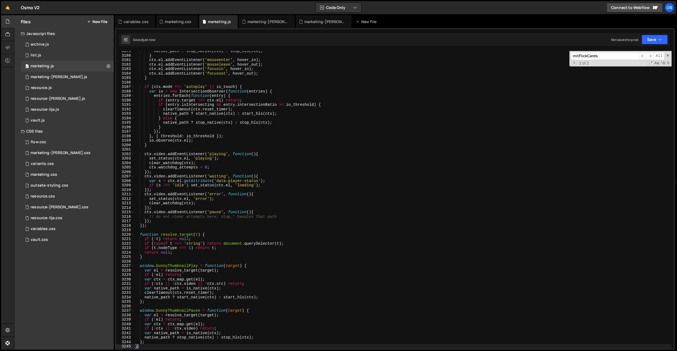
click at [375, 150] on div "native_path ? stop_native ( ctx ) : stop_hls ( ctx ) ; } ctx . el . addEventLis…" at bounding box center [403, 202] width 538 height 306
click at [329, 154] on div "native_path ? stop_native ( ctx ) : stop_hls ( ctx ) ; } ctx . el . addEventLis…" at bounding box center [403, 202] width 538 height 306
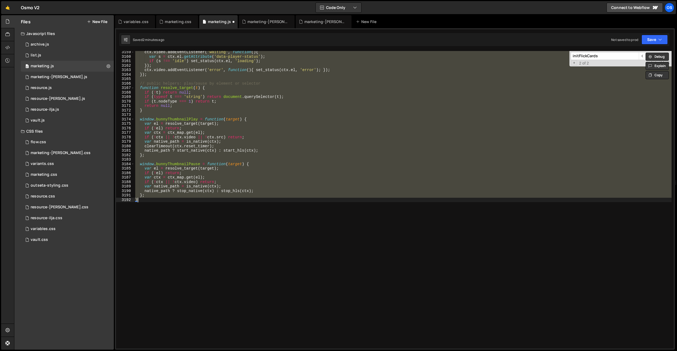
paste textarea
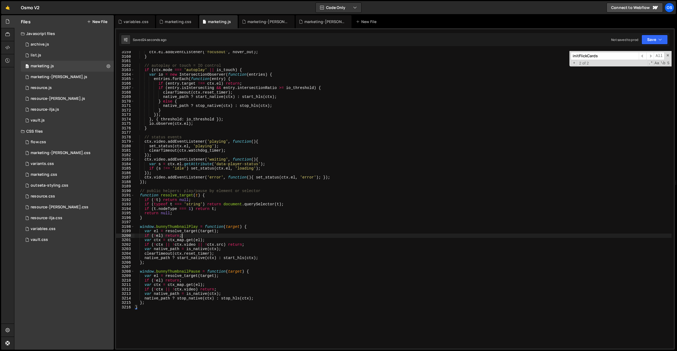
click at [228, 237] on div "ctx . el . addEventListener ( 'focusout' , hover_out ) ; } // autoplay or touch…" at bounding box center [403, 203] width 538 height 306
type textarea "if (!el) return;"
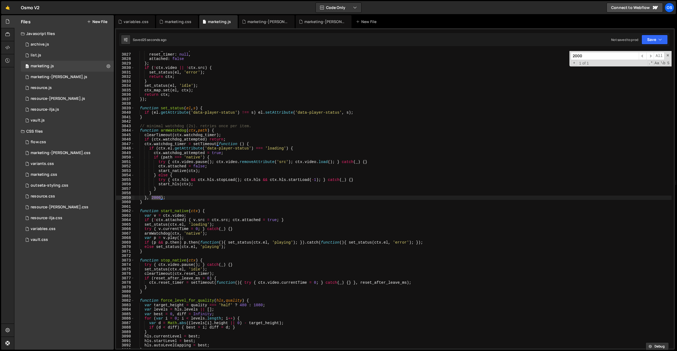
scroll to position [1032, 0]
type input "2000"
click at [151, 184] on div "hover_timer : null , reset_timer : null , attached : false } ; if ( ! ctx . vid…" at bounding box center [403, 201] width 538 height 306
click at [154, 196] on div "hover_timer : null , reset_timer : null , attached : false } ; if ( ! ctx . vid…" at bounding box center [403, 201] width 538 height 306
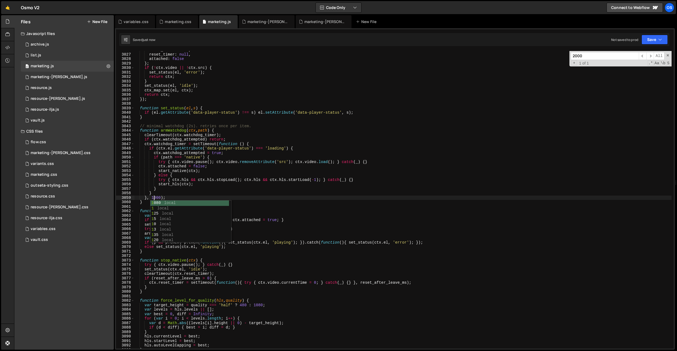
type textarea "}, 1000);"
click at [178, 23] on div "marketing.css" at bounding box center [178, 21] width 27 height 5
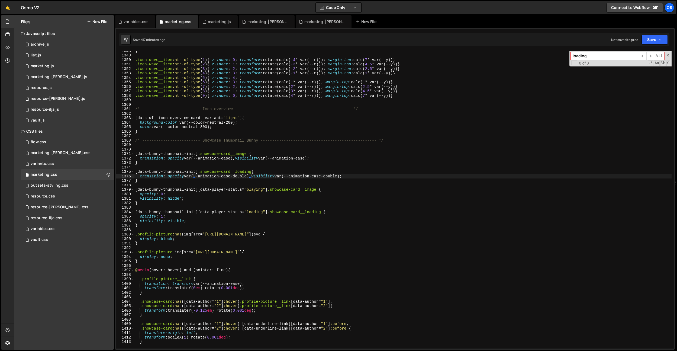
click at [214, 143] on div "} .icon-wave__item :nth-of-type ( 1 ) { z-index : 0 ; transform : rotate(calc( …" at bounding box center [403, 202] width 538 height 306
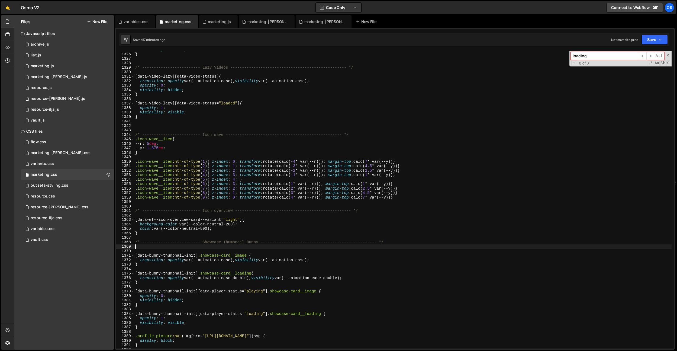
scroll to position [5868, 0]
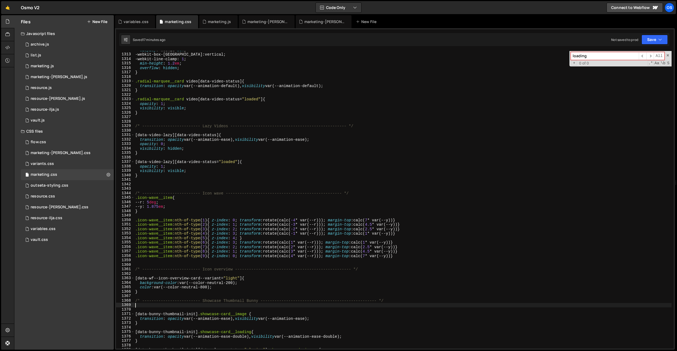
click at [216, 143] on div "display : -webkit- box ; -webkit-box-orient : vertical ; -webkit-line-clamp : 1…" at bounding box center [403, 201] width 538 height 306
type textarea "opacity: 0;"
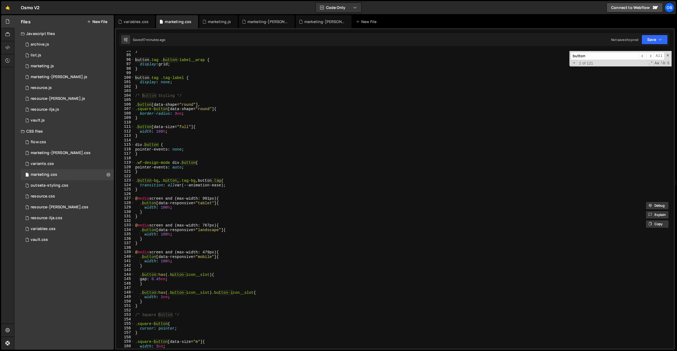
scroll to position [423, 0]
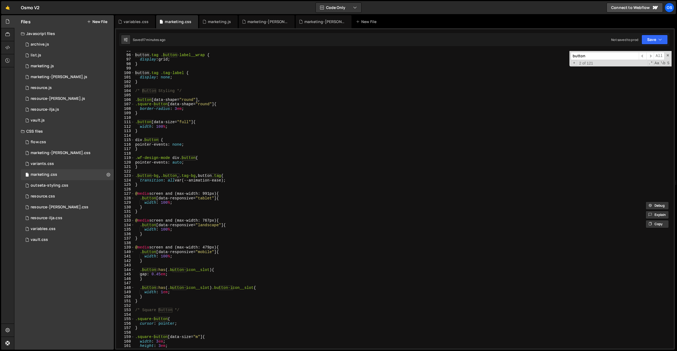
type input "button"
click at [176, 176] on div "button .tag .button-label__wrap { display : grid ; } button .tag .tag-label { d…" at bounding box center [403, 201] width 538 height 306
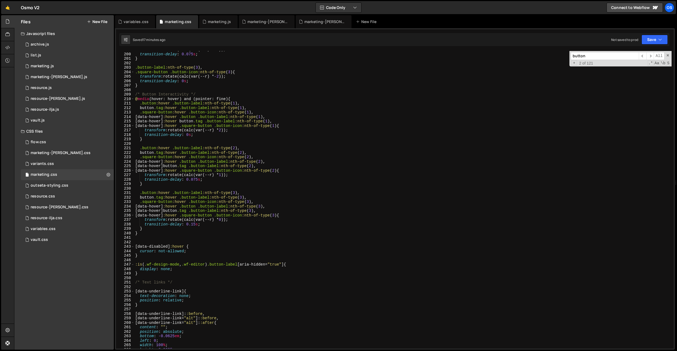
scroll to position [906, 0]
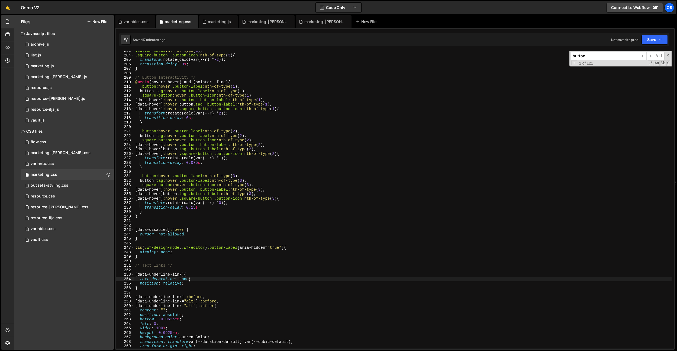
click at [190, 281] on div ".button-label :nth-of-type ( 3 ), .square-button .button-icon :nth-of-type ( 3 …" at bounding box center [403, 202] width 538 height 306
type textarea "text-decoration: none;"
click at [184, 260] on div ".button-label :nth-of-type ( 3 ), .square-button .button-icon :nth-of-type ( 3 …" at bounding box center [403, 202] width 538 height 306
click at [216, 249] on div ".button-label :nth-of-type ( 3 ), .square-button .button-icon :nth-of-type ( 3 …" at bounding box center [403, 202] width 538 height 306
click at [224, 249] on div ".button-label :nth-of-type ( 3 ), .square-button .button-icon :nth-of-type ( 3 …" at bounding box center [403, 202] width 538 height 306
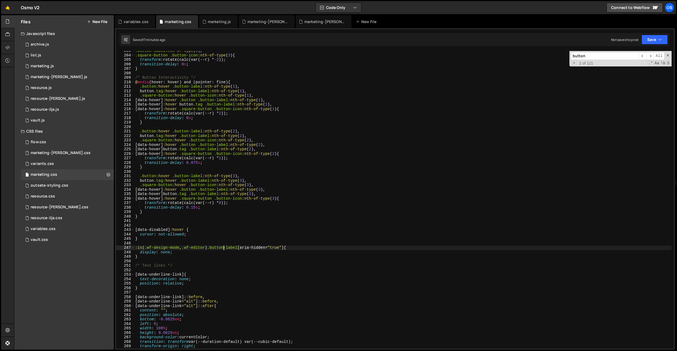
click at [224, 249] on div ".button-label :nth-of-type ( 3 ), .square-button .button-icon :nth-of-type ( 3 …" at bounding box center [403, 202] width 538 height 306
click at [234, 263] on div ".button-label :nth-of-type ( 3 ), .square-button .button-icon :nth-of-type ( 3 …" at bounding box center [403, 202] width 538 height 306
click at [162, 246] on div ".button-label :nth-of-type ( 3 ), .square-button .button-icon :nth-of-type ( 3 …" at bounding box center [403, 202] width 538 height 306
drag, startPoint x: 270, startPoint y: 248, endPoint x: 240, endPoint y: 261, distance: 31.9
click at [246, 249] on div ".button-label :nth-of-type ( 3 ), .square-button .button-icon :nth-of-type ( 3 …" at bounding box center [403, 202] width 538 height 306
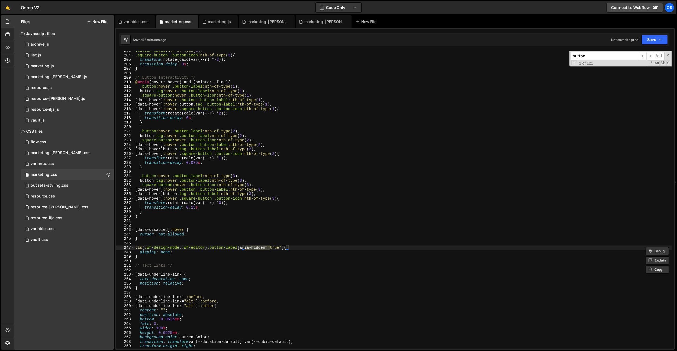
click at [263, 133] on div ".button-label :nth-of-type ( 3 ), .square-button .button-icon :nth-of-type ( 3 …" at bounding box center [403, 202] width 538 height 306
type textarea ".button:hover .button-label:nth-of-type(2),"
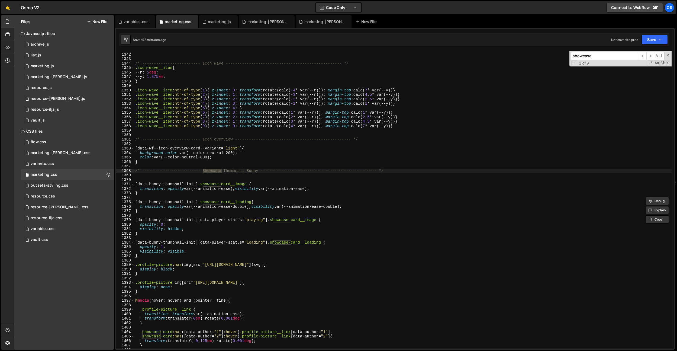
scroll to position [6032, 0]
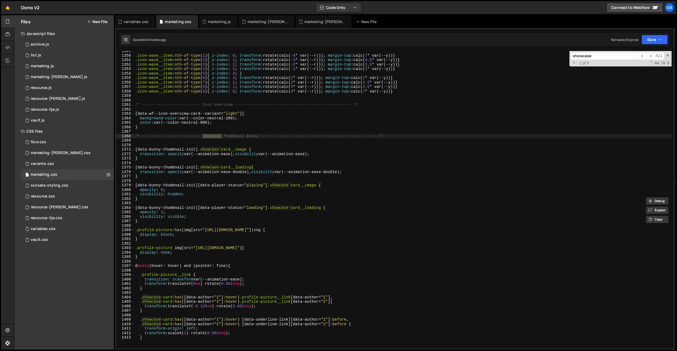
type input "showcase"
click at [232, 153] on div ".icon-wave__item :nth-of-type ( 1 ) { z-index : 0 ; transform : rotate(calc( -4…" at bounding box center [403, 202] width 538 height 306
click at [233, 150] on div ".icon-wave__item :nth-of-type ( 1 ) { z-index : 0 ; transform : rotate(calc( -4…" at bounding box center [403, 202] width 538 height 306
drag, startPoint x: 235, startPoint y: 149, endPoint x: 231, endPoint y: 164, distance: 15.3
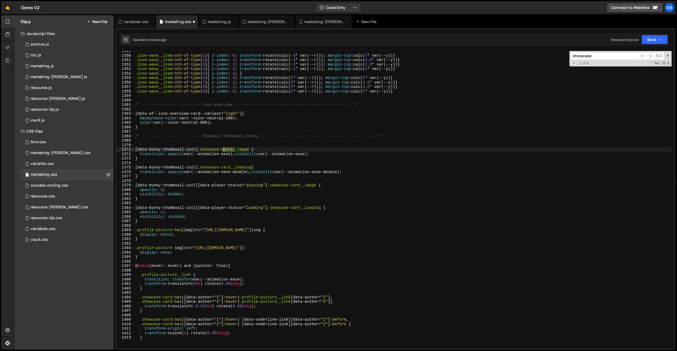
click at [224, 149] on div ".icon-wave__item :nth-of-type ( 1 ) { z-index : 0 ; transform : rotate(calc( -4…" at bounding box center [403, 202] width 538 height 306
drag, startPoint x: 232, startPoint y: 167, endPoint x: 227, endPoint y: 168, distance: 5.8
click at [225, 167] on div ".icon-wave__item :nth-of-type ( 1 ) { z-index : 0 ; transform : rotate(calc( -4…" at bounding box center [403, 202] width 538 height 306
paste textarea "media"
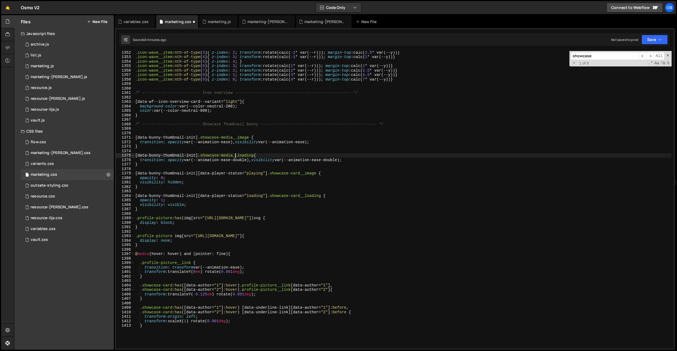
scroll to position [6044, 0]
drag, startPoint x: 303, startPoint y: 174, endPoint x: 303, endPoint y: 190, distance: 16.8
click at [294, 174] on div ".icon-wave__item :nth-of-type ( 3 ) { z-index : 2 ; transform : rotate(calc( -2…" at bounding box center [403, 203] width 538 height 306
paste textarea "media"
drag, startPoint x: 303, startPoint y: 197, endPoint x: 294, endPoint y: 197, distance: 8.9
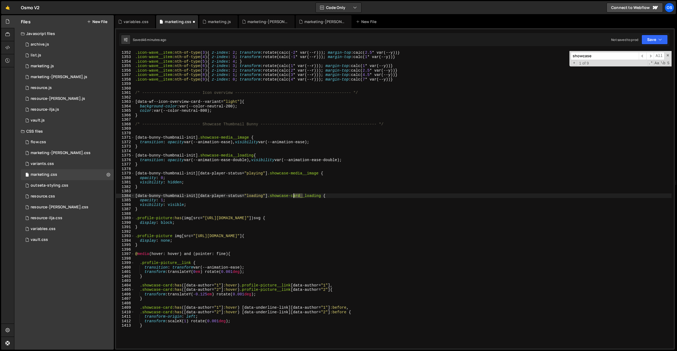
click at [294, 197] on div ".icon-wave__item :nth-of-type ( 3 ) { z-index : 2 ; transform : rotate(calc( -2…" at bounding box center [403, 203] width 538 height 306
paste textarea "media"
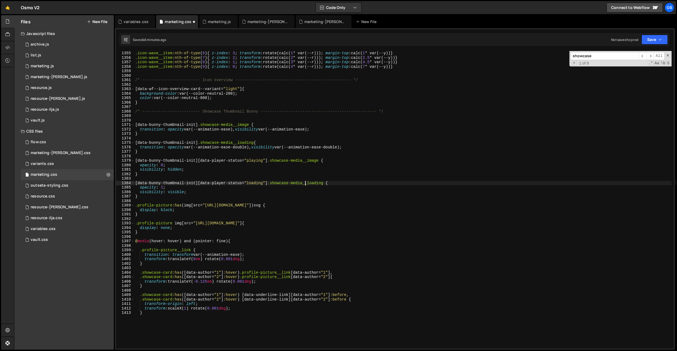
scroll to position [6057, 0]
drag, startPoint x: 172, startPoint y: 273, endPoint x: 164, endPoint y: 274, distance: 8.7
click at [164, 273] on div ".icon-wave__item :nth-of-type ( 6 ) { z-index : 3 ; transform : rotate(calc( 1 …" at bounding box center [403, 204] width 538 height 306
paste textarea "media"
drag, startPoint x: 163, startPoint y: 277, endPoint x: 172, endPoint y: 276, distance: 9.3
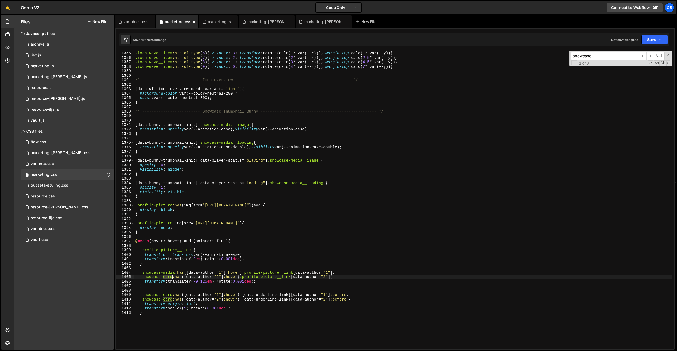
click at [172, 276] on div ".icon-wave__item :nth-of-type ( 6 ) { z-index : 3 ; transform : rotate(calc( 1 …" at bounding box center [403, 204] width 538 height 306
click at [258, 248] on div ".icon-wave__item :nth-of-type ( 6 ) { z-index : 3 ; transform : rotate(calc( 1 …" at bounding box center [403, 204] width 538 height 306
type textarea ".profile-picture__link {"
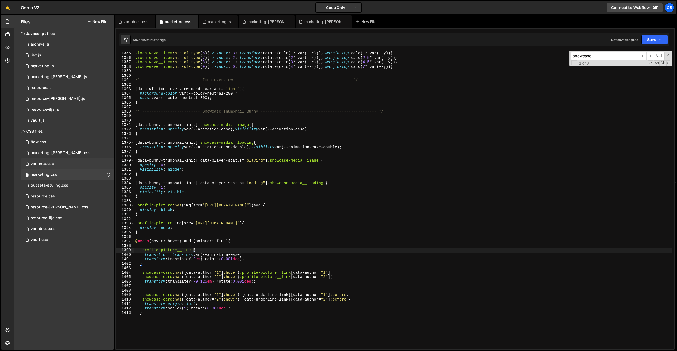
click at [51, 161] on div "variants.css" at bounding box center [42, 163] width 23 height 5
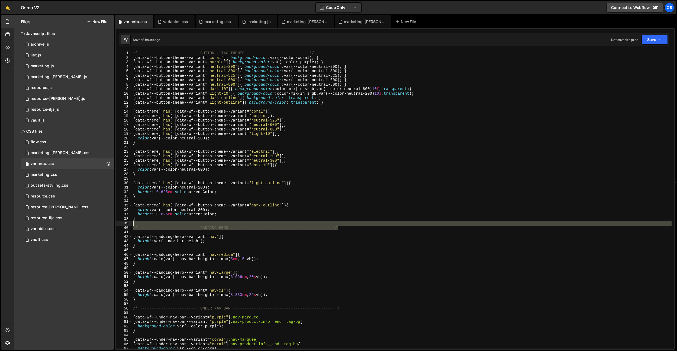
drag, startPoint x: 346, startPoint y: 227, endPoint x: 192, endPoint y: 223, distance: 154.3
click at [111, 224] on div "Files New File Javascript files 0 archive.js 0 0 list.js 0 0 marketing.js 0 0 0…" at bounding box center [345, 182] width 663 height 335
type textarea "/* ------------------------- PADDING HERO -------------------------------------…"
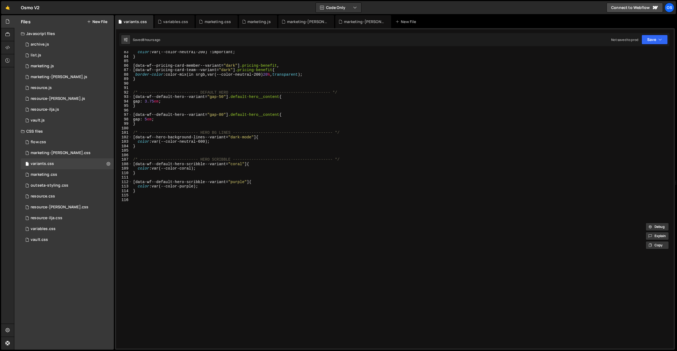
scroll to position [363, 0]
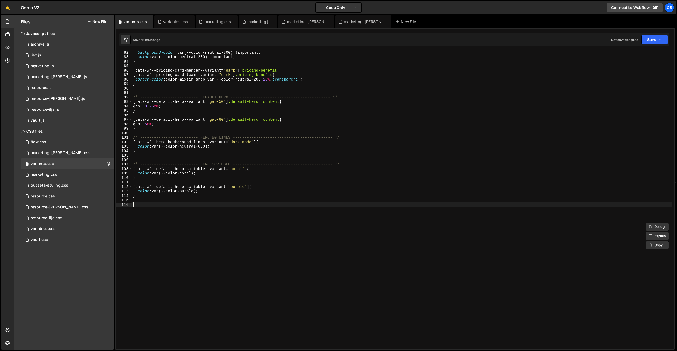
click at [207, 219] on div "background-color : var(--color-neutral-800) !important ; color : var(--color-ne…" at bounding box center [402, 203] width 540 height 306
paste textarea "/* ------------------------- PADDING HERO -------------------------------------…"
click at [356, 163] on div "background-color : var(--color-neutral-800) !important ; color : var(--color-ne…" at bounding box center [402, 203] width 540 height 306
type textarea "/* ------------------------- HERO SCRIBBLE ------------------------------------…"
click at [346, 138] on div "background-color : var(--color-neutral-800) !important ; color : var(--color-ne…" at bounding box center [402, 203] width 540 height 306
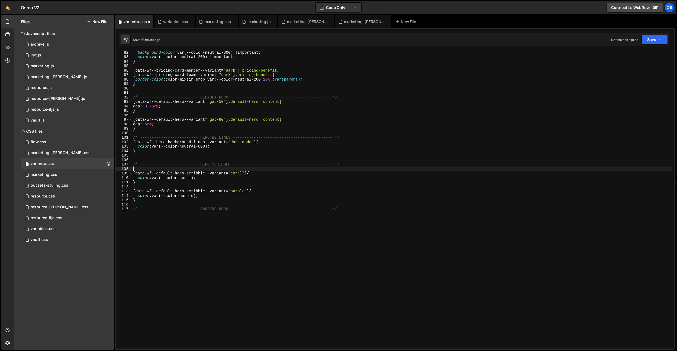
type textarea "/* ------------------------- HERO BG LINES ------------------------------------…"
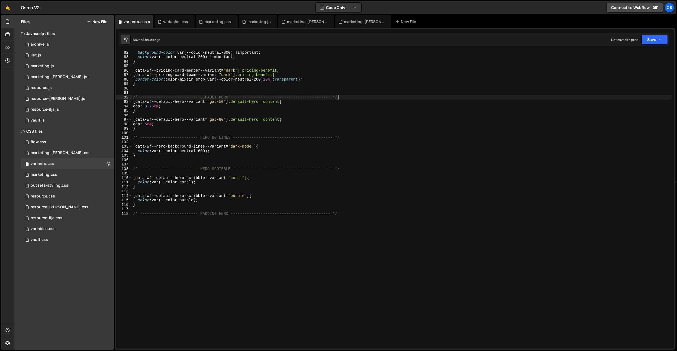
drag, startPoint x: 344, startPoint y: 98, endPoint x: 339, endPoint y: 122, distance: 24.4
click at [344, 98] on div "background-color : var(--color-neutral-800) !important ; color : var(--color-ne…" at bounding box center [402, 203] width 540 height 306
type textarea "/* ------------------------- DEFAULT HERO -------------------------------------…"
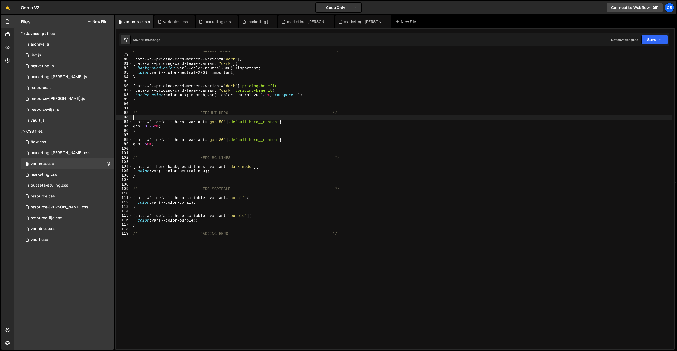
scroll to position [321, 0]
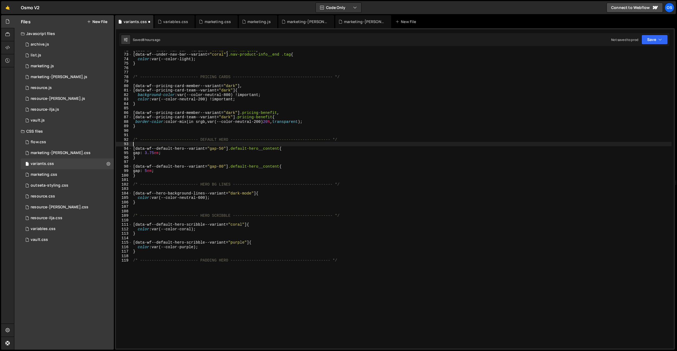
click at [184, 288] on div "[ data-wf--under-nav-bar--variant = " coral " ] .nav-marquee , [ data-wf--under…" at bounding box center [402, 201] width 540 height 306
type textarea "/* ------------------------- PADDING HERO -------------------------------------…"
paste textarea "data-wf--profile-picture--variant"
type textarea "[data-wf--profile-picture--variant="medium"] {}"
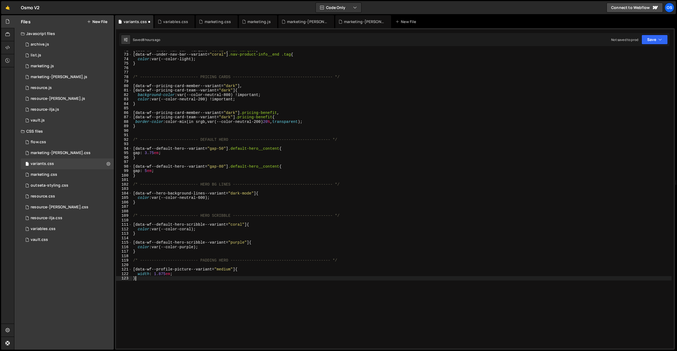
drag, startPoint x: 169, startPoint y: 277, endPoint x: 174, endPoint y: 275, distance: 5.1
click at [170, 277] on div "[ data-wf--under-nav-bar--variant = " coral " ] .nav-marquee , [ data-wf--under…" at bounding box center [402, 201] width 540 height 306
drag, startPoint x: 175, startPoint y: 275, endPoint x: 138, endPoint y: 274, distance: 37.1
click at [138, 274] on div "[ data-wf--under-nav-bar--variant = " coral " ] .nav-marquee , [ data-wf--under…" at bounding box center [402, 201] width 540 height 306
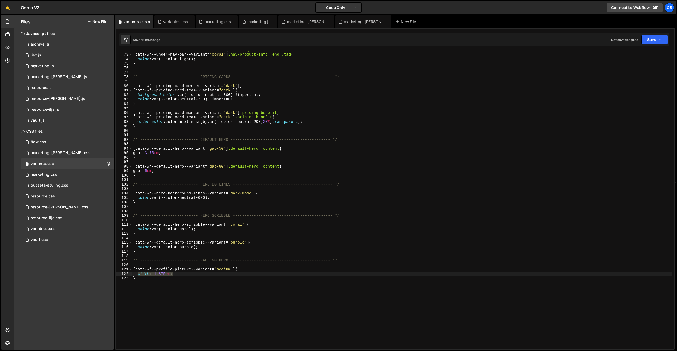
type textarea "width: 1.875em;"
paste textarea "width: 1.875em;"
click at [138, 275] on div "[ data-wf--under-nav-bar--variant = " coral " ] .nav-marquee , [ data-wf--under…" at bounding box center [402, 201] width 540 height 306
click at [141, 280] on div "[ data-wf--under-nav-bar--variant = " coral " ] .nav-marquee , [ data-wf--under…" at bounding box center [402, 201] width 540 height 306
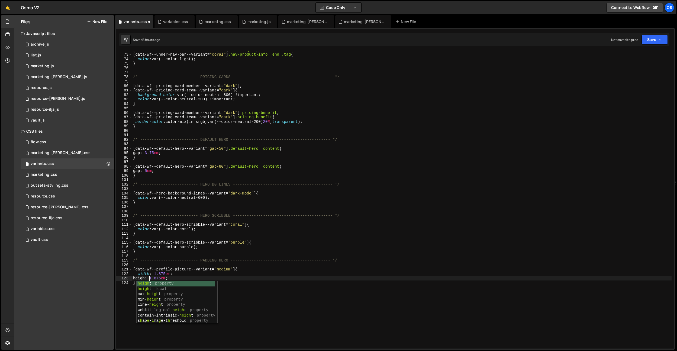
scroll to position [0, 1]
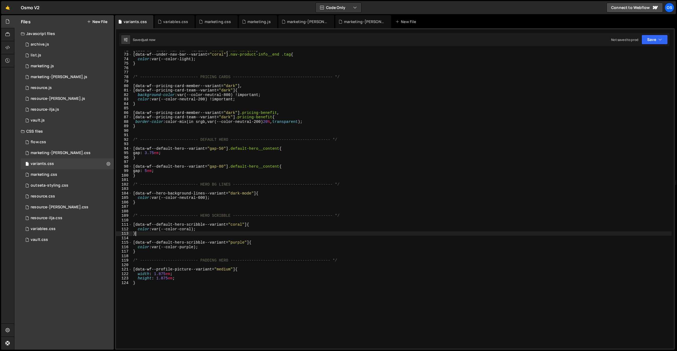
drag, startPoint x: 291, startPoint y: 233, endPoint x: 245, endPoint y: 255, distance: 50.8
click at [288, 233] on div "[ data-wf--under-nav-bar--variant = " coral " ] .nav-marquee , [ data-wf--under…" at bounding box center [402, 201] width 540 height 306
drag, startPoint x: 229, startPoint y: 260, endPoint x: 203, endPoint y: 259, distance: 26.6
click at [203, 259] on div "[ data-wf--under-nav-bar--variant = " coral " ] .nav-marquee , [ data-wf--under…" at bounding box center [402, 201] width 540 height 306
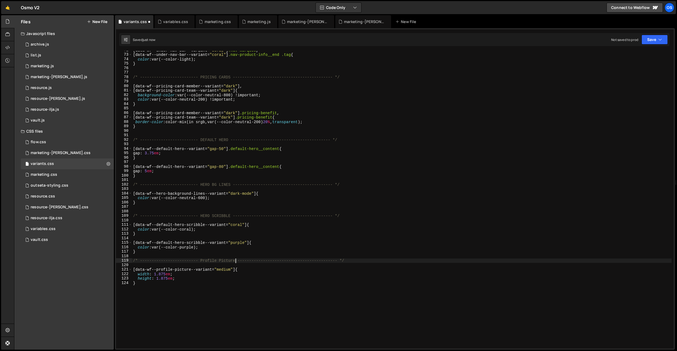
scroll to position [320, 0]
click at [200, 282] on div "[ data-wf--under-nav-bar--variant = " coral " ] .nav-marquee , [ data-wf--under…" at bounding box center [402, 201] width 540 height 306
type textarea "}"
click at [147, 23] on icon at bounding box center [149, 21] width 4 height 5
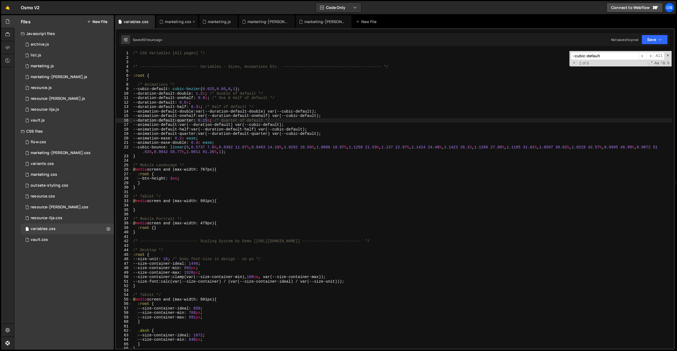
click at [174, 25] on div "marketing.css" at bounding box center [177, 21] width 42 height 13
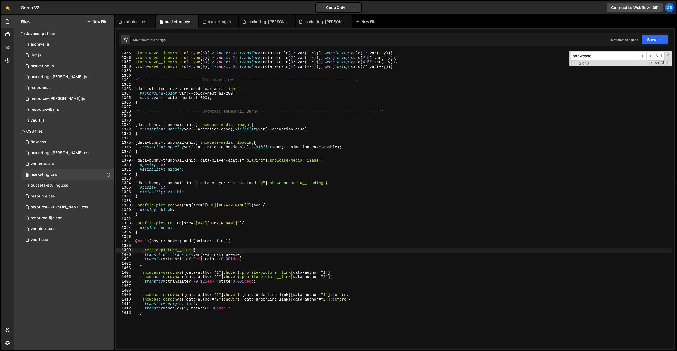
click at [249, 144] on div ".icon-wave__item :nth-of-type ( 6 ) { z-index : 3 ; transform : rotate(calc( 1 …" at bounding box center [403, 204] width 538 height 306
click at [249, 142] on div ".icon-wave__item :nth-of-type ( 6 ) { z-index : 3 ; transform : rotate(calc( 1 …" at bounding box center [403, 204] width 538 height 306
drag, startPoint x: 413, startPoint y: 207, endPoint x: 127, endPoint y: 201, distance: 286.6
click at [100, 206] on div "Files New File Javascript files 0 archive.js 0 0 list.js 0 0 marketing.js 0 0 0…" at bounding box center [345, 182] width 663 height 335
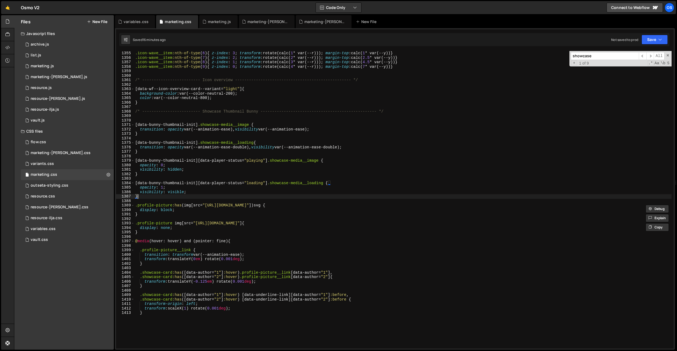
click at [143, 196] on div ".icon-wave__item :nth-of-type ( 6 ) { z-index : 3 ; transform : rotate(calc( 1 …" at bounding box center [403, 204] width 538 height 306
type textarea "}"
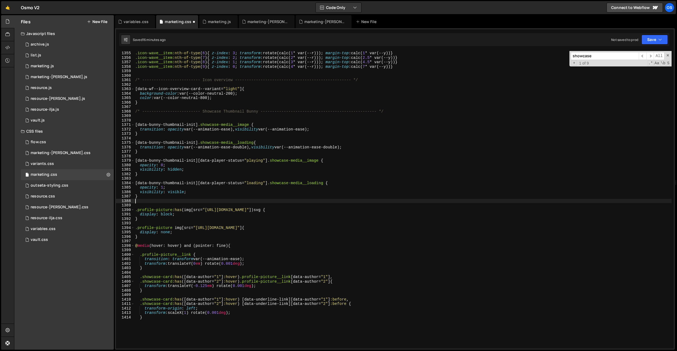
paste textarea ".profile-picture:has(img[src="[URL][DOMAIN_NAME]"]) svg"
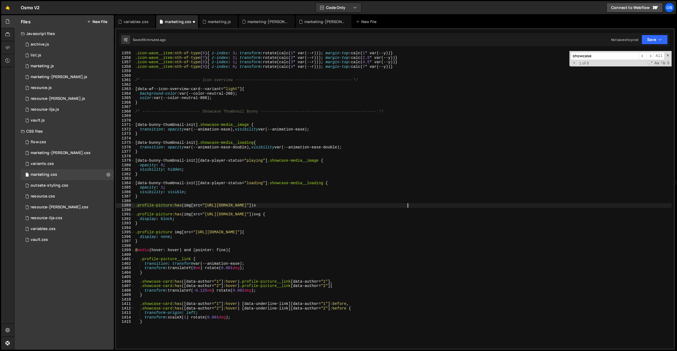
type textarea ".profile-picture:has(img[src="[URL][DOMAIN_NAME]"]) svg"
click at [425, 204] on div ".icon-wave__item :nth-of-type ( 6 ) { z-index : 3 ; transform : rotate(calc( 1 …" at bounding box center [403, 199] width 538 height 297
type textarea ".profile-picture:has(img[src="[URL][DOMAIN_NAME]"]) {}"
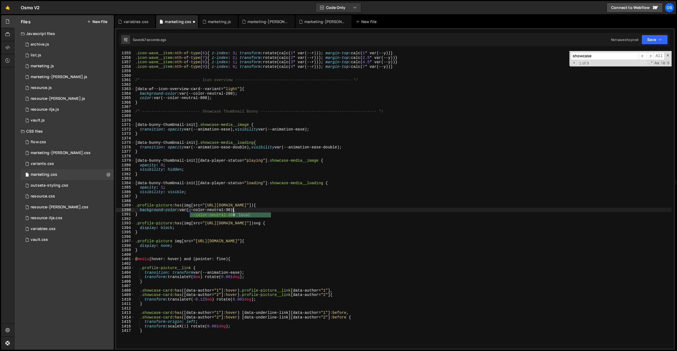
scroll to position [0, 7]
type textarea "background-color: var(--color-neutral-300);"
click at [223, 25] on div "marketing.js" at bounding box center [218, 21] width 38 height 13
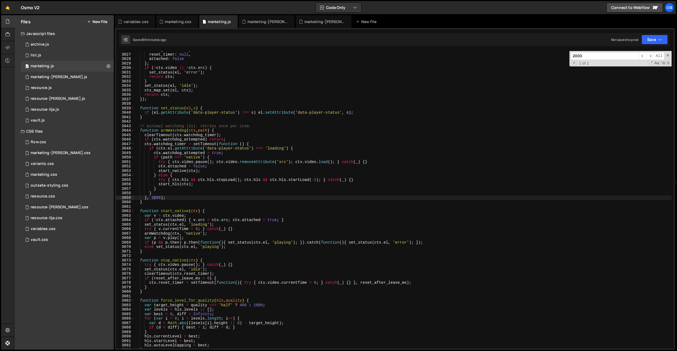
type textarea "}"
click at [253, 118] on div "hover_timer : null , reset_timer : null , attached : false } ; if ( ! ctx . vid…" at bounding box center [403, 201] width 538 height 306
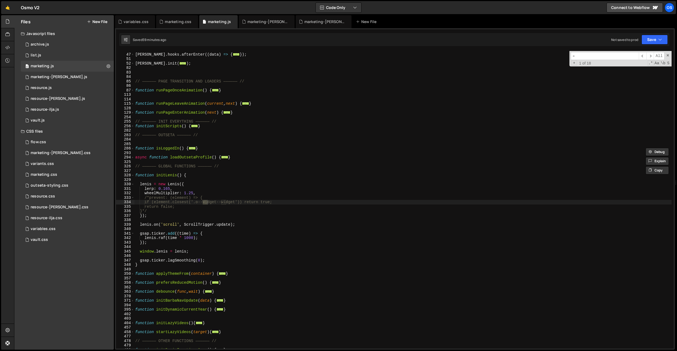
type input "--y"
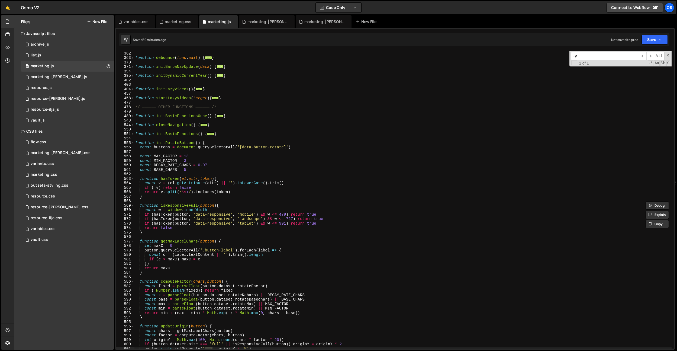
scroll to position [355, 0]
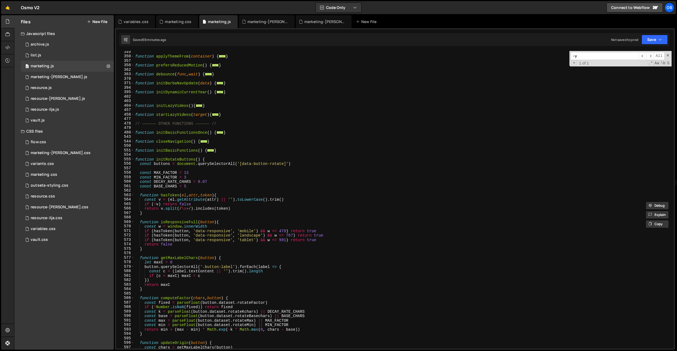
scroll to position [355, 0]
type input "--y"
drag, startPoint x: 285, startPoint y: 165, endPoint x: 242, endPoint y: 165, distance: 42.6
click at [242, 165] on div "function applyThemeFrom ( container ) { ... } function prefersReducedMotion ( )…" at bounding box center [403, 203] width 538 height 306
click at [278, 158] on div "function applyThemeFrom ( container ) { ... } function prefersReducedMotion ( )…" at bounding box center [403, 203] width 538 height 306
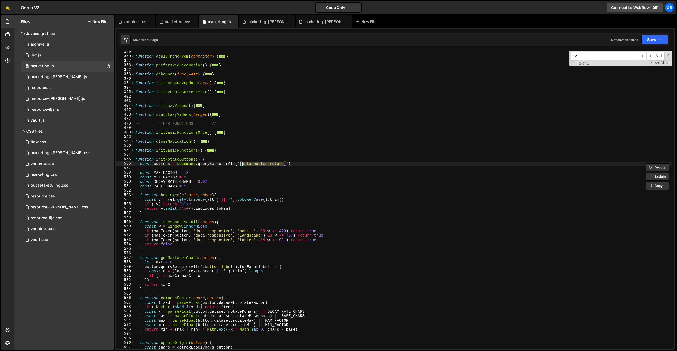
type textarea "function initRotateButtons() {"
drag, startPoint x: 175, startPoint y: 24, endPoint x: 247, endPoint y: 101, distance: 105.3
click at [175, 24] on div "marketing.css" at bounding box center [177, 21] width 42 height 13
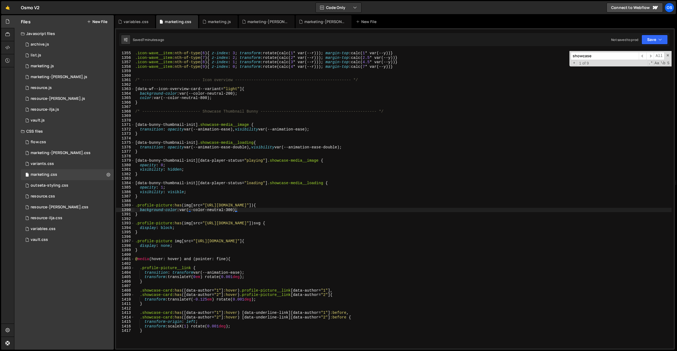
click at [249, 107] on div ".icon-wave__item :nth-of-type ( 6 ) { z-index : 3 ; transform : rotate(calc( 1 …" at bounding box center [403, 204] width 538 height 306
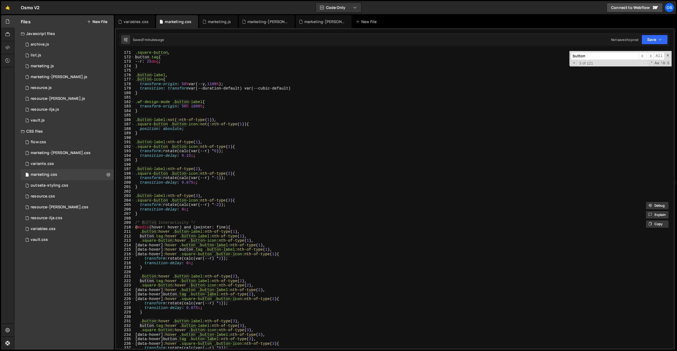
scroll to position [770, 0]
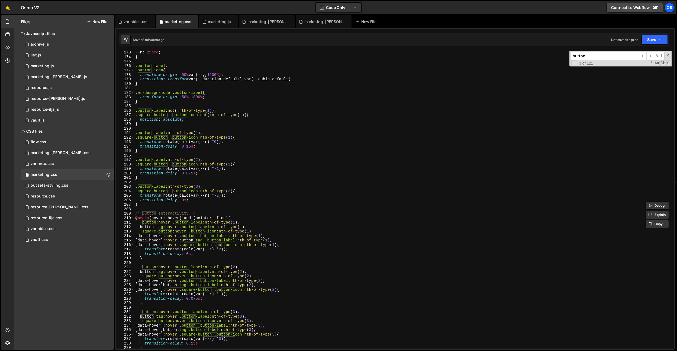
type input "button"
click at [281, 254] on div "--r : 25 deg ; } .button-label , .button-icon { transform-origin : 50 % var(--y…" at bounding box center [403, 203] width 538 height 306
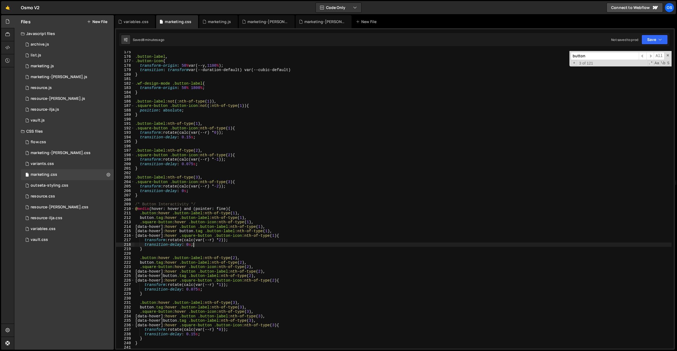
scroll to position [799, 0]
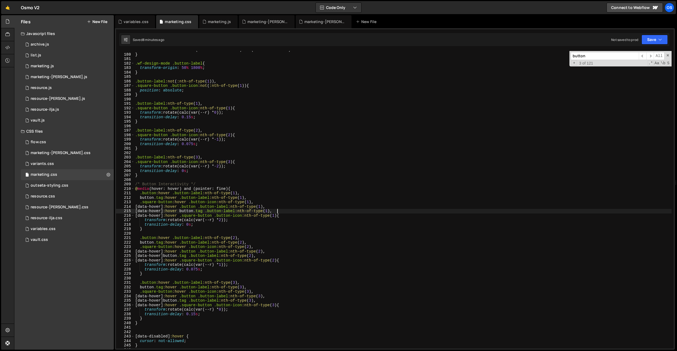
click at [283, 211] on div "transition : transform var(--duration-default) var(--cubic-default) } .wf-desig…" at bounding box center [403, 201] width 538 height 306
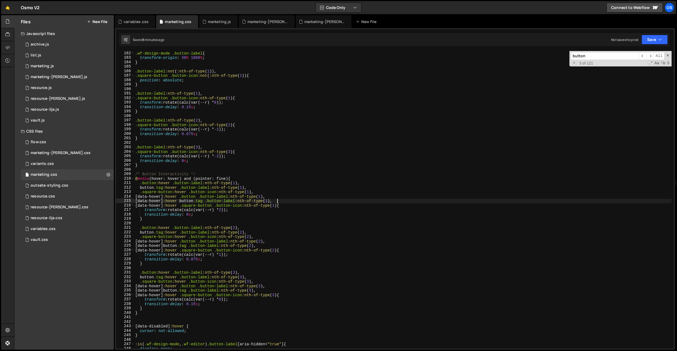
scroll to position [810, 0]
click at [223, 298] on div ".wf-design-mode .button-label { transform-origin : 50 % 1800 % ; } .button-labe…" at bounding box center [403, 204] width 538 height 306
click at [225, 210] on div ".wf-design-mode .button-label { transform-origin : 50 % 1800 % ; } .button-labe…" at bounding box center [403, 204] width 538 height 306
click at [349, 216] on div ".wf-design-mode .button-label { transform-origin : 50 % 1800 % ; } .button-labe…" at bounding box center [403, 204] width 538 height 306
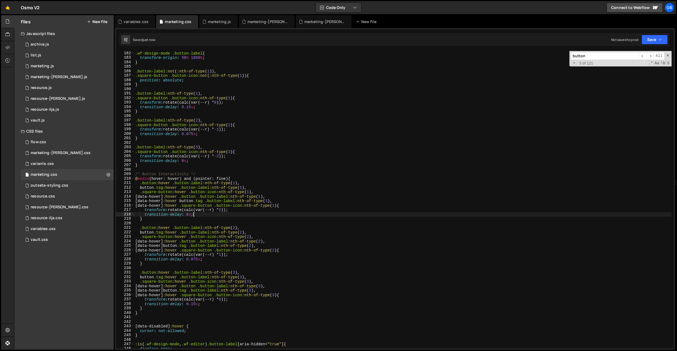
scroll to position [0, 4]
click at [309, 213] on div ".wf-design-mode .button-label { transform-origin : 50 % 1800 % ; } .button-labe…" at bounding box center [403, 204] width 538 height 306
click at [246, 226] on div ".wf-design-mode .button-label { transform-origin : 50 % 1800 % ; } .button-labe…" at bounding box center [403, 204] width 538 height 306
click at [200, 199] on div ".wf-design-mode .button-label { transform-origin : 50 % 1800 % ; } .button-labe…" at bounding box center [403, 204] width 538 height 306
click at [155, 200] on div ".wf-design-mode .button-label { transform-origin : 50 % 1800 % ; } .button-labe…" at bounding box center [403, 204] width 538 height 306
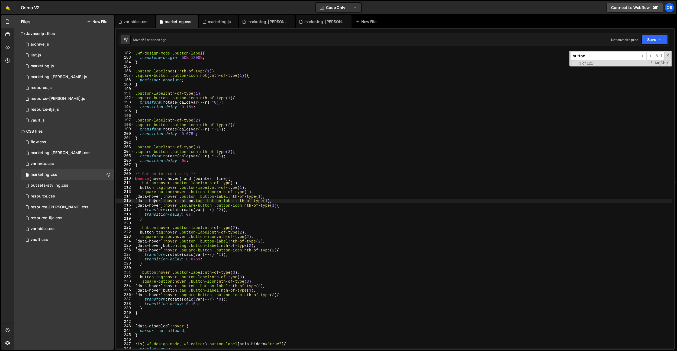
click at [192, 195] on div ".wf-design-mode .button-label { transform-origin : 50 % 1800 % ; } .button-labe…" at bounding box center [403, 204] width 538 height 306
click at [191, 198] on div ".wf-design-mode .button-label { transform-origin : 50 % 1800 % ; } .button-labe…" at bounding box center [403, 204] width 538 height 306
drag, startPoint x: 269, startPoint y: 246, endPoint x: 147, endPoint y: 213, distance: 126.2
click at [141, 247] on div ".wf-design-mode .button-label { transform-origin : 50 % 1800 % ; } .button-labe…" at bounding box center [403, 204] width 538 height 306
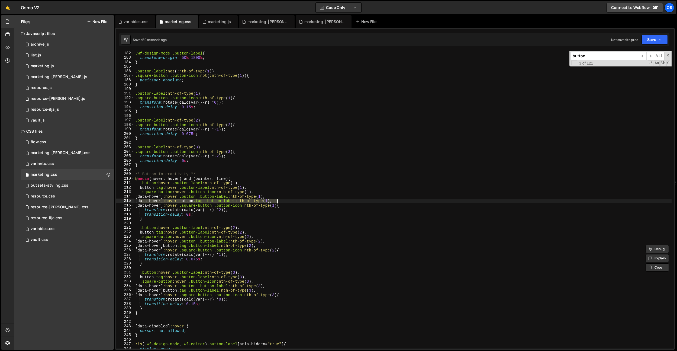
drag, startPoint x: 140, startPoint y: 202, endPoint x: 285, endPoint y: 202, distance: 144.2
click at [285, 202] on div ".wf-design-mode .button-label { transform-origin : 50 % 1800 % ; } .button-labe…" at bounding box center [403, 204] width 538 height 306
paste textarea "button.tag .button-label:nth-of-type(2"
click at [168, 247] on div ".wf-design-mode .button-label { transform-origin : 50 % 1800 % ; } .button-labe…" at bounding box center [403, 204] width 538 height 306
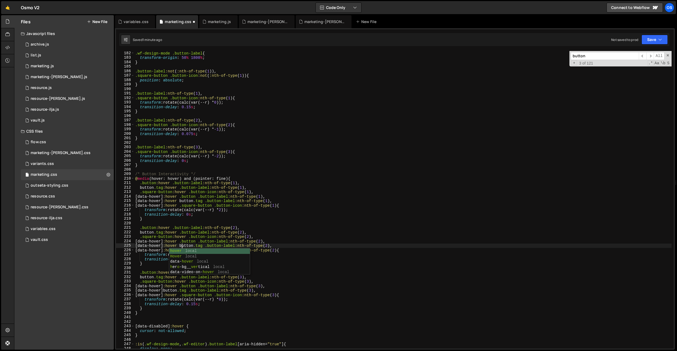
scroll to position [0, 3]
click at [202, 190] on div ".wf-design-mode .button-label { transform-origin : 50 % 1800 % ; } .button-labe…" at bounding box center [403, 204] width 538 height 306
click at [167, 290] on div ".wf-design-mode .button-label { transform-origin : 50 % 1800 % ; } .button-labe…" at bounding box center [403, 204] width 538 height 306
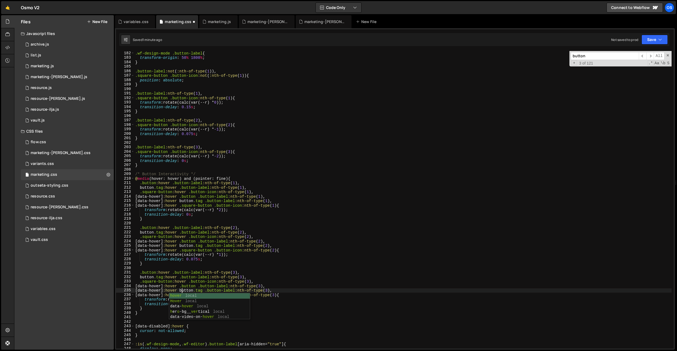
click at [217, 257] on div ".wf-design-mode .button-label { transform-origin : 50 % 1800 % ; } .button-labe…" at bounding box center [403, 204] width 538 height 306
type textarea "transition-delay: 0.075s;"
